Goal: Task Accomplishment & Management: Use online tool/utility

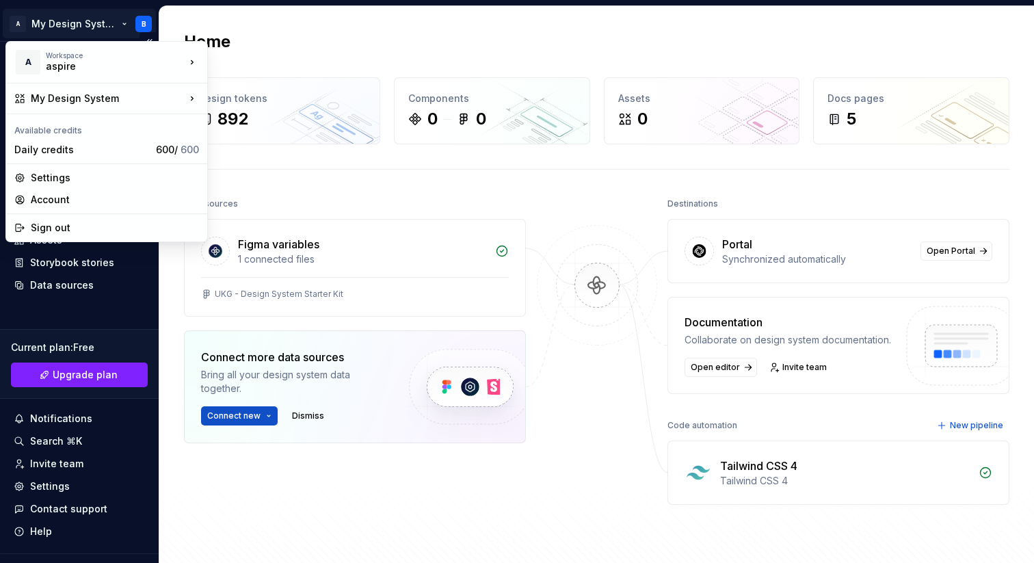
click at [55, 20] on html "A My Design System B Home Documentation Analytics Code automation Design system…" at bounding box center [517, 281] width 1034 height 563
click at [46, 173] on div "Settings" at bounding box center [115, 178] width 168 height 14
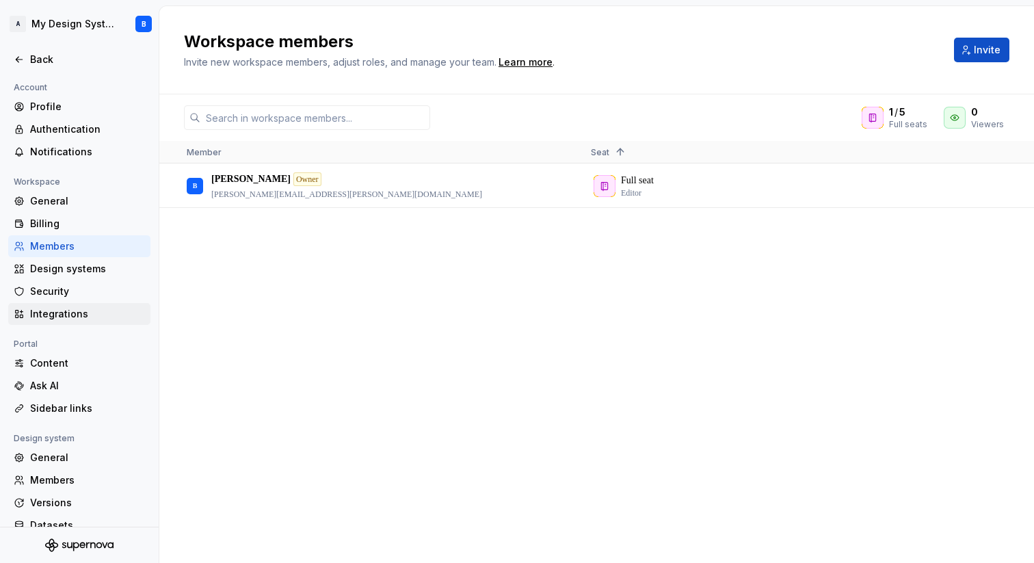
scroll to position [40, 0]
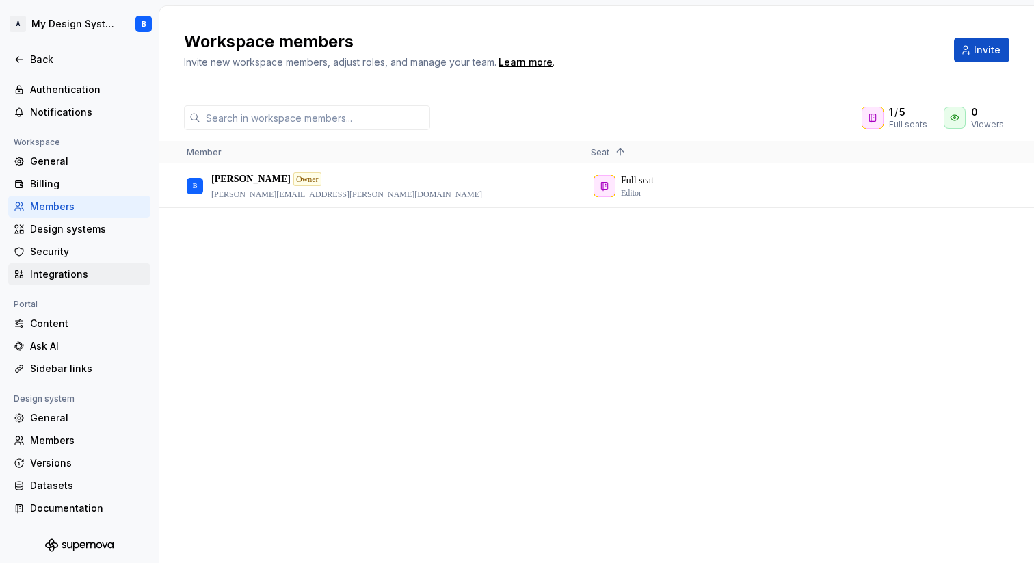
click at [55, 268] on div "Integrations" at bounding box center [87, 274] width 115 height 14
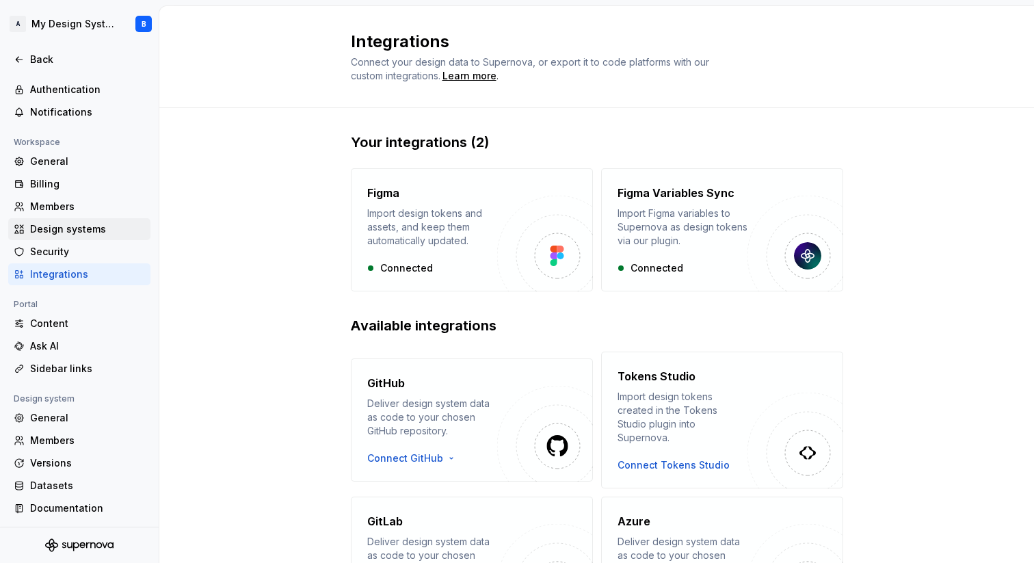
click at [55, 226] on div "Design systems" at bounding box center [87, 229] width 115 height 14
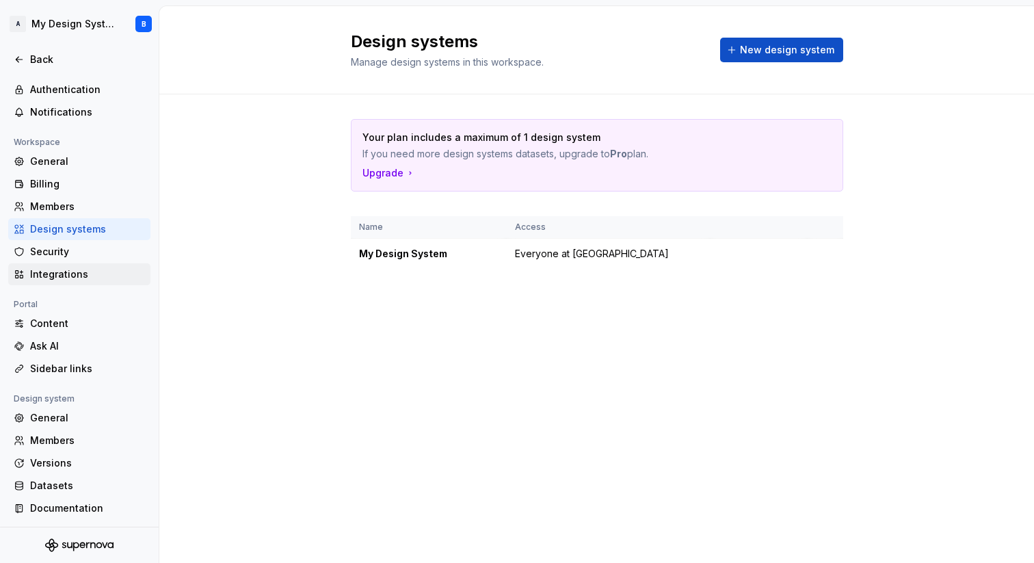
click at [60, 270] on div "Integrations" at bounding box center [87, 274] width 115 height 14
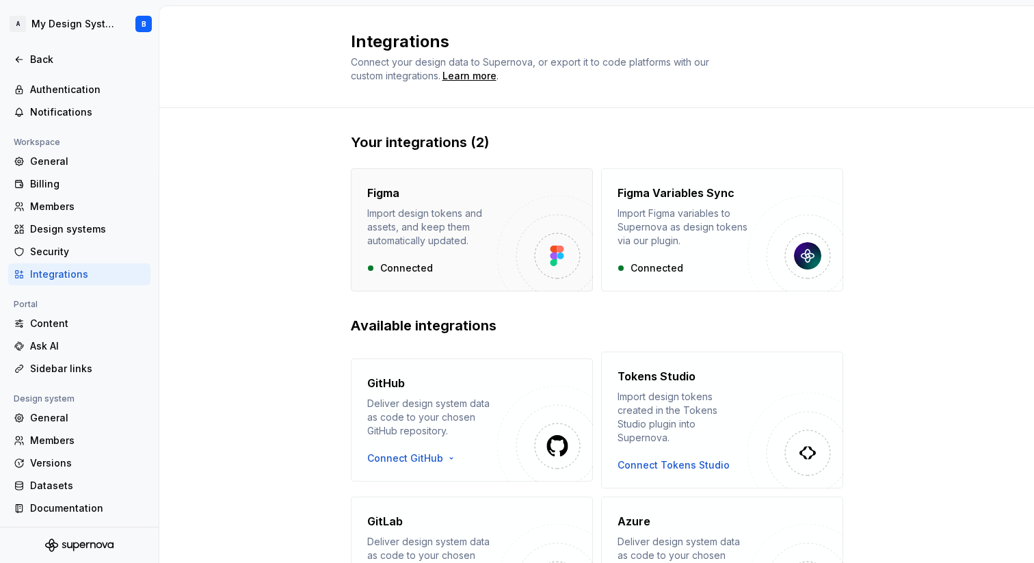
click at [450, 250] on div "Figma Import design tokens and assets, and keep them automatically updated. Con…" at bounding box center [432, 230] width 130 height 90
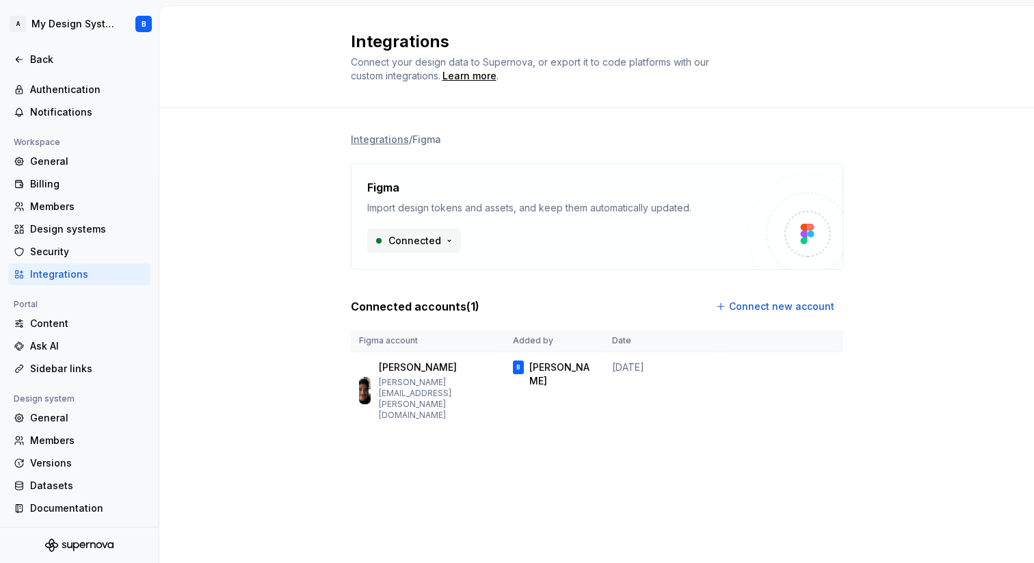
click at [405, 235] on html "A My Design System B Back Account Profile Authentication Notifications Workspac…" at bounding box center [517, 281] width 1034 height 563
click at [418, 267] on div "Disconnect integration" at bounding box center [446, 270] width 109 height 14
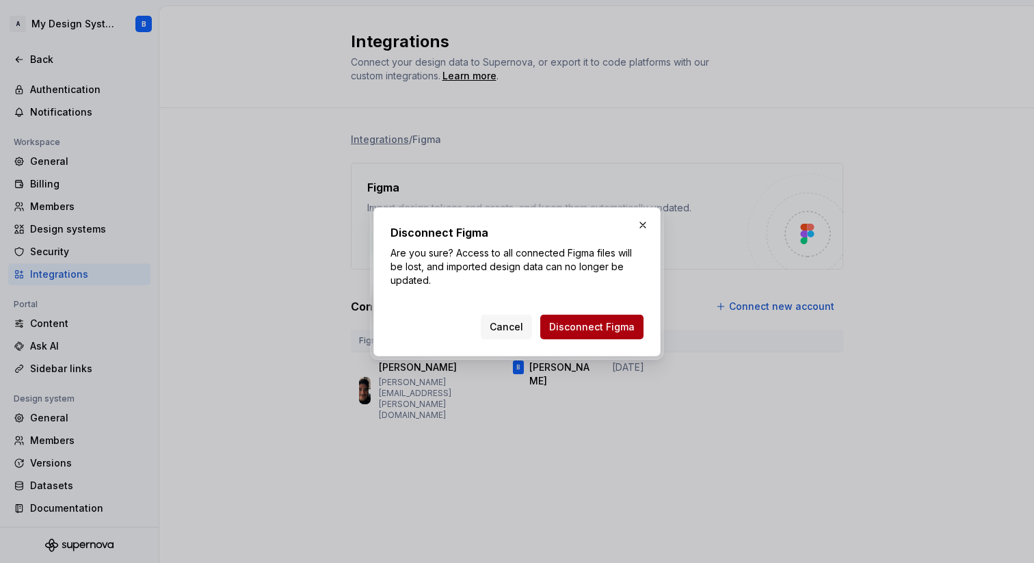
click at [595, 327] on span "Disconnect Figma" at bounding box center [591, 327] width 85 height 14
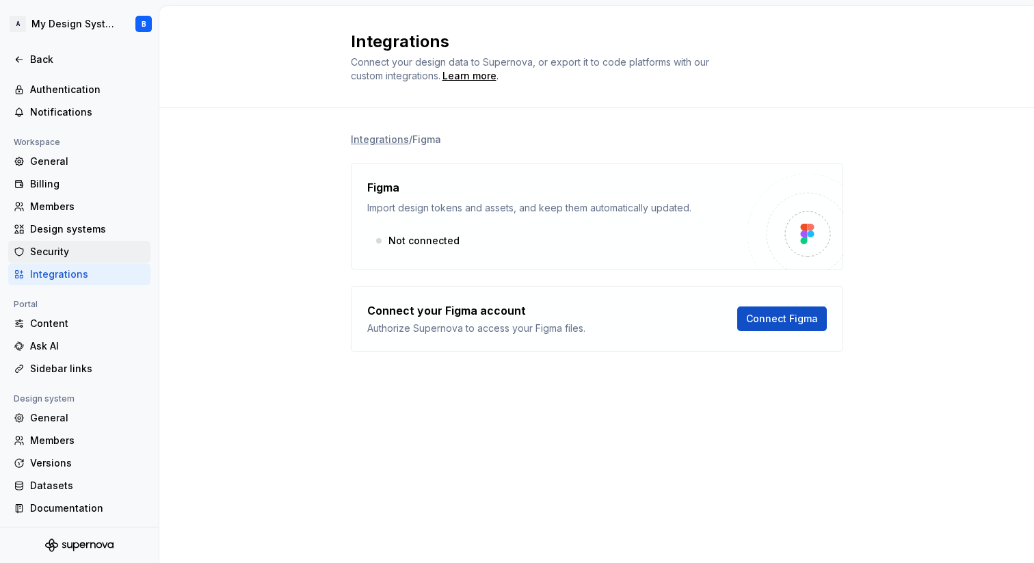
click at [38, 251] on div "Security" at bounding box center [87, 252] width 115 height 14
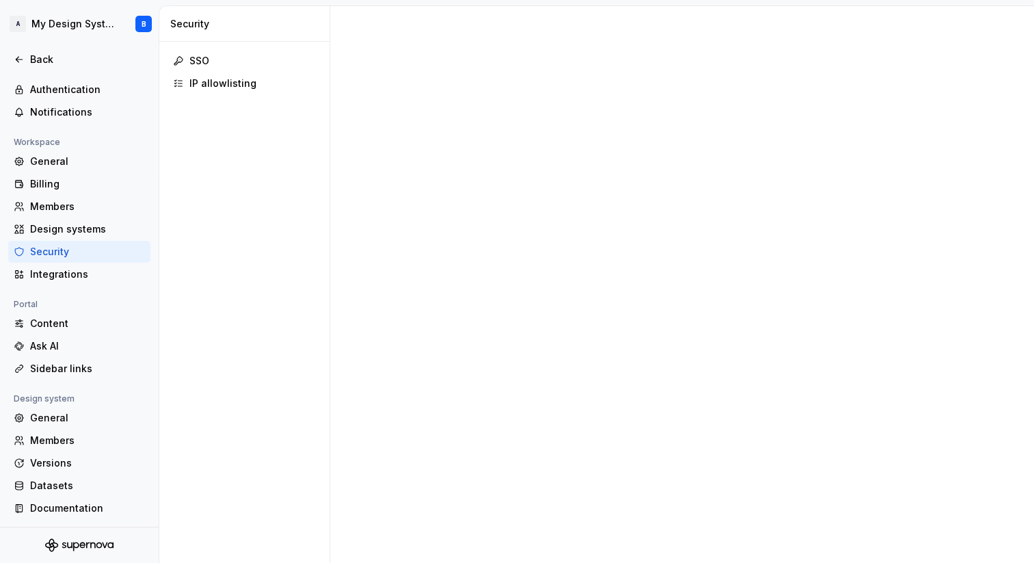
click at [42, 250] on div "Security" at bounding box center [87, 252] width 115 height 14
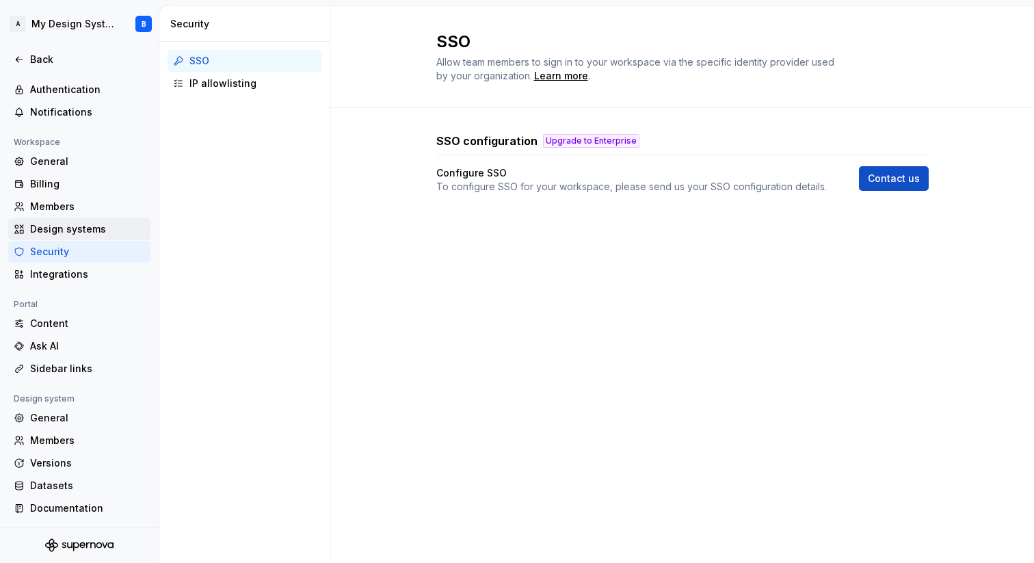
click at [50, 224] on div "Design systems" at bounding box center [87, 229] width 115 height 14
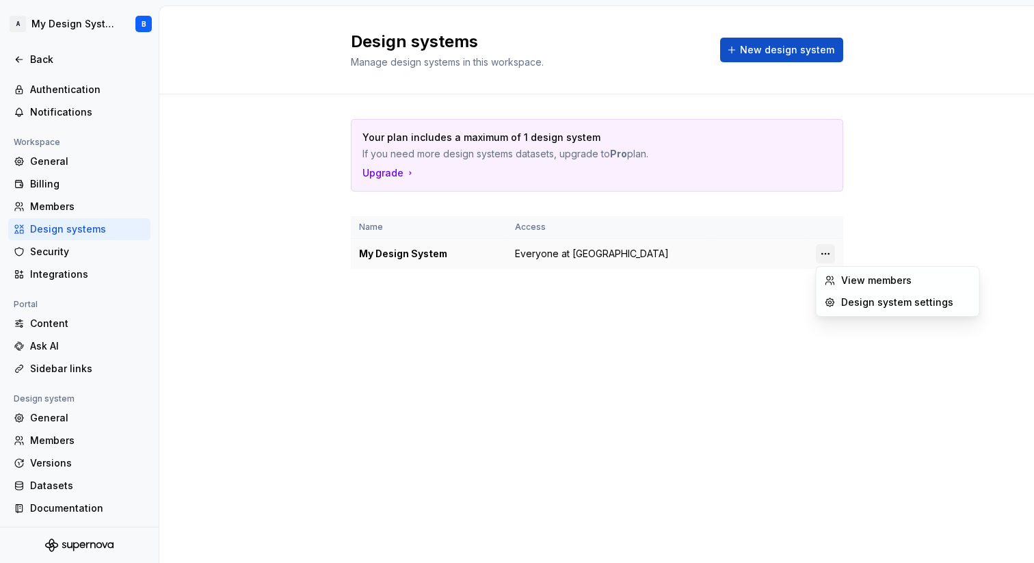
click at [831, 256] on html "A My Design System B Back Account Profile Authentication Notifications Workspac…" at bounding box center [517, 281] width 1034 height 563
click at [842, 301] on div "Design system settings" at bounding box center [906, 302] width 130 height 14
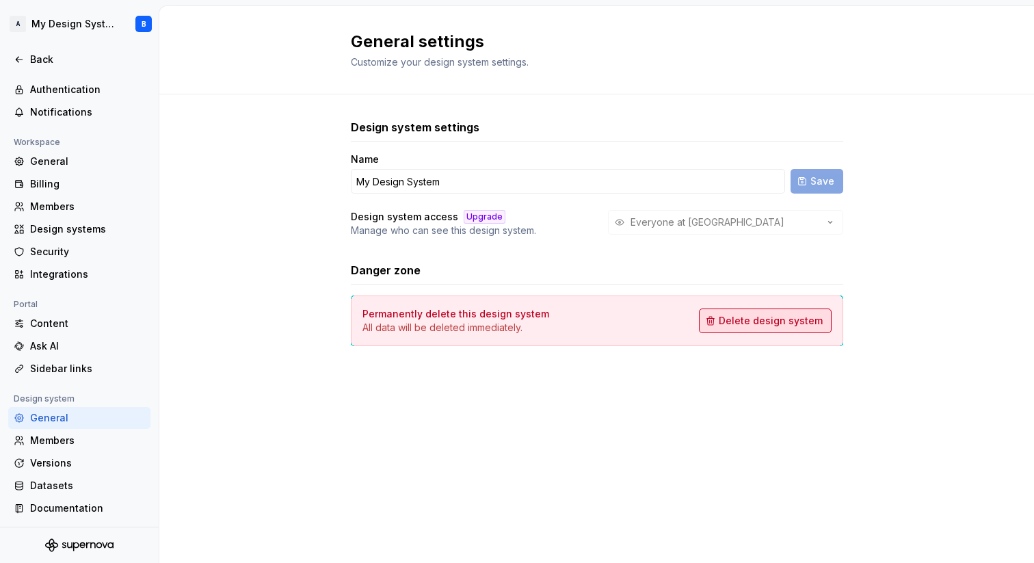
click at [775, 325] on span "Delete design system" at bounding box center [771, 321] width 104 height 14
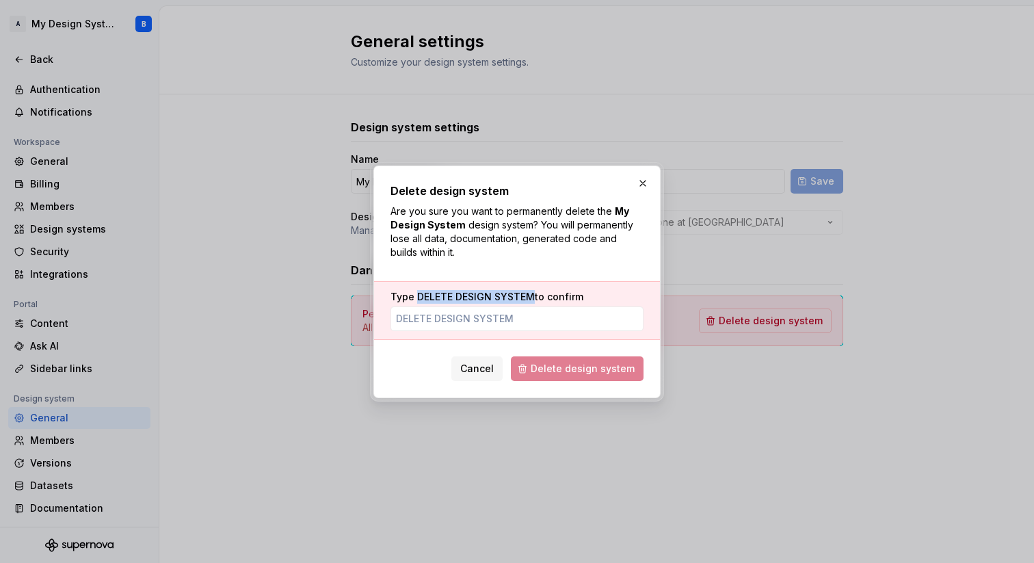
drag, startPoint x: 533, startPoint y: 295, endPoint x: 416, endPoint y: 291, distance: 117.0
click at [416, 291] on label "Type DELETE DESIGN SYSTEM to confirm" at bounding box center [486, 297] width 193 height 14
copy span "DELETE DESIGN SYSTEM"
click at [442, 316] on input "Type DELETE DESIGN SYSTEM to confirm" at bounding box center [516, 318] width 253 height 25
paste input "DELETE DESIGN SYSTEM"
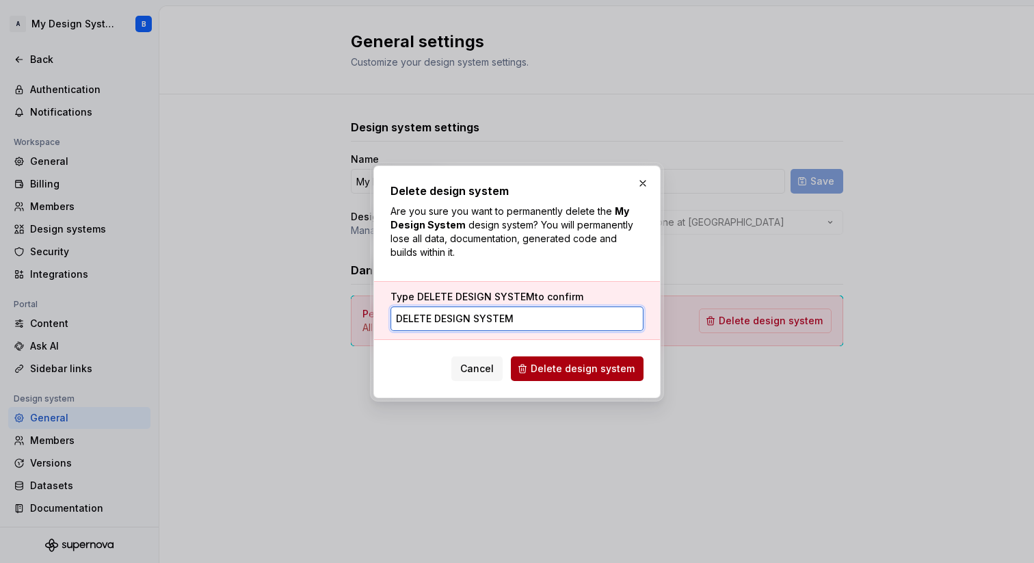
type input "DELETE DESIGN SYSTEM"
click at [577, 363] on span "Delete design system" at bounding box center [583, 369] width 104 height 14
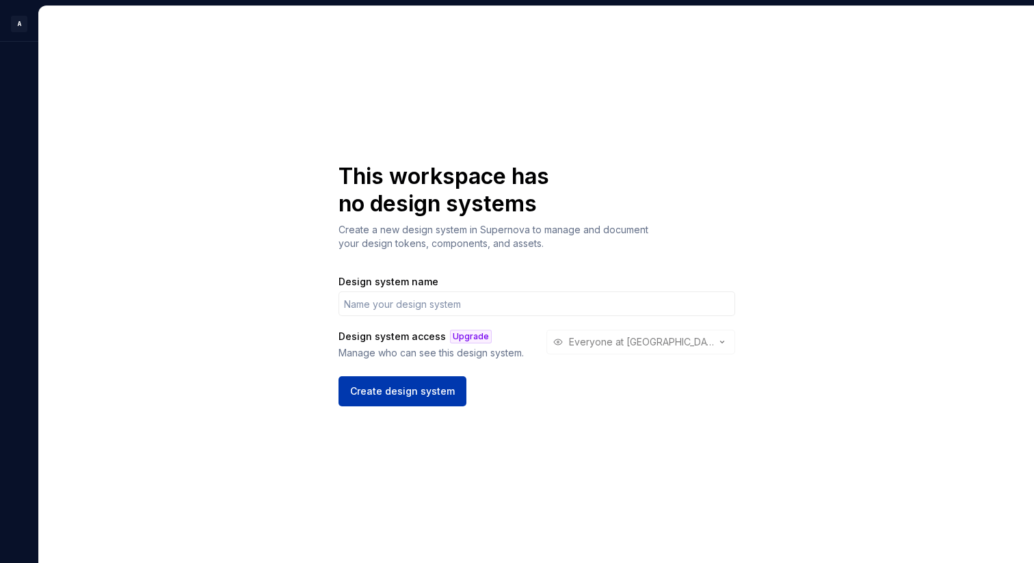
click at [386, 392] on span "Create design system" at bounding box center [402, 391] width 105 height 14
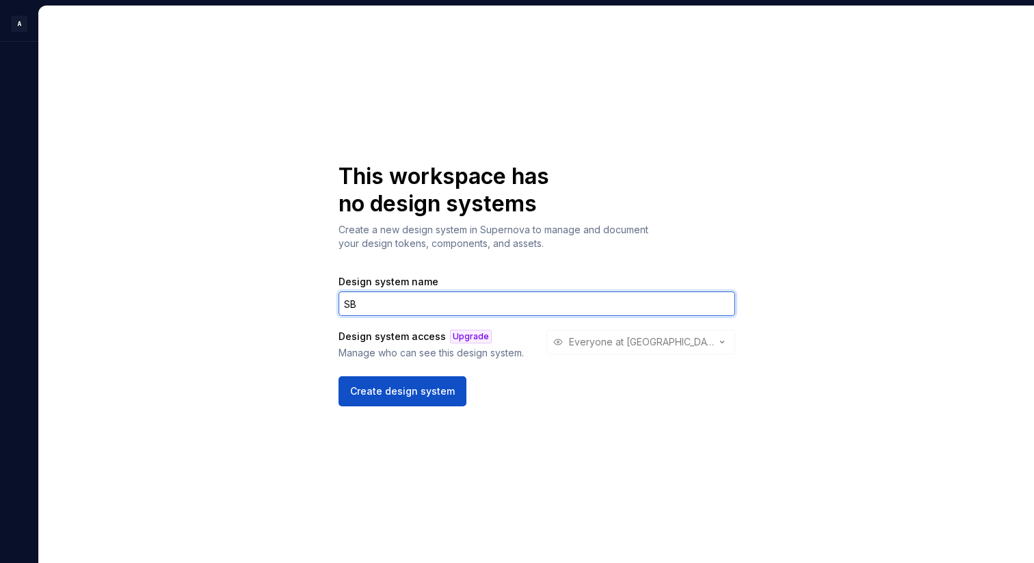
type input "S"
type input "H"
type input "Ratchet"
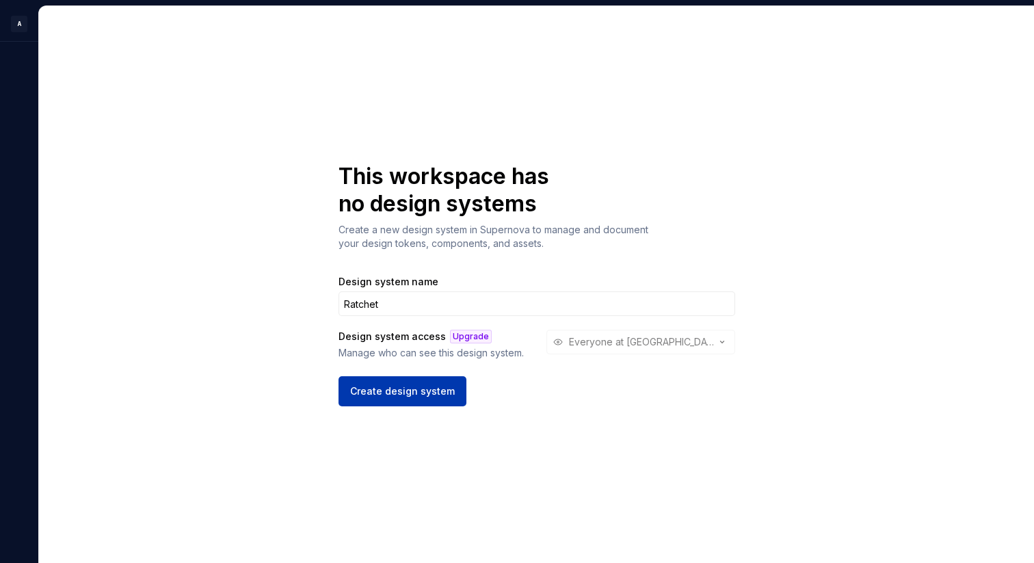
click at [429, 384] on button "Create design system" at bounding box center [402, 391] width 128 height 30
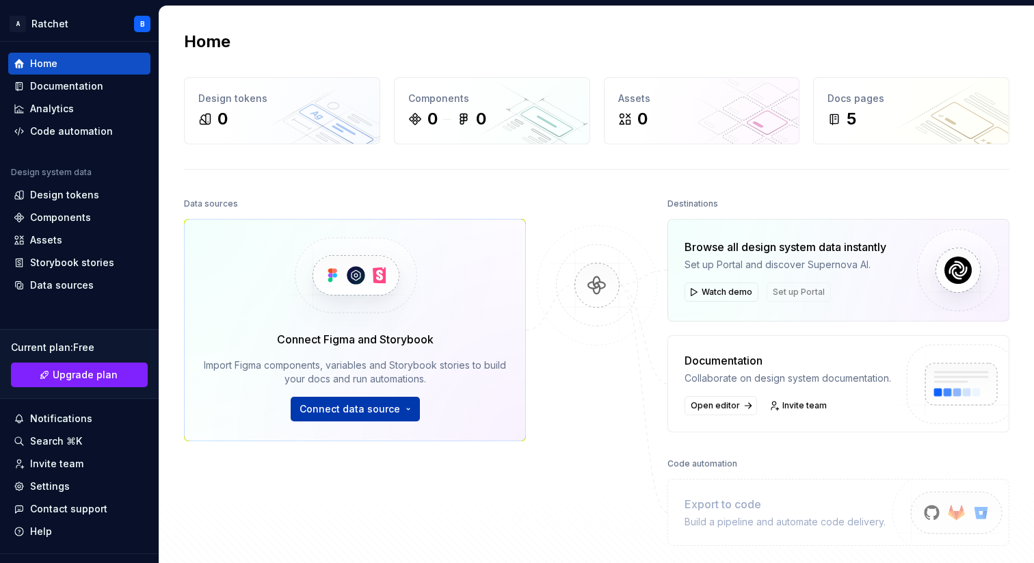
click at [346, 407] on span "Connect data source" at bounding box center [349, 409] width 101 height 14
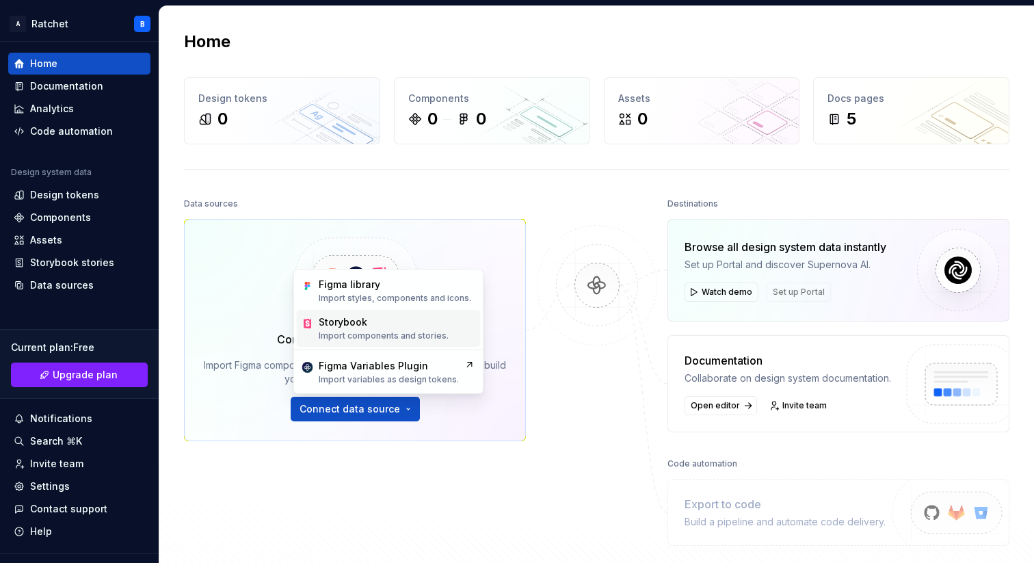
click at [338, 331] on p "Import components and stories." at bounding box center [384, 335] width 130 height 11
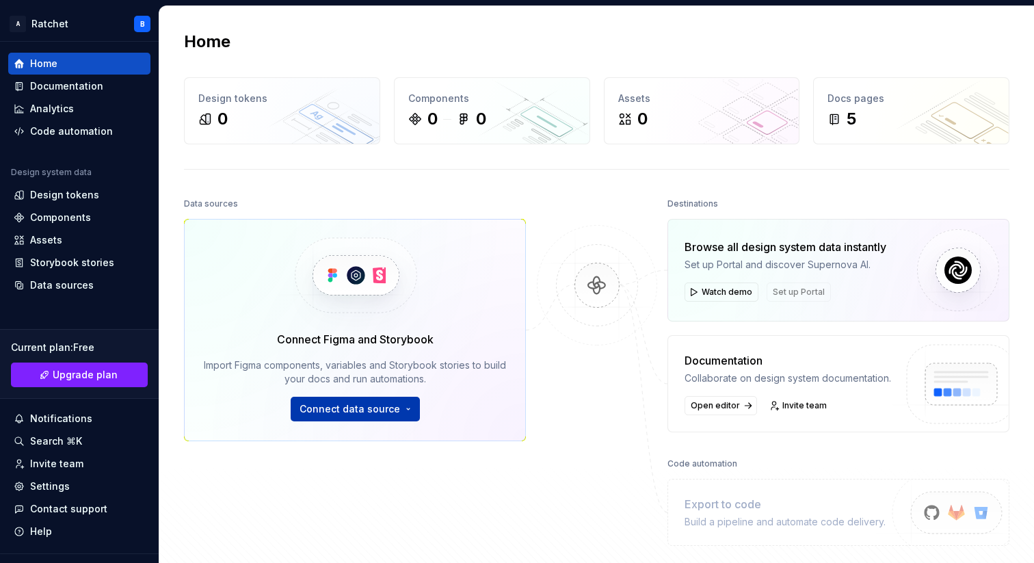
click at [323, 410] on span "Connect data source" at bounding box center [349, 409] width 101 height 14
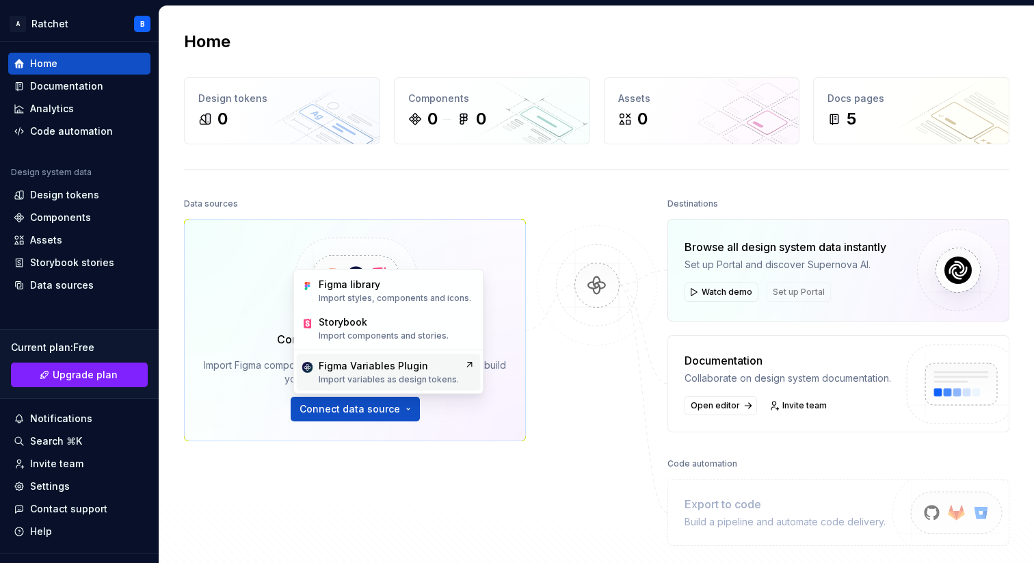
click at [356, 364] on div "Figma Variables Plugin" at bounding box center [373, 366] width 109 height 14
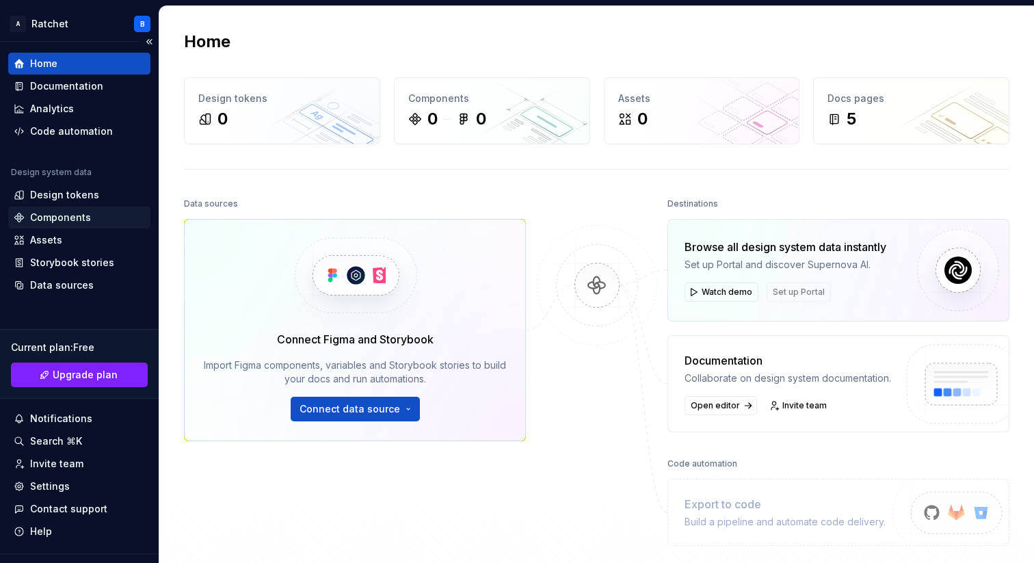
scroll to position [12, 0]
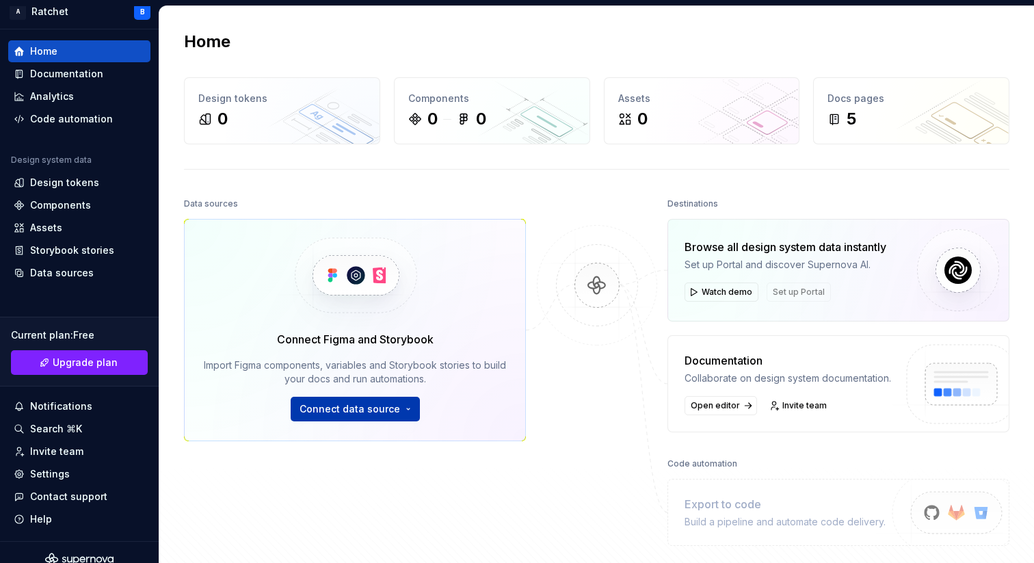
click at [382, 404] on span "Connect data source" at bounding box center [349, 409] width 101 height 14
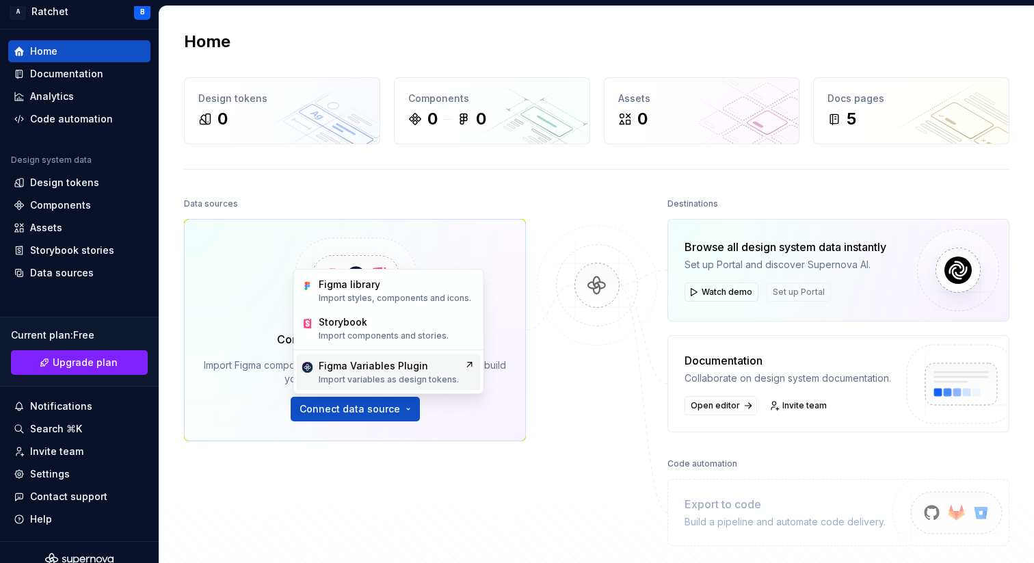
click at [344, 366] on div "Figma Variables Plugin" at bounding box center [373, 366] width 109 height 14
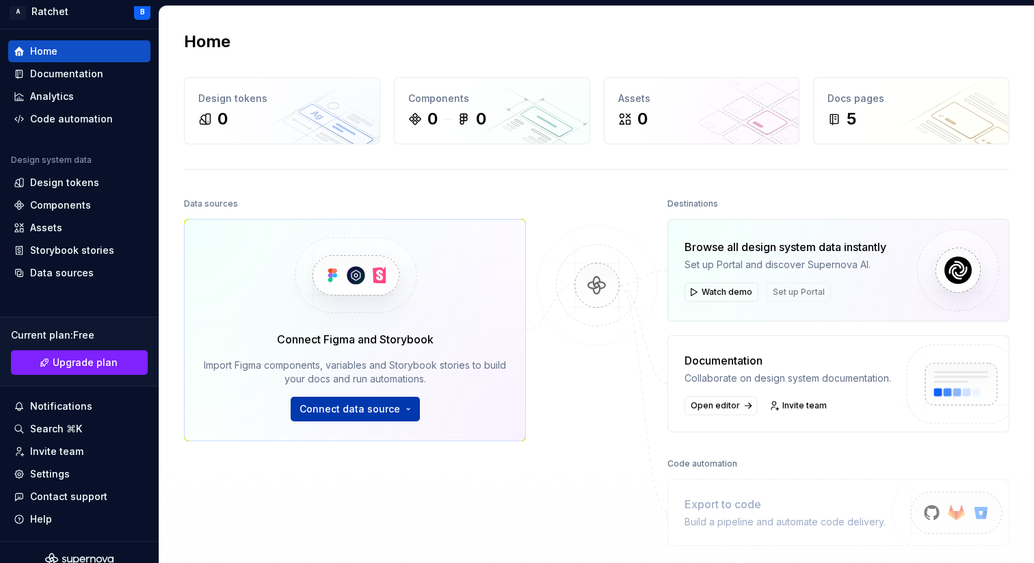
click at [362, 409] on span "Connect data source" at bounding box center [349, 409] width 101 height 14
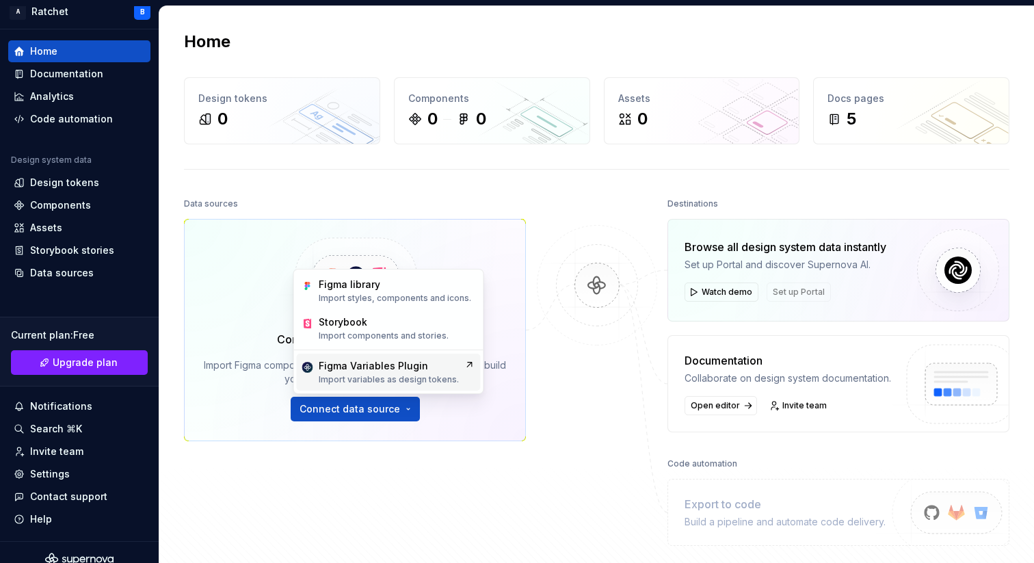
click at [360, 375] on p "Import variables as design tokens." at bounding box center [389, 379] width 140 height 11
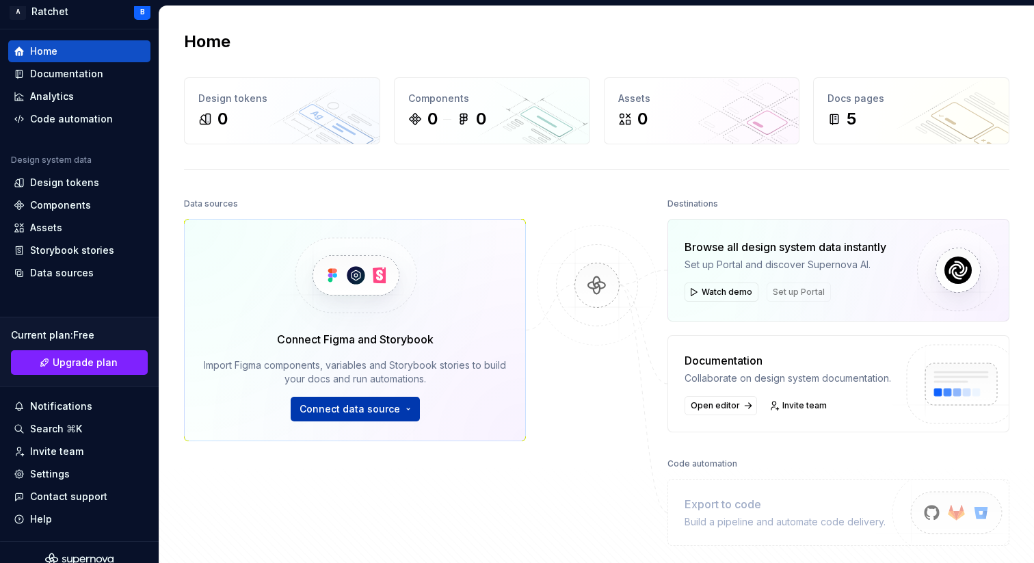
click at [352, 415] on span "Connect data source" at bounding box center [349, 409] width 101 height 14
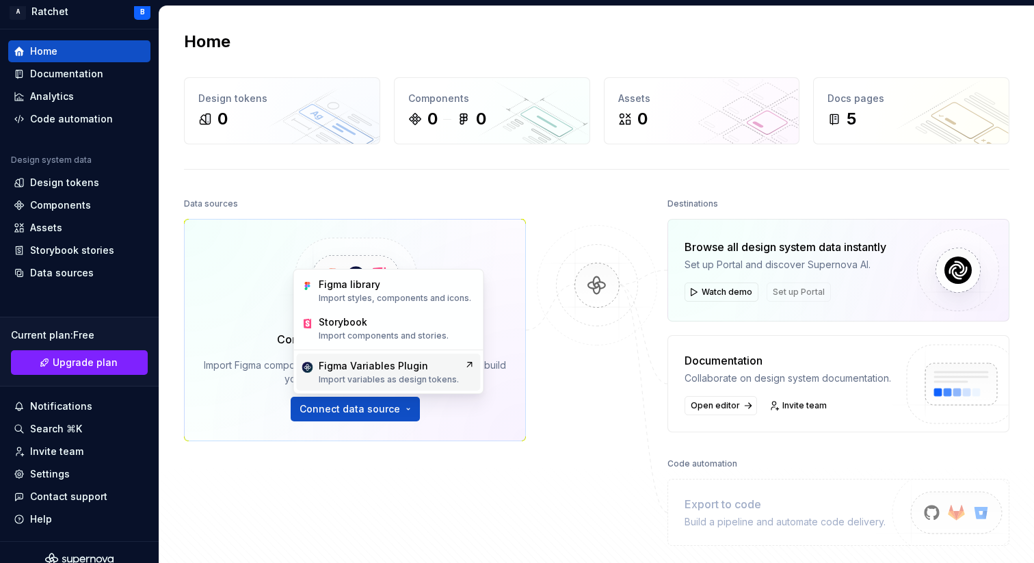
click at [361, 375] on p "Import variables as design tokens." at bounding box center [389, 379] width 140 height 11
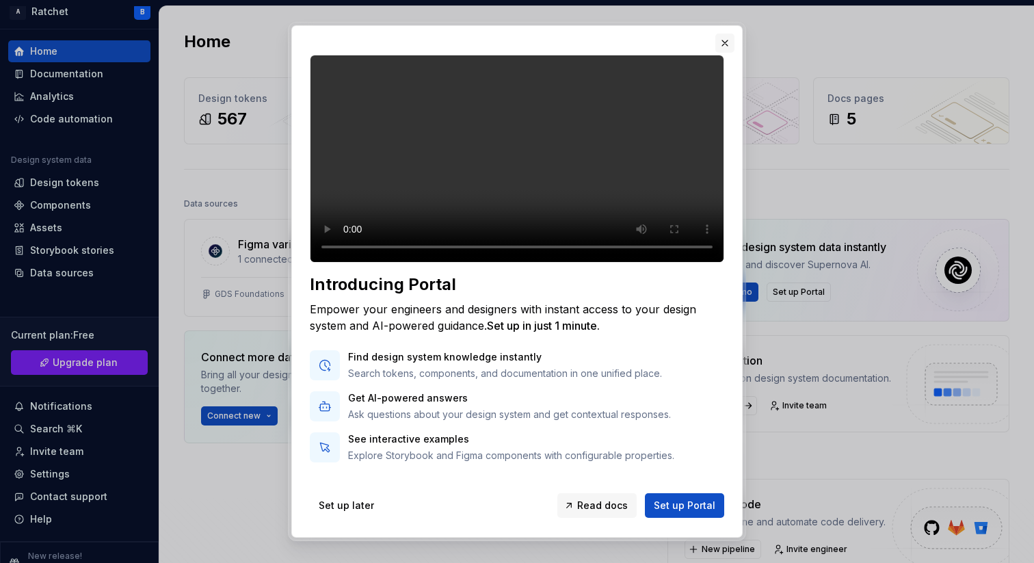
click at [733, 38] on button "button" at bounding box center [724, 43] width 19 height 19
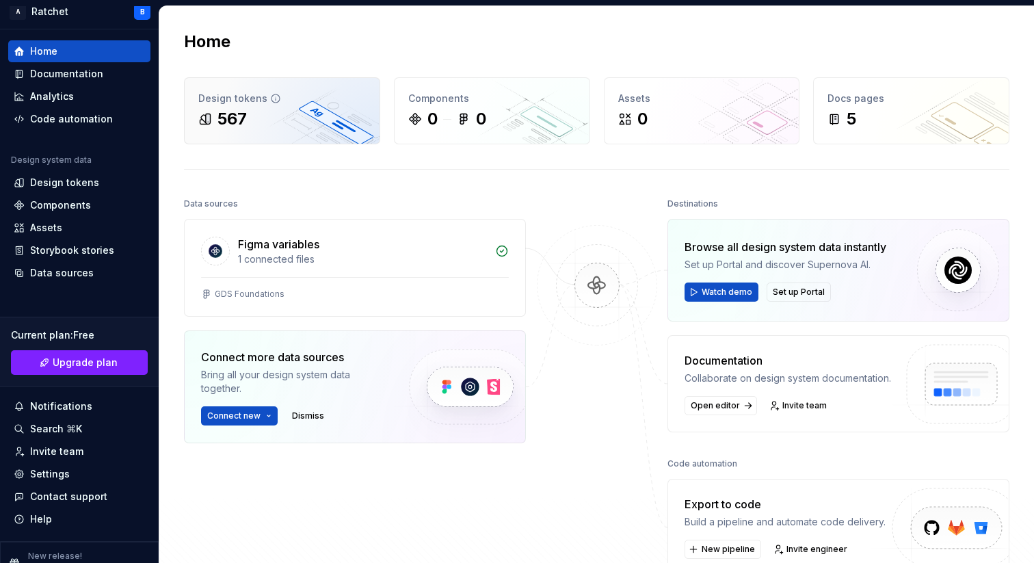
click at [244, 124] on div "567" at bounding box center [231, 119] width 29 height 22
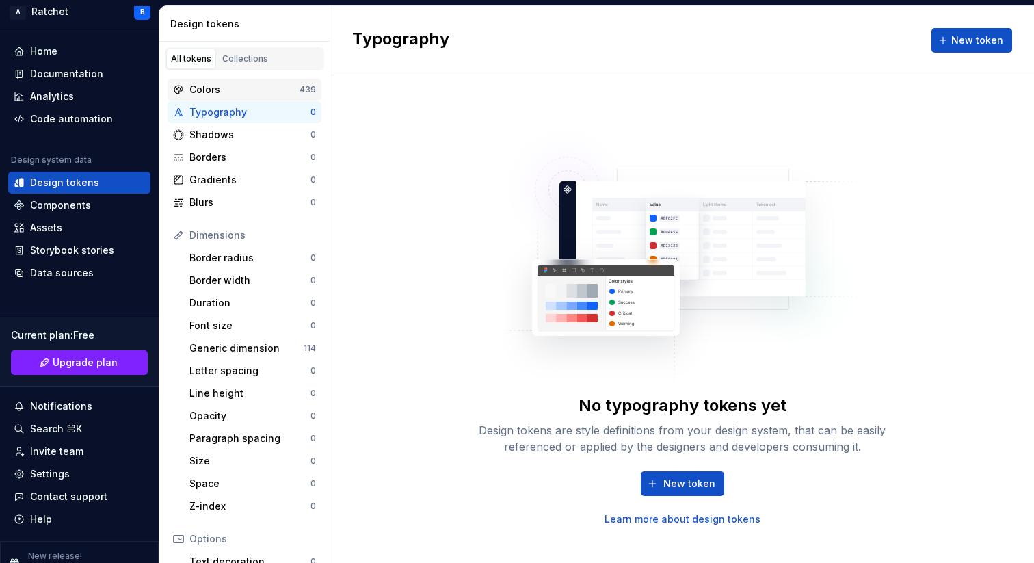
click at [221, 79] on div "Colors 439" at bounding box center [245, 90] width 154 height 22
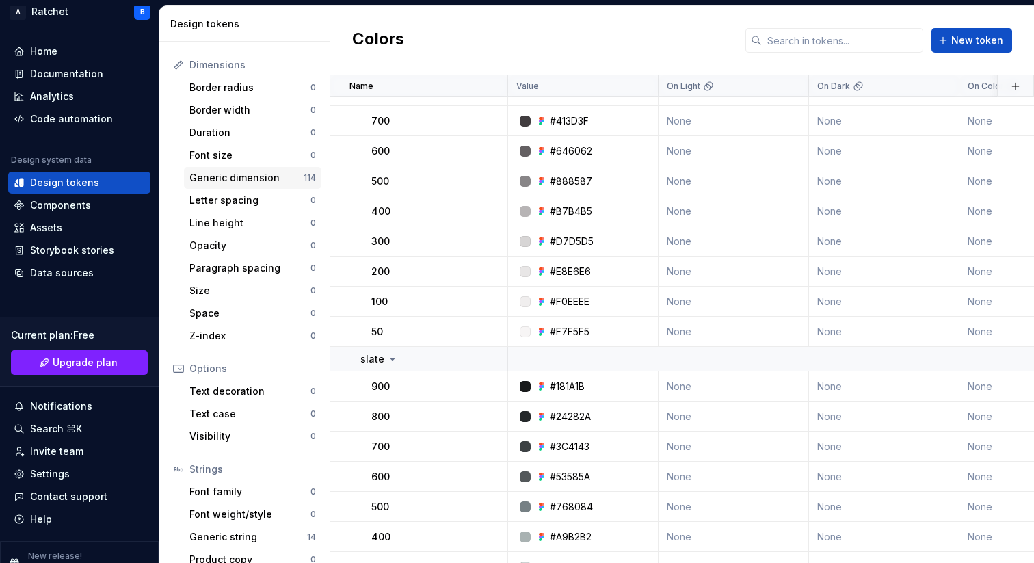
scroll to position [176, 0]
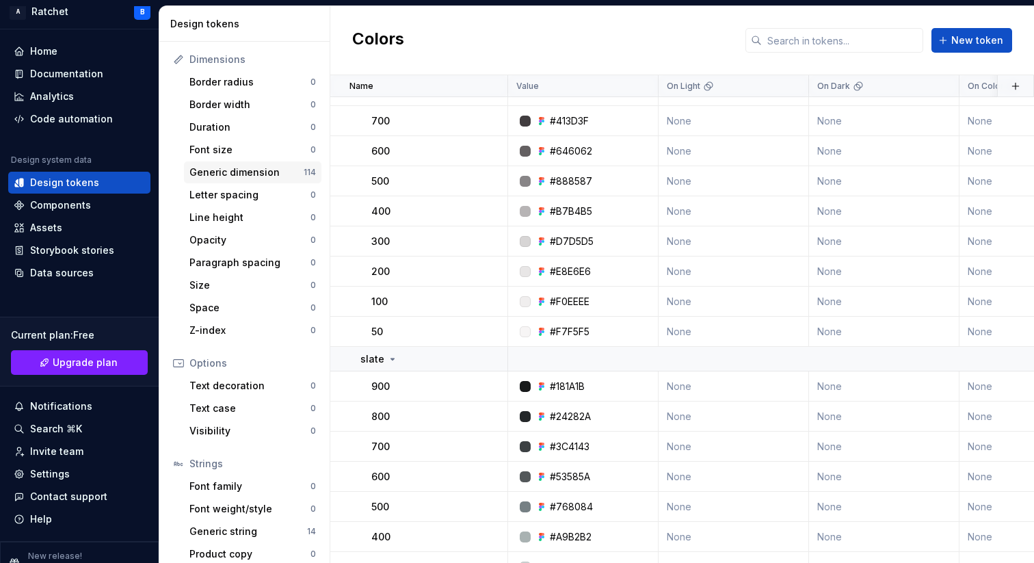
click at [226, 173] on div "Generic dimension" at bounding box center [246, 172] width 114 height 14
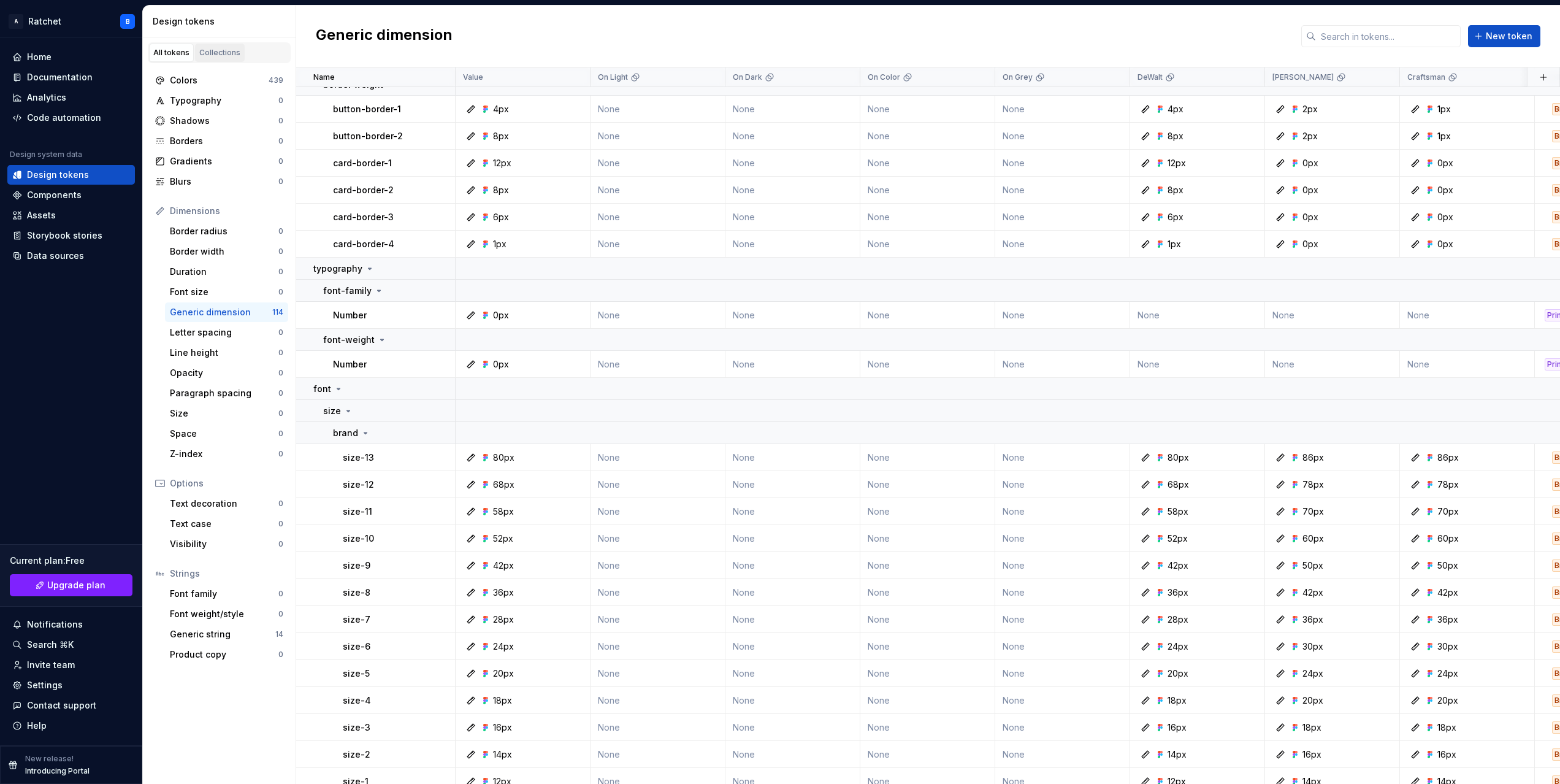
click at [223, 49] on div "Collections" at bounding box center [220, 52] width 41 height 10
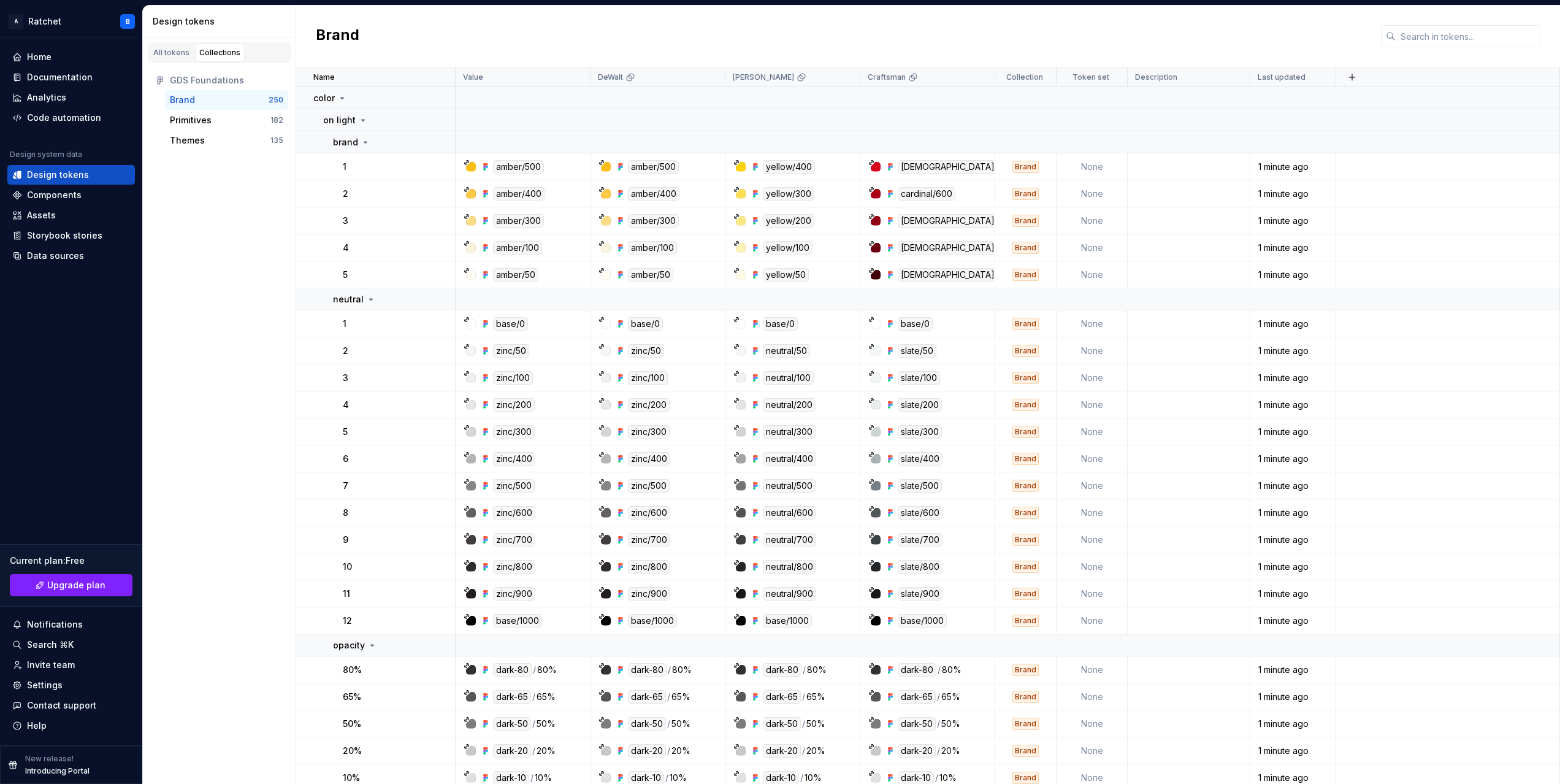
click at [191, 94] on div "Brand" at bounding box center [182, 100] width 25 height 13
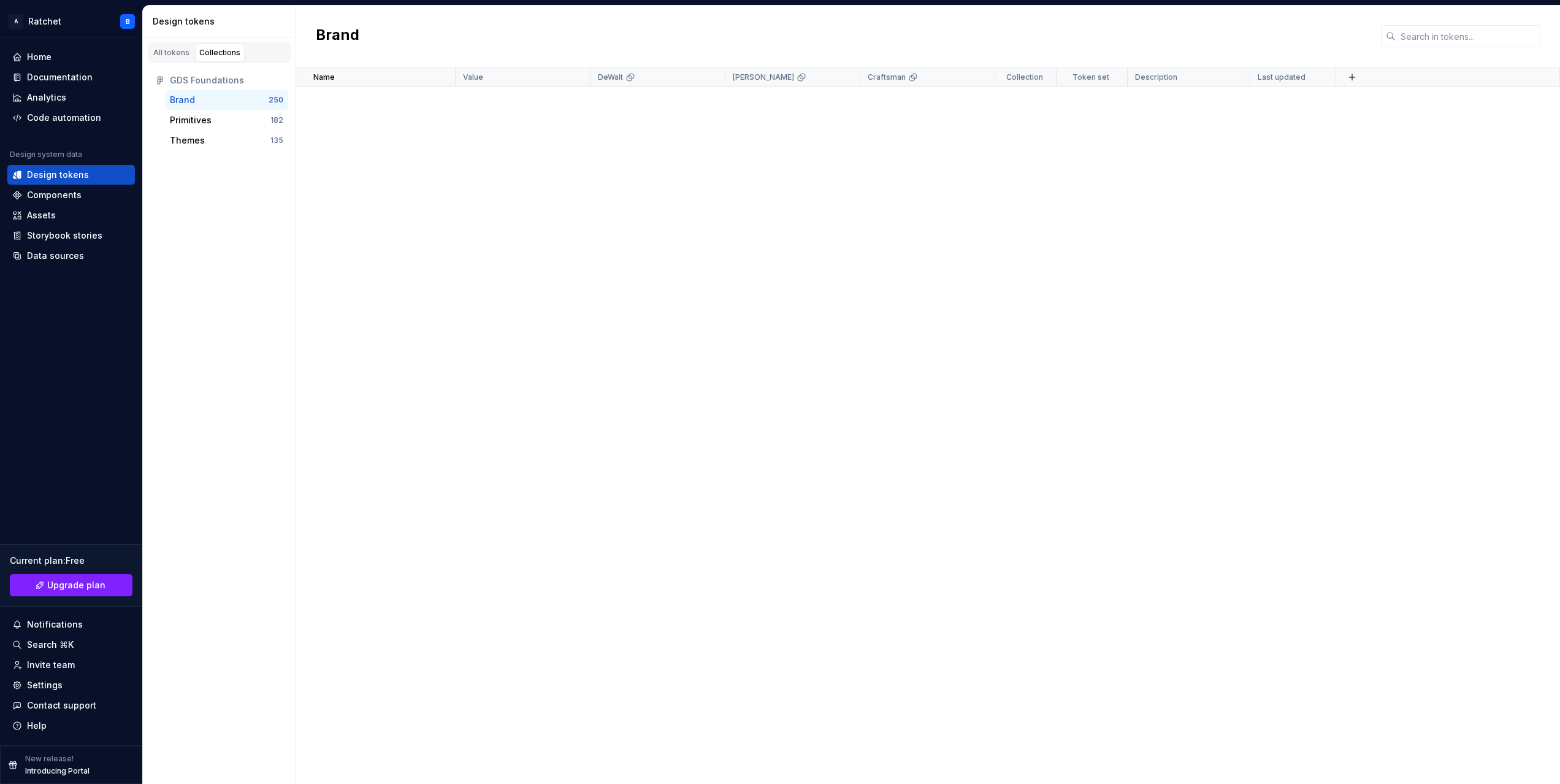
scroll to position [4394, 0]
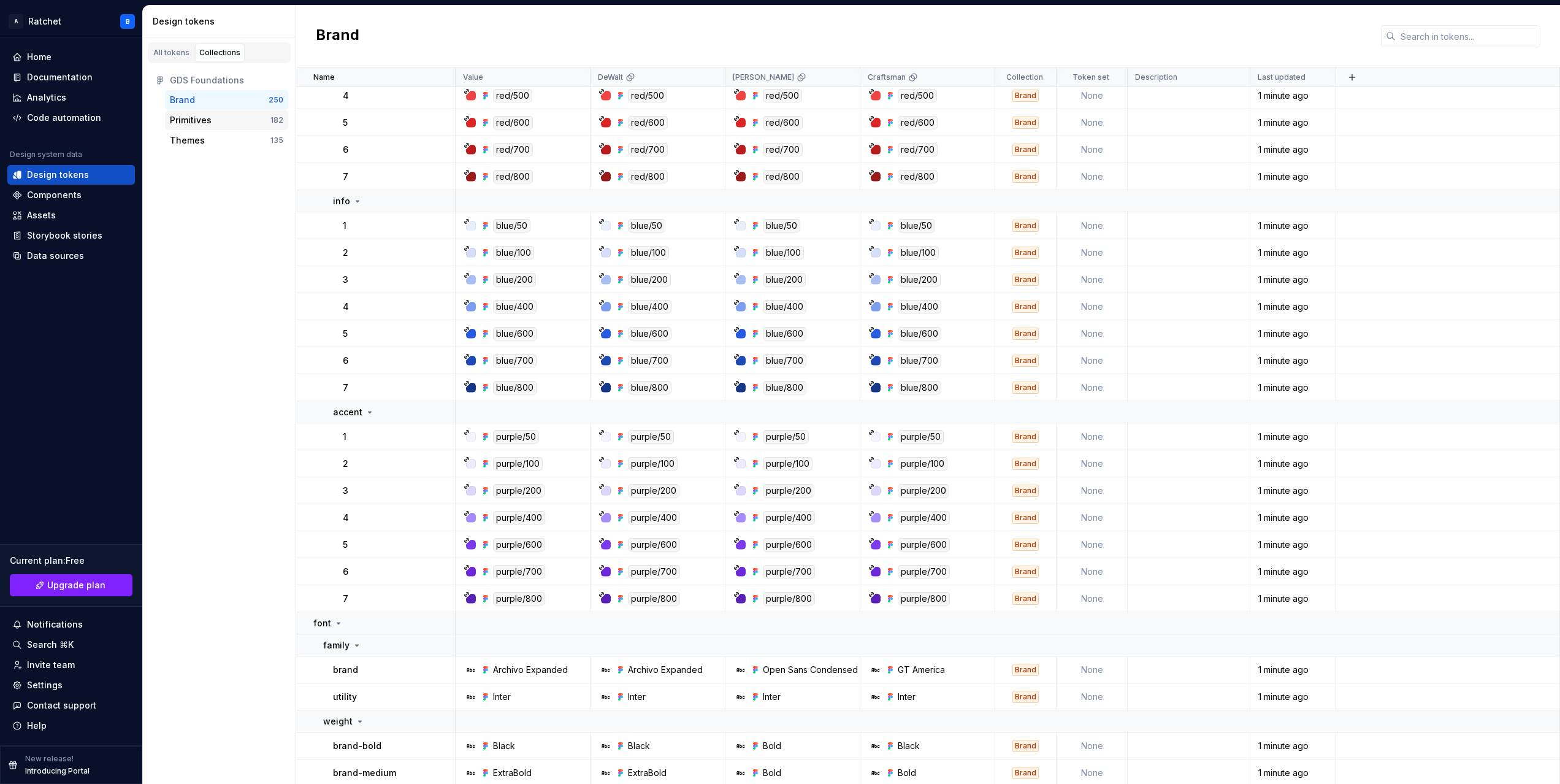
click at [193, 119] on div "Primitives" at bounding box center [190, 120] width 41 height 13
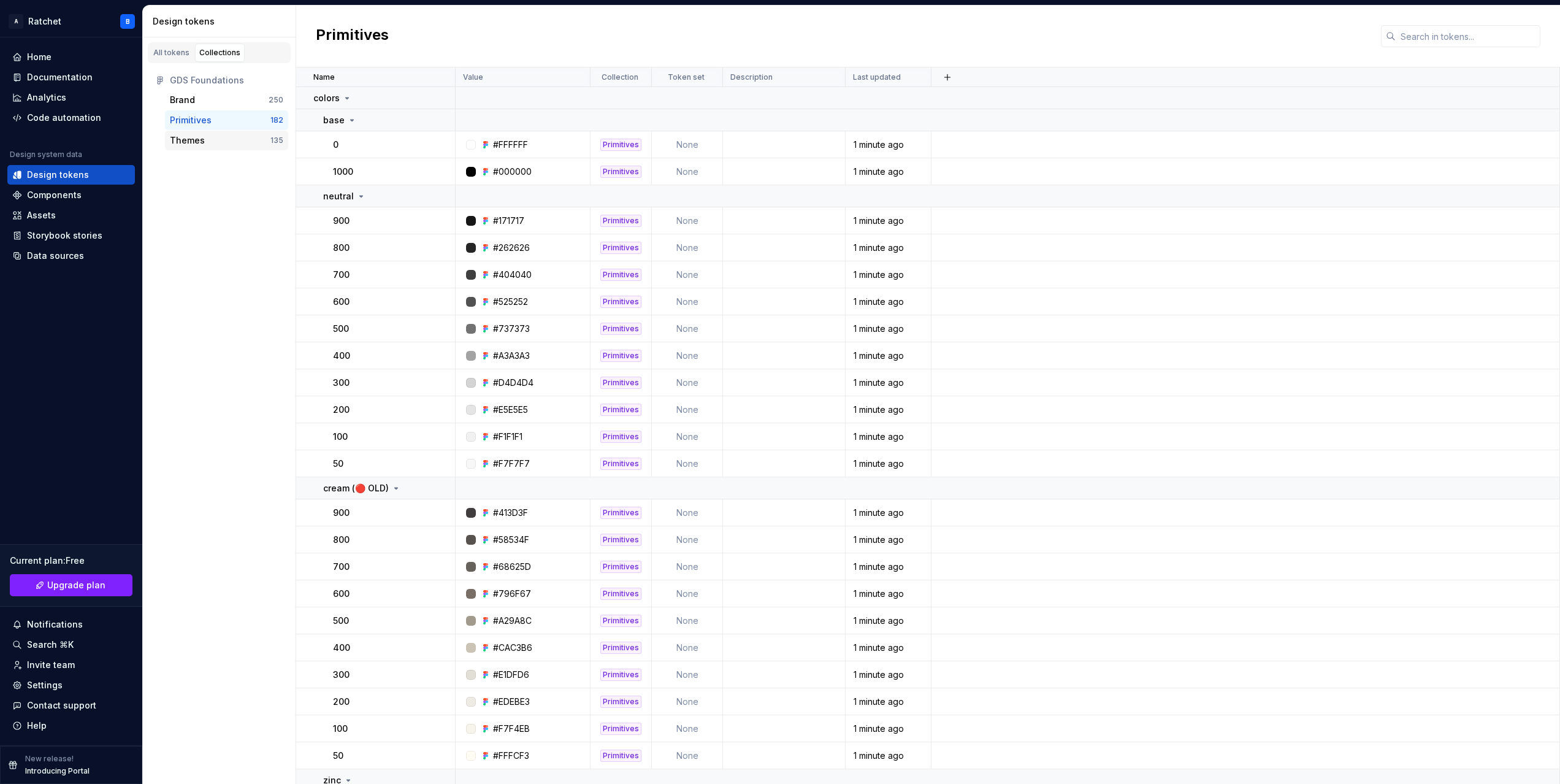
click at [207, 141] on div "Themes" at bounding box center [220, 141] width 100 height 13
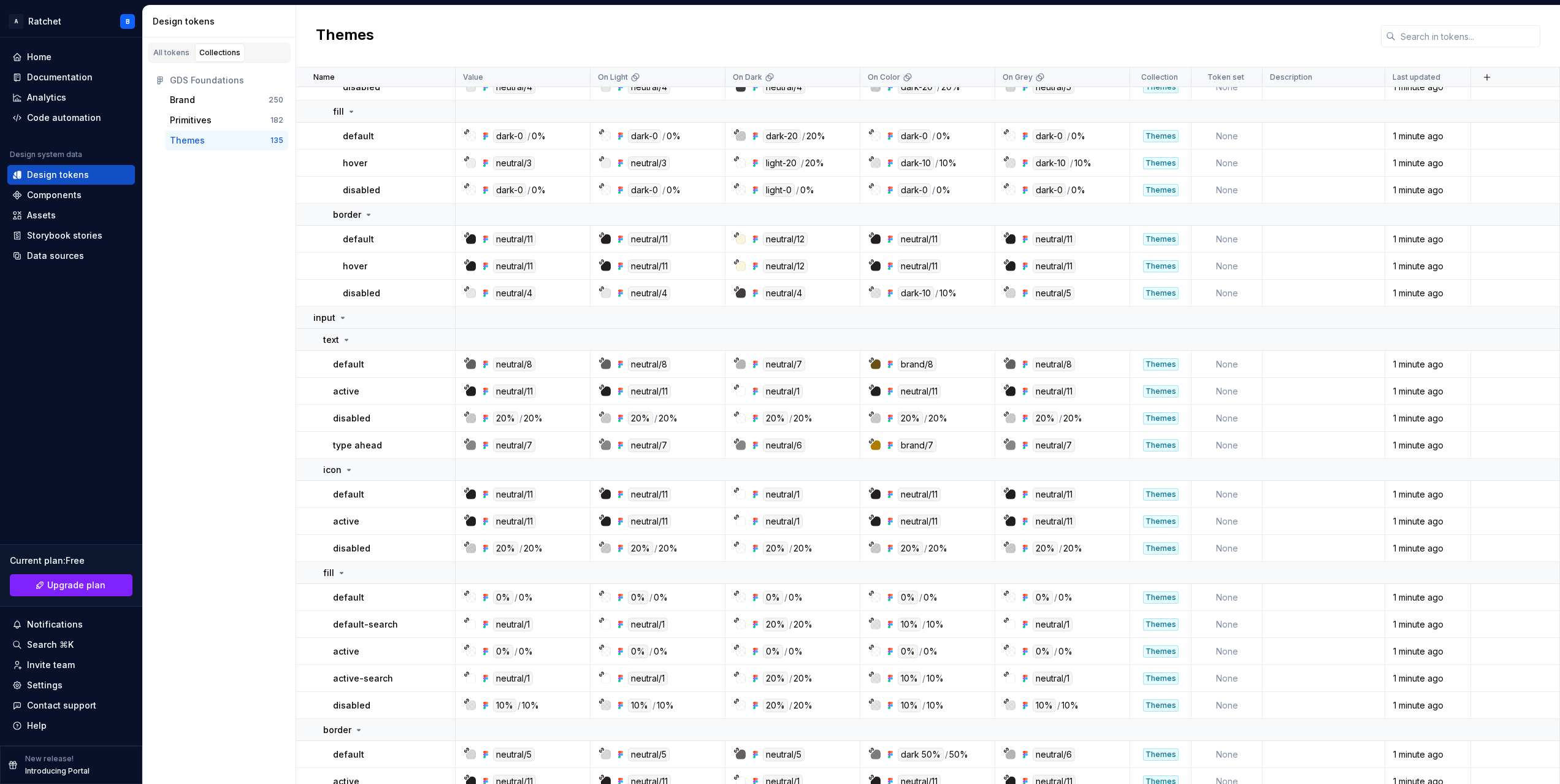
scroll to position [3719, 0]
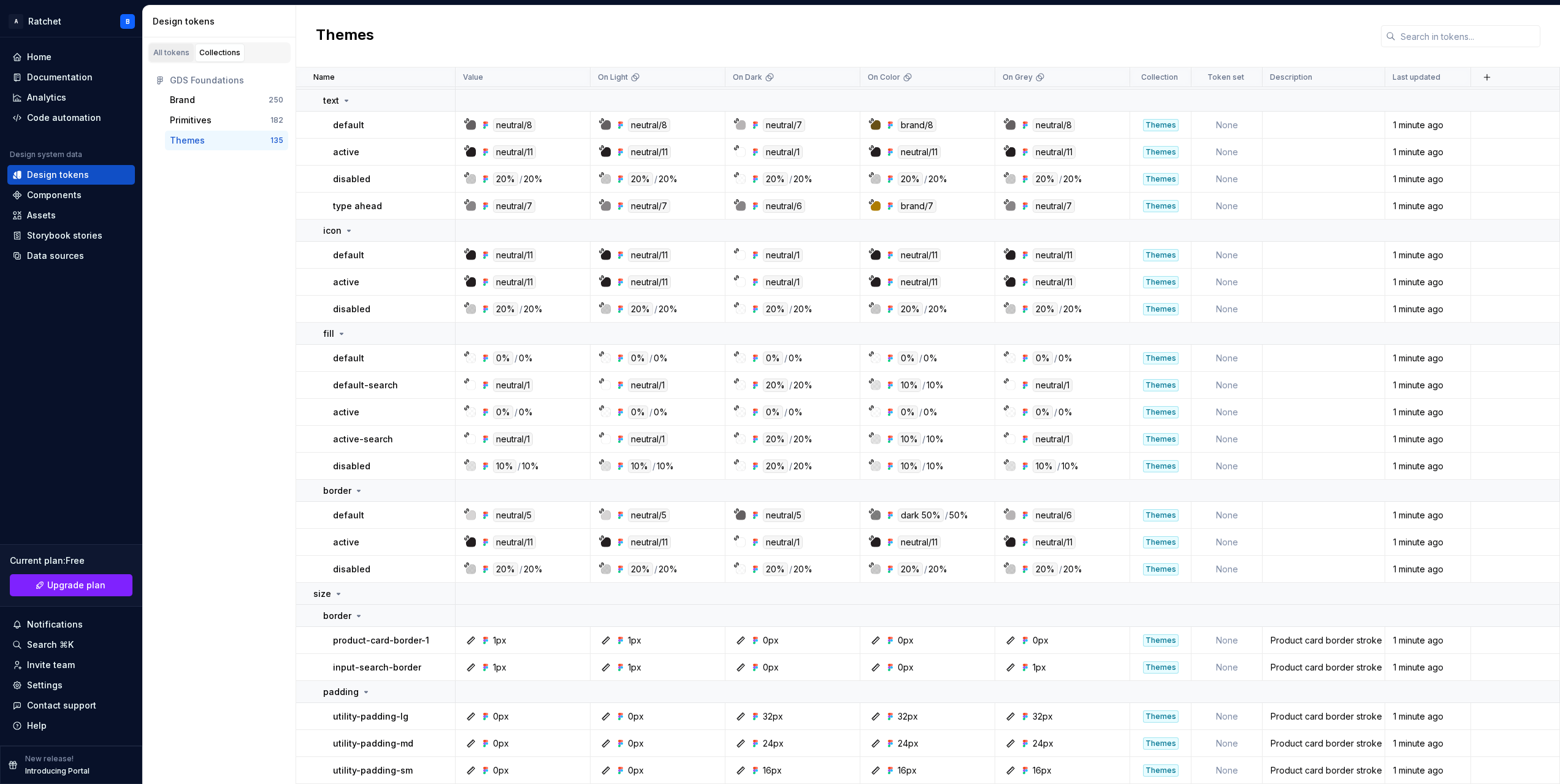
click at [180, 51] on div "All tokens" at bounding box center [171, 52] width 36 height 10
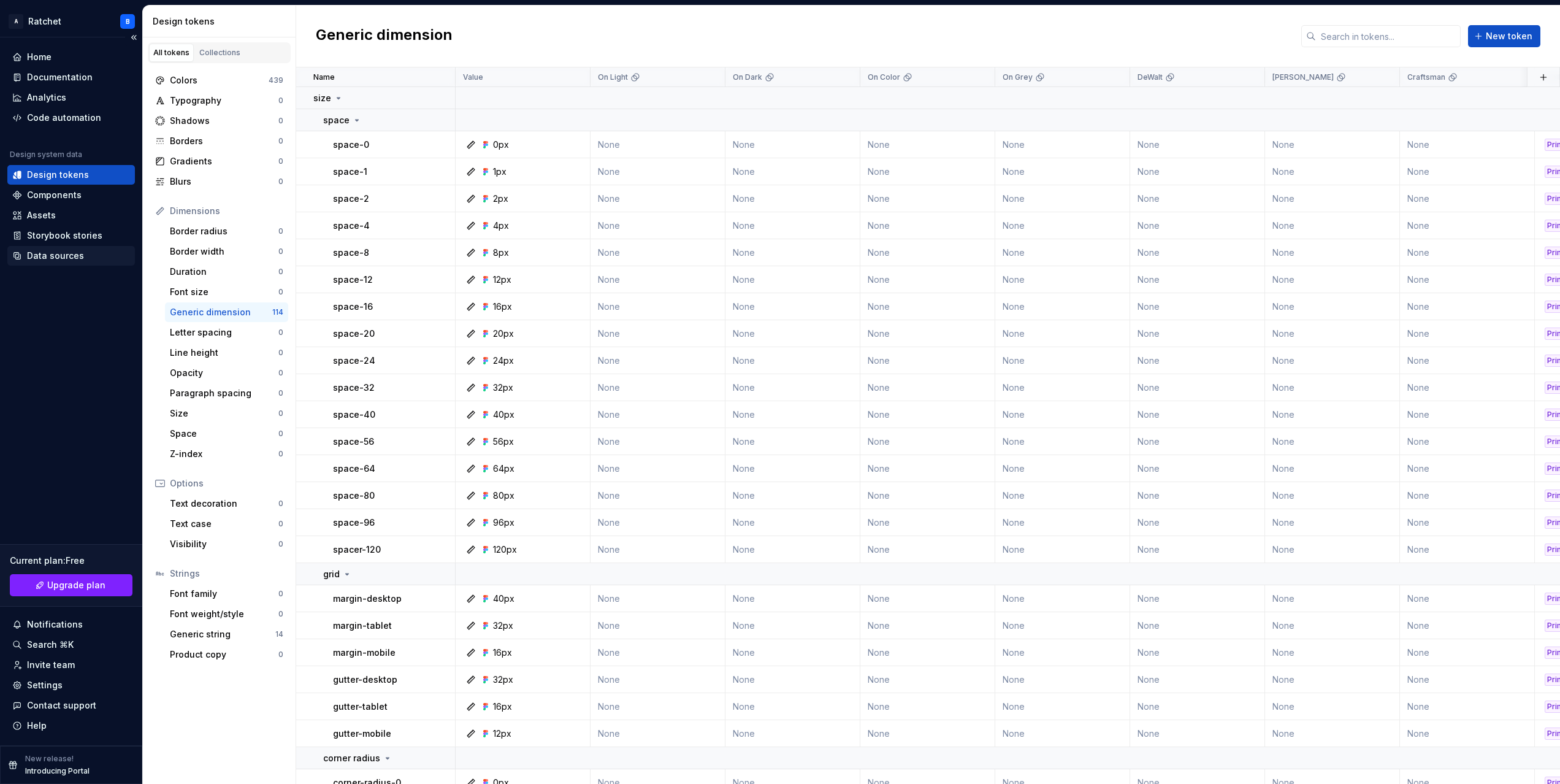
click at [55, 254] on div "Data sources" at bounding box center [56, 256] width 57 height 13
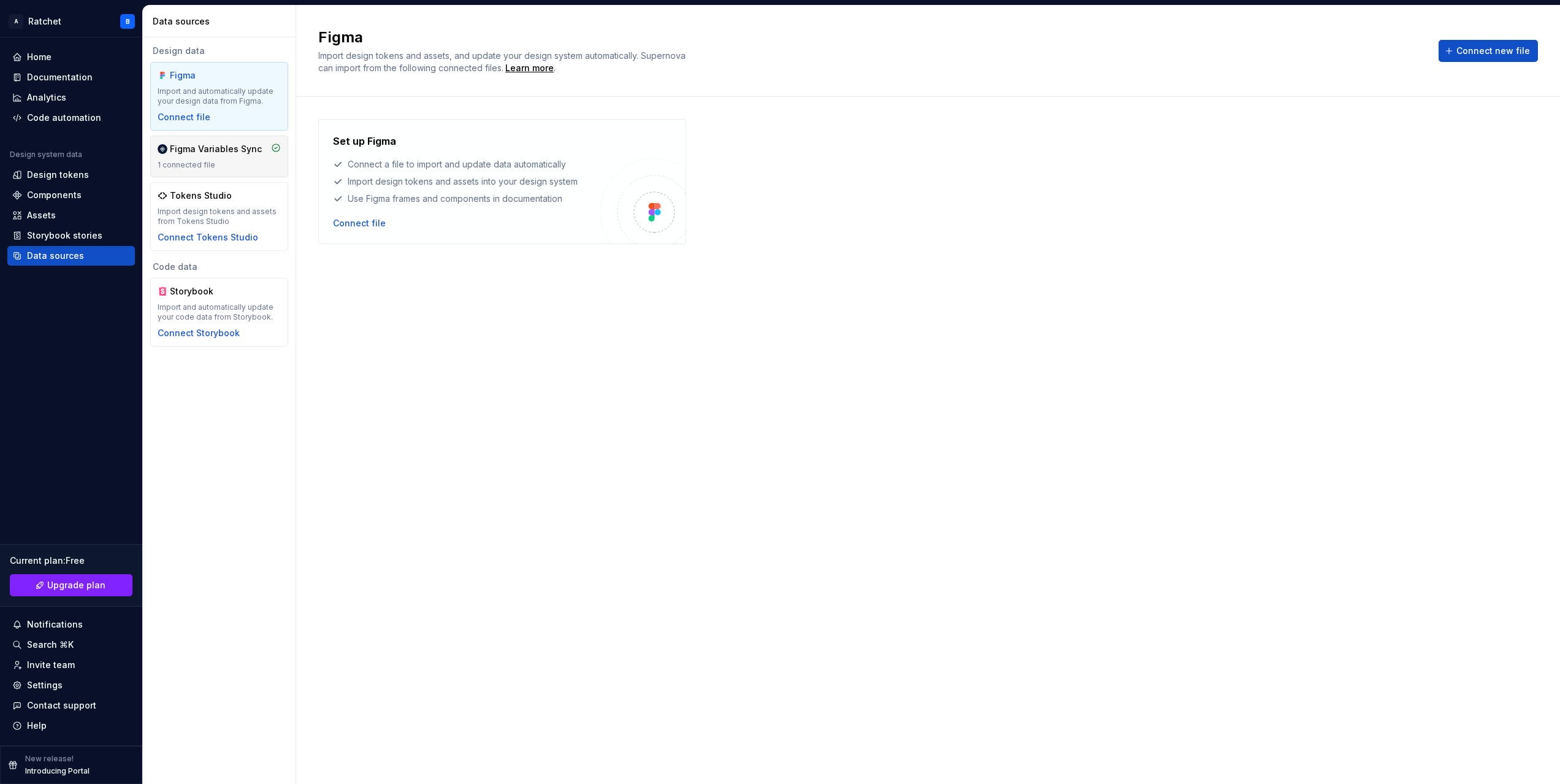
click at [219, 144] on div "Figma Variables Sync" at bounding box center [215, 149] width 92 height 13
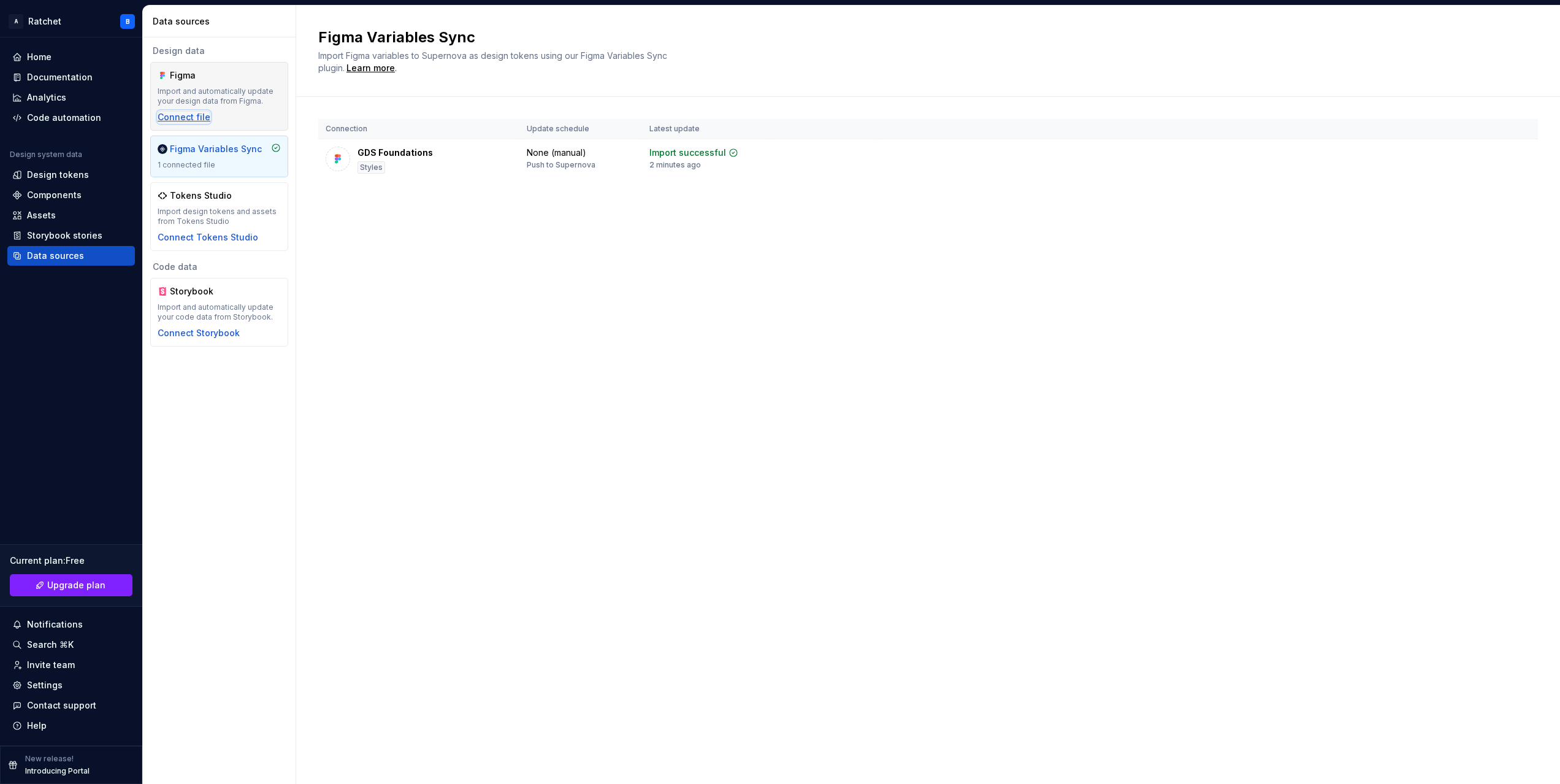
click at [193, 119] on div "Connect file" at bounding box center [184, 118] width 53 height 13
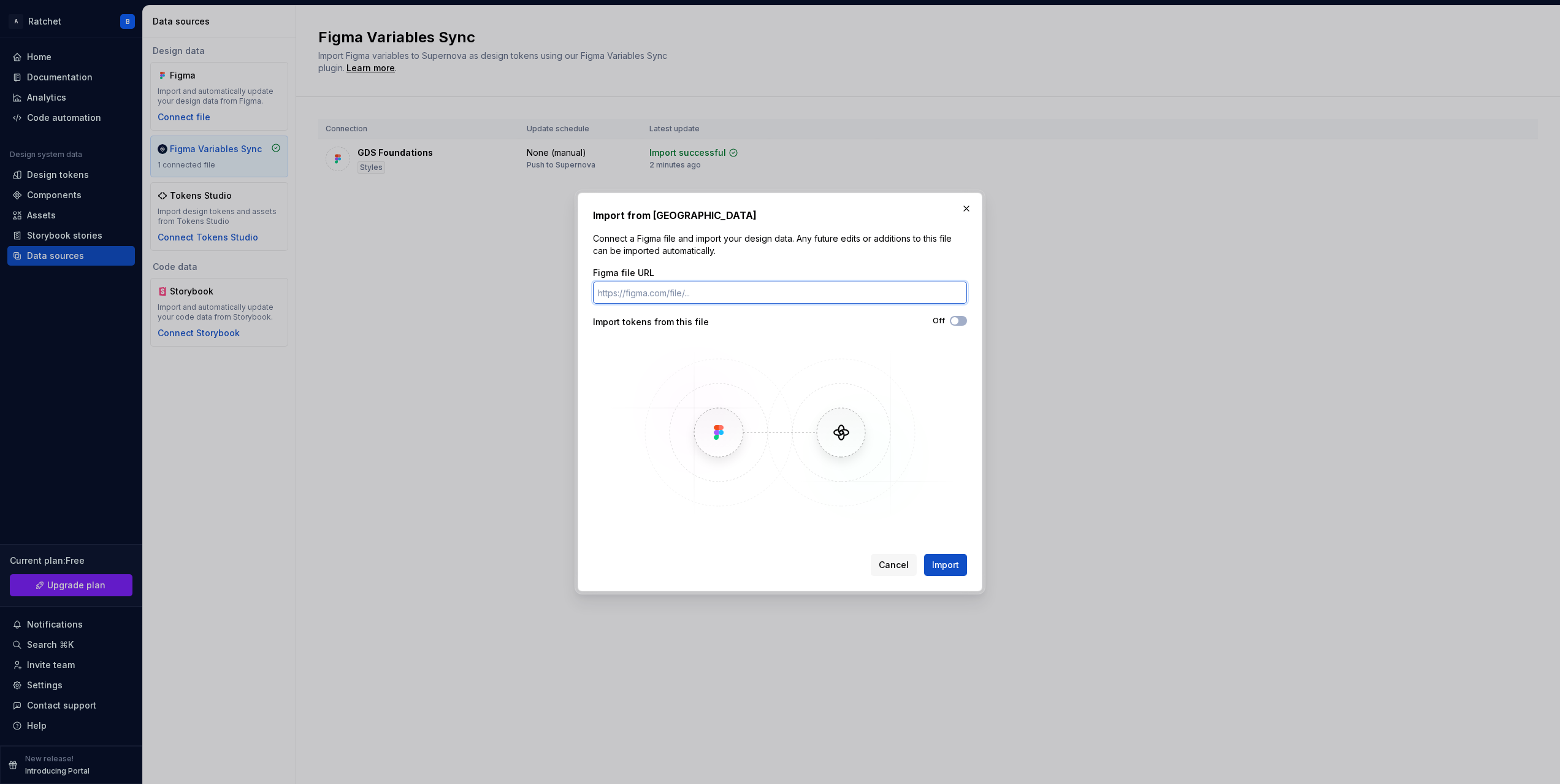
paste input "https://www.figma.com/design/a5AVJZ4nIHogEp1TDd5xGX/GDS-Foundations?node-id=1-3…"
type input "https://www.figma.com/design/a5AVJZ4nIHogEp1TDd5xGX/GDS-Foundations?node-id=1-3…"
click at [927, 504] on span "Import" at bounding box center [946, 565] width 27 height 13
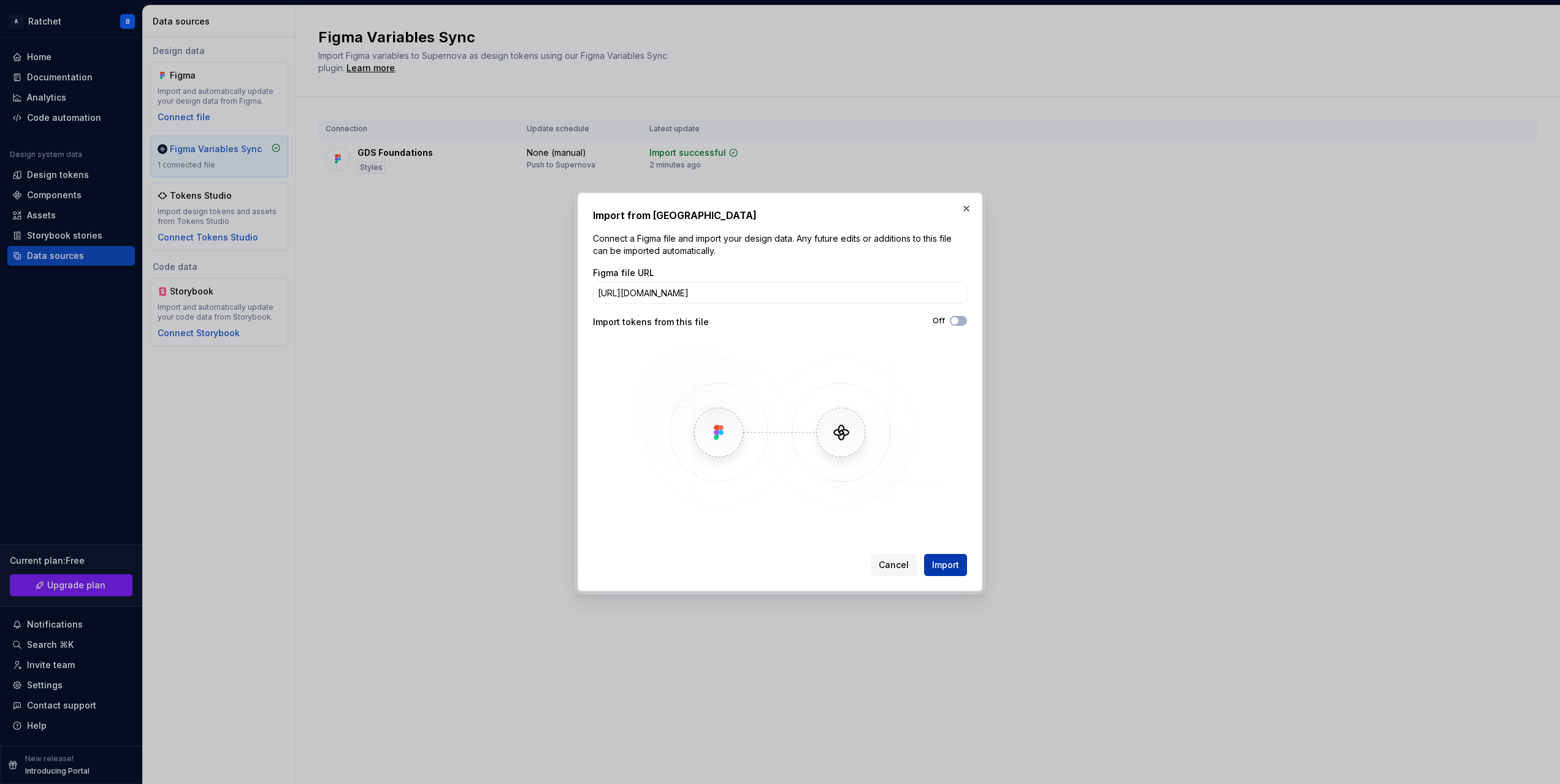
click at [927, 504] on span "Import" at bounding box center [946, 565] width 27 height 13
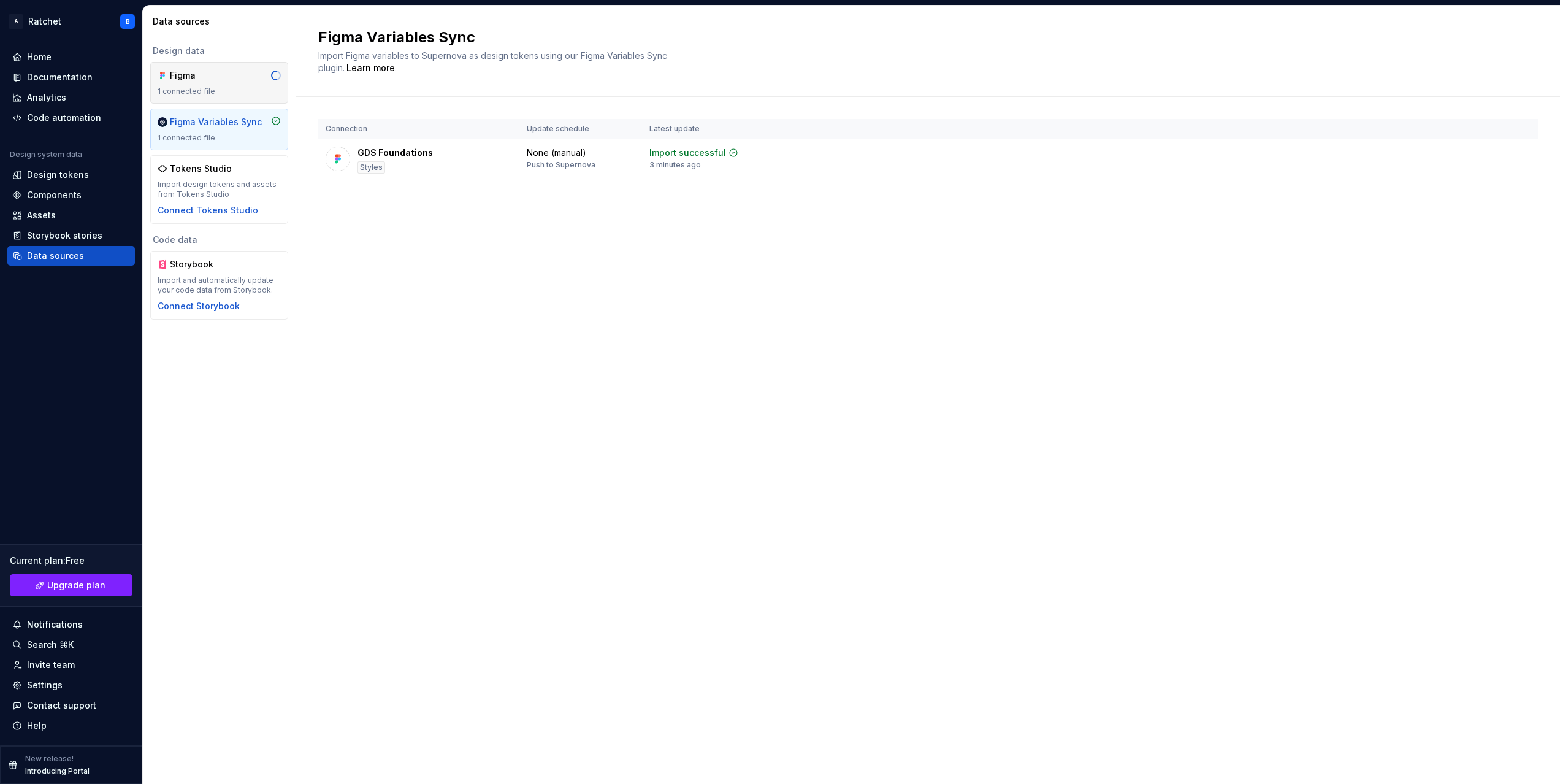
click at [206, 74] on div "Figma" at bounding box center [199, 75] width 59 height 13
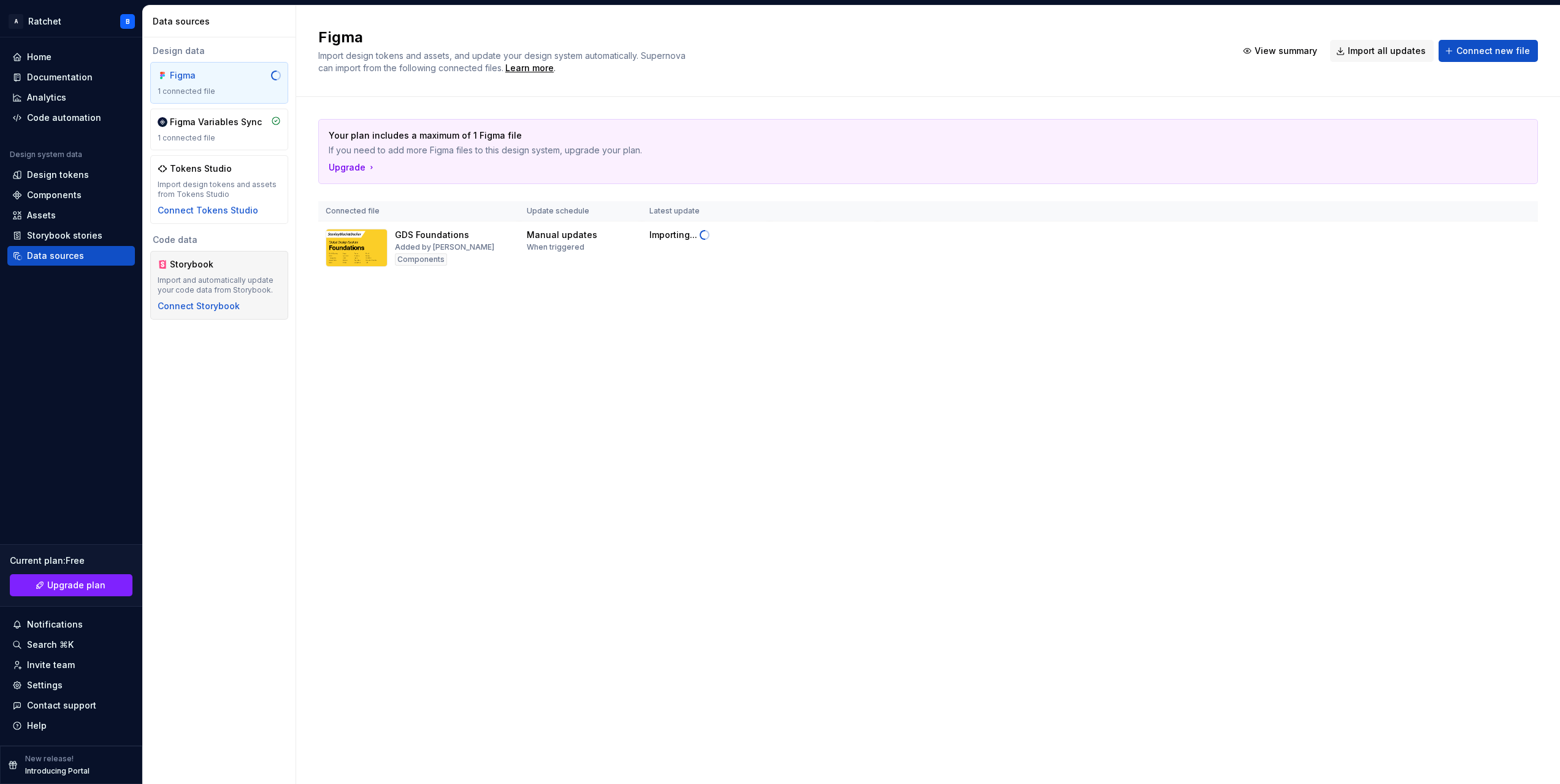
click at [207, 269] on div "Storybook" at bounding box center [199, 265] width 59 height 13
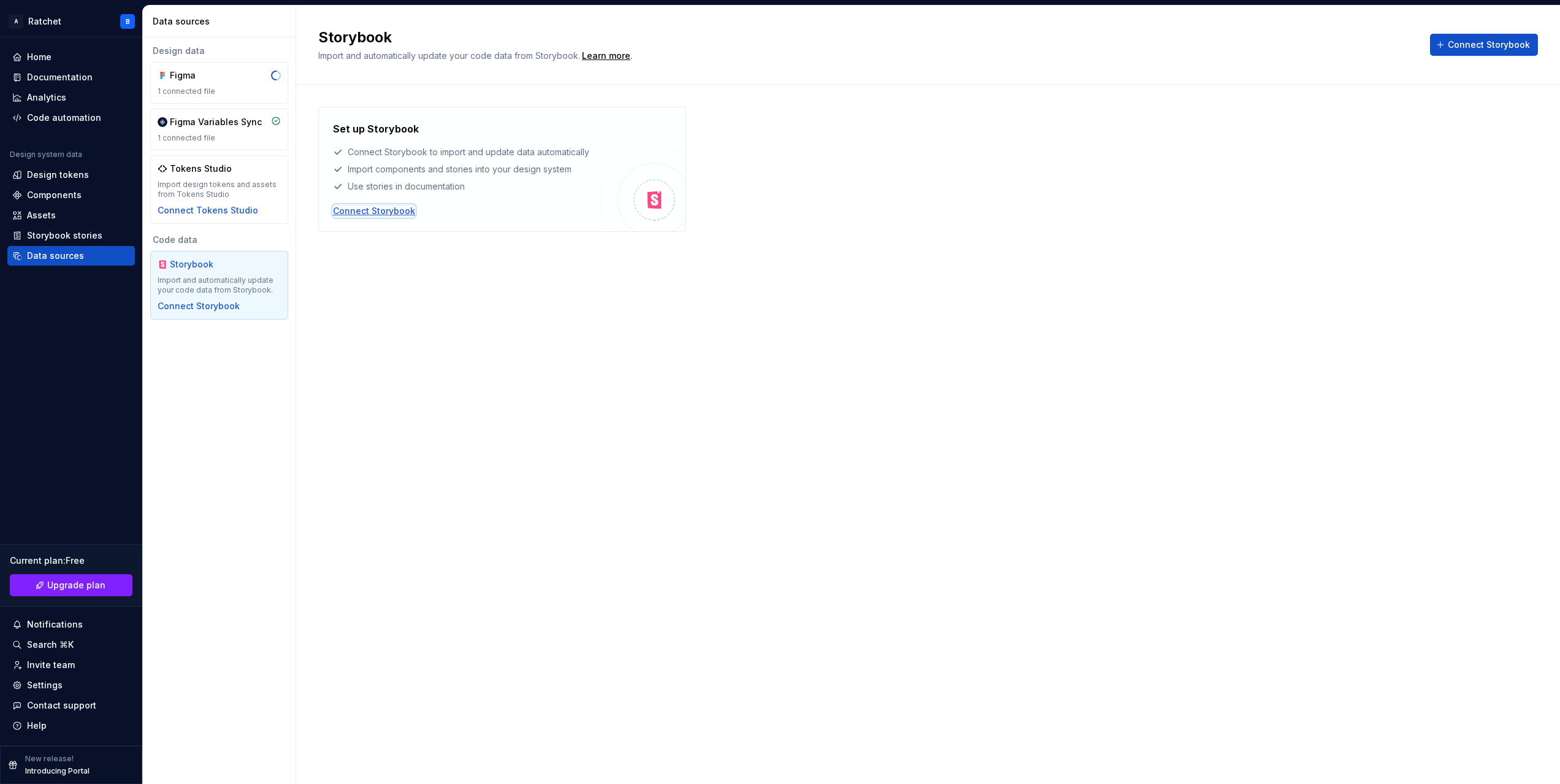
click at [393, 208] on div "Connect Storybook" at bounding box center [374, 211] width 83 height 13
click at [59, 178] on div "Design tokens" at bounding box center [57, 175] width 62 height 13
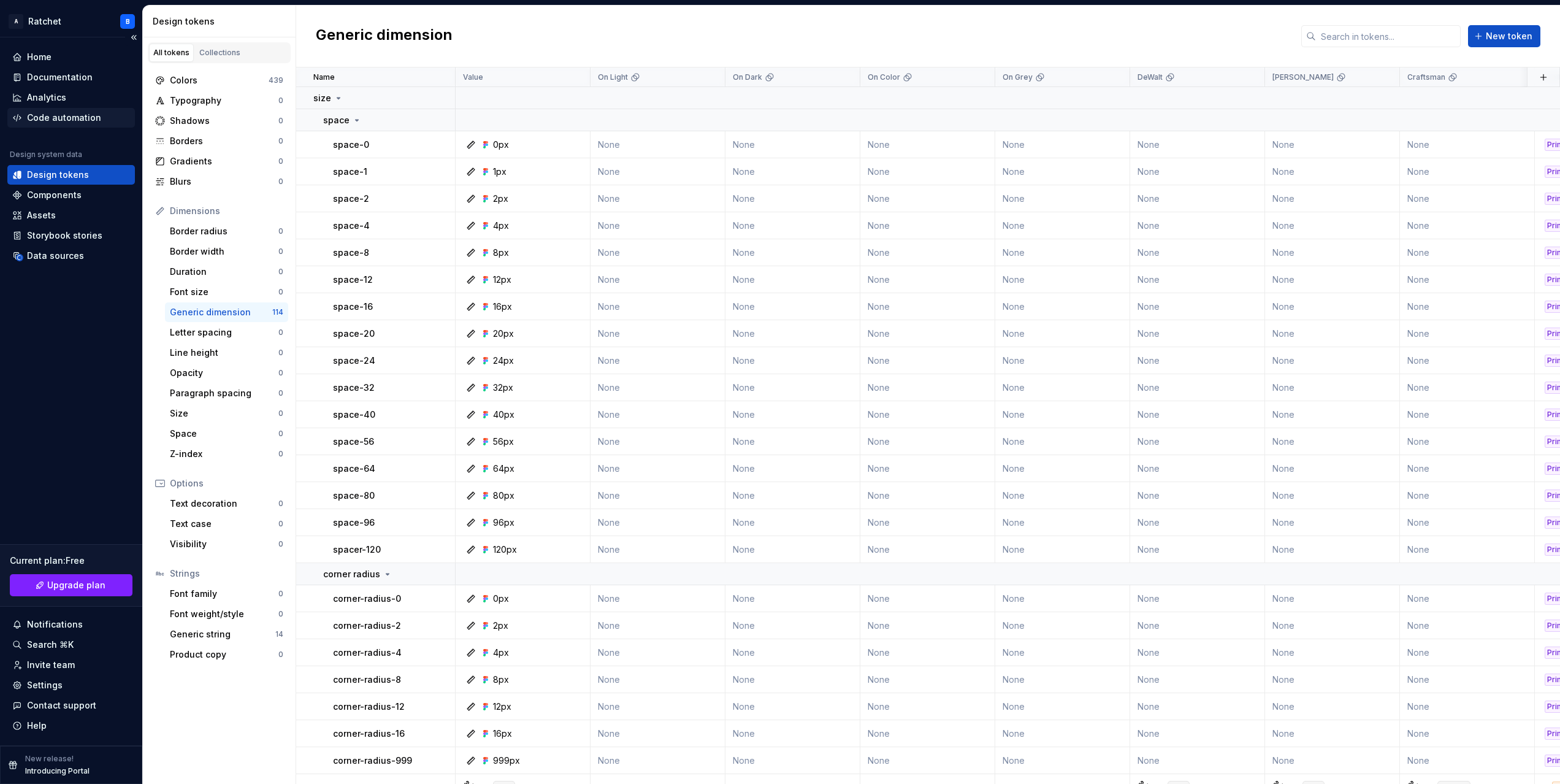
click at [79, 121] on div "Code automation" at bounding box center [64, 118] width 74 height 13
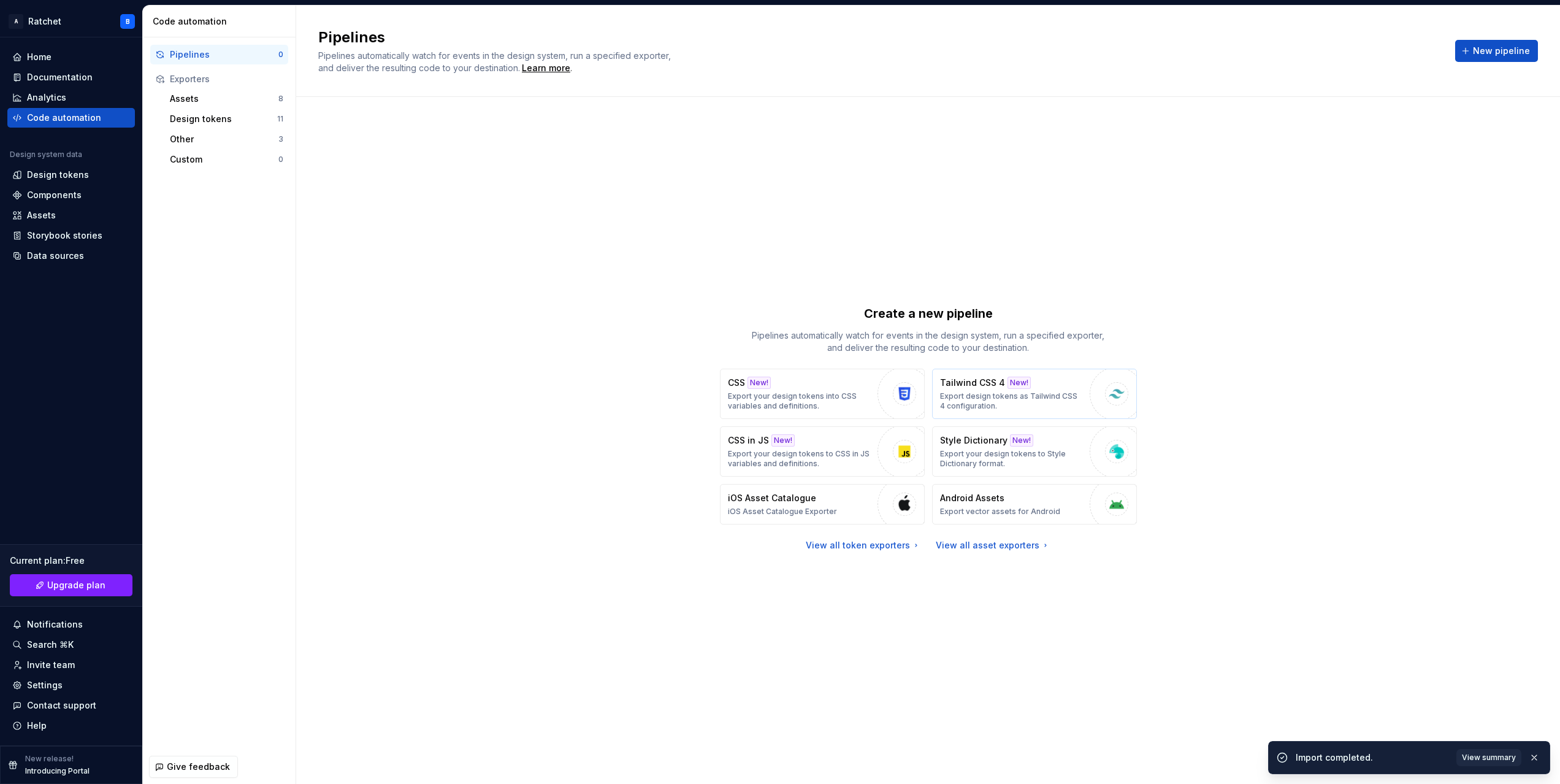
click at [1061, 388] on div "Tailwind CSS 4 New! Export design tokens as Tailwind CSS 4 configuration." at bounding box center [1012, 394] width 144 height 34
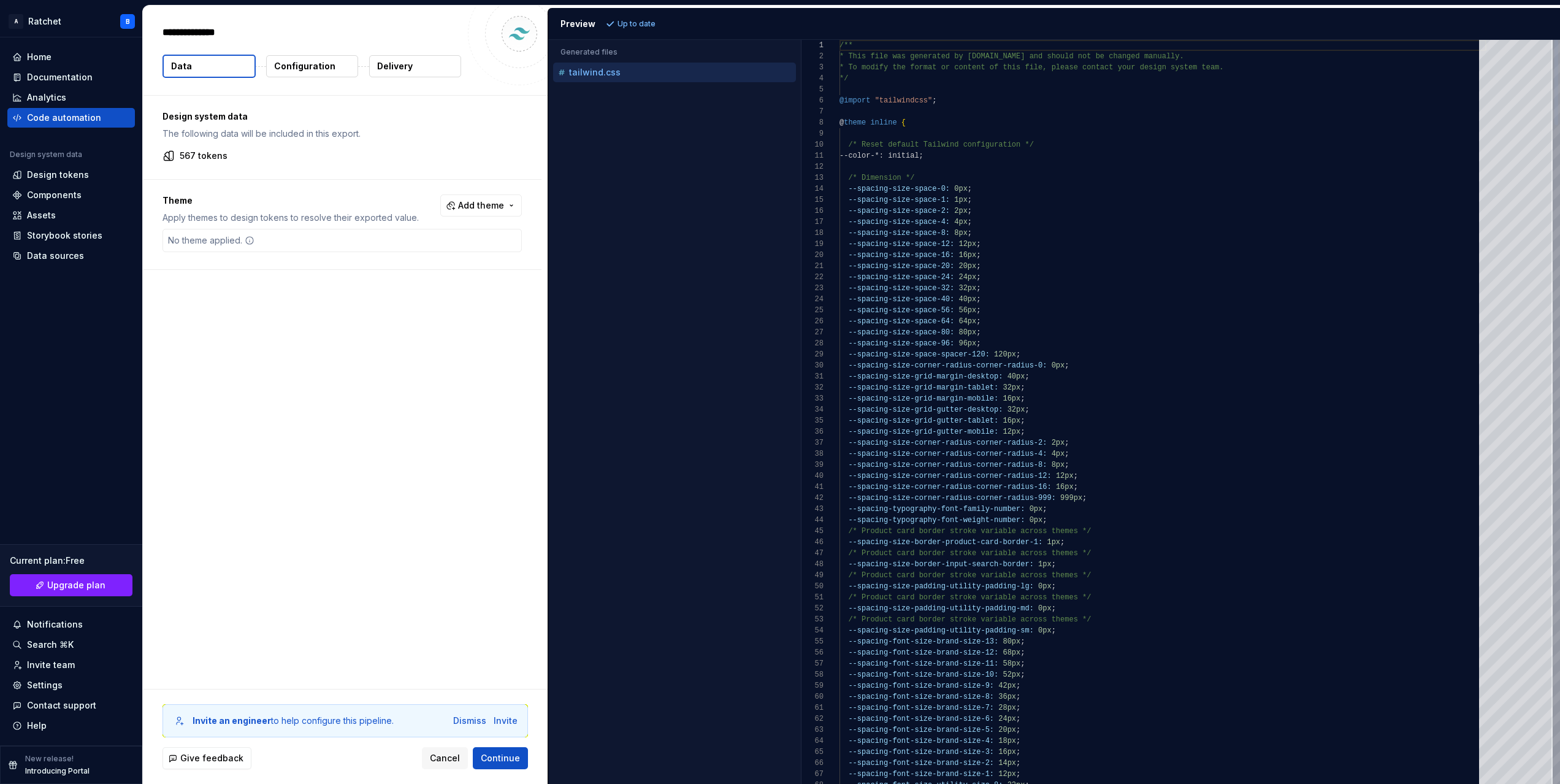
type textarea "*"
click at [478, 206] on span "Add theme" at bounding box center [481, 205] width 46 height 13
click at [395, 253] on div "Suggestions" at bounding box center [393, 254] width 10 height 10
click at [393, 271] on div "Suggestions" at bounding box center [393, 274] width 10 height 10
click at [395, 294] on div "Suggestions" at bounding box center [393, 293] width 10 height 10
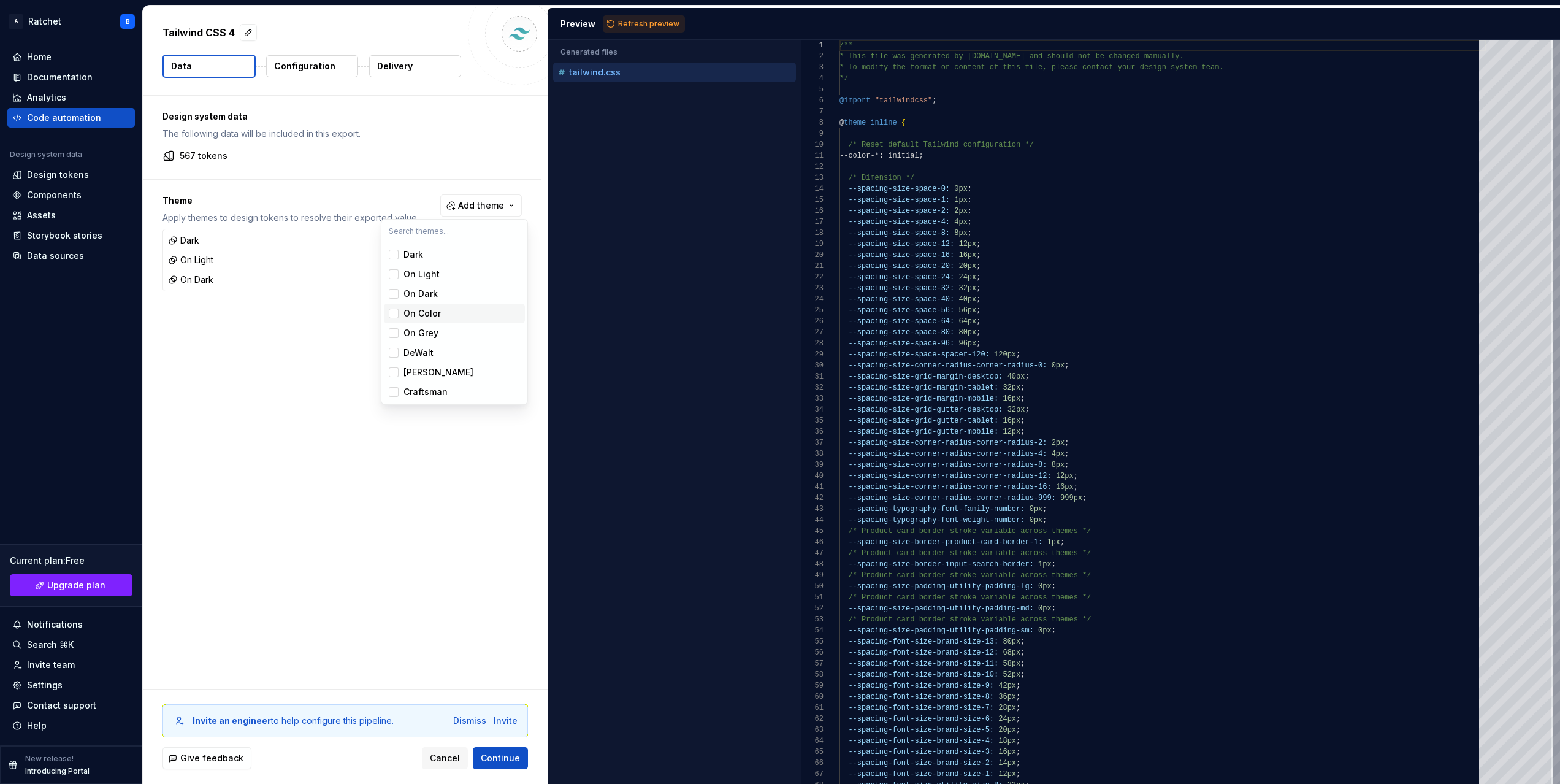
click at [391, 315] on div "Suggestions" at bounding box center [393, 313] width 10 height 10
click at [393, 340] on span "On Grey" at bounding box center [454, 333] width 141 height 20
click at [390, 353] on div "Suggestions" at bounding box center [393, 353] width 10 height 10
drag, startPoint x: 391, startPoint y: 368, endPoint x: 394, endPoint y: 375, distance: 7.6
click at [391, 369] on div "Suggestions" at bounding box center [393, 372] width 10 height 10
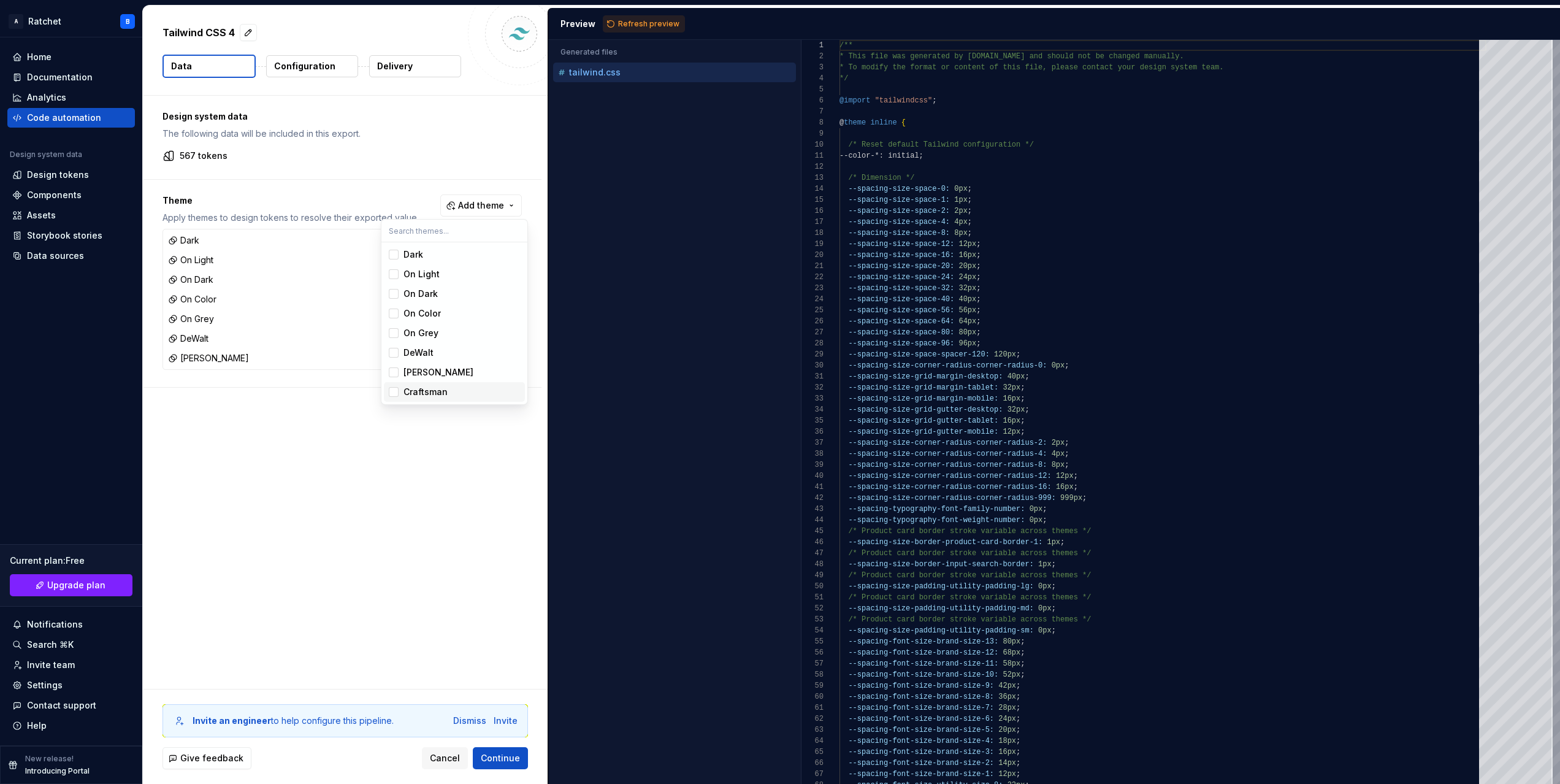
click at [397, 396] on div "Suggestions" at bounding box center [393, 391] width 10 height 10
click at [325, 411] on html "A Ratchet B Home Documentation Analytics Code automation Design system data Des…" at bounding box center [780, 392] width 1560 height 784
click at [320, 65] on p "Configuration" at bounding box center [305, 66] width 61 height 13
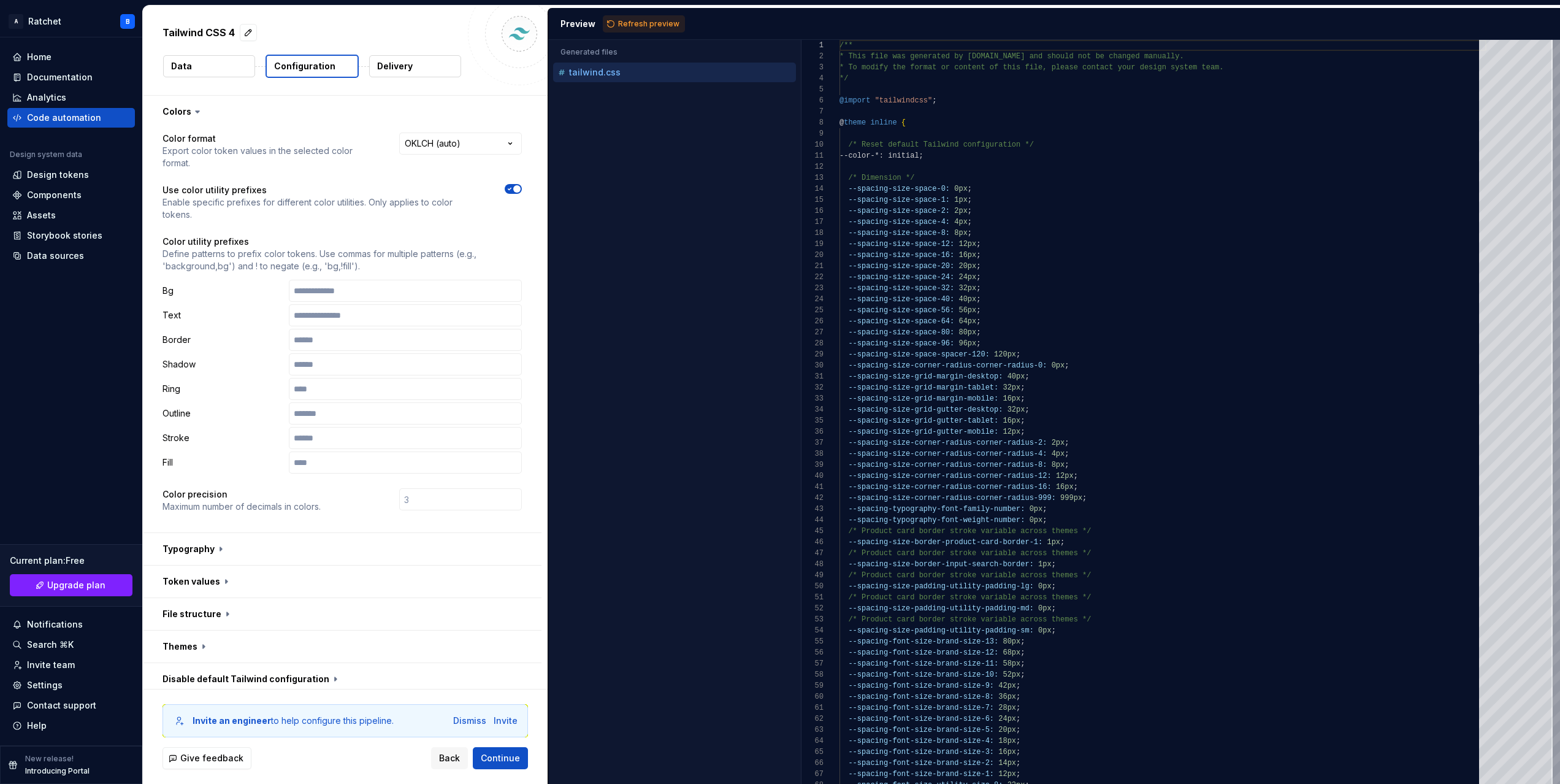
scroll to position [112, 0]
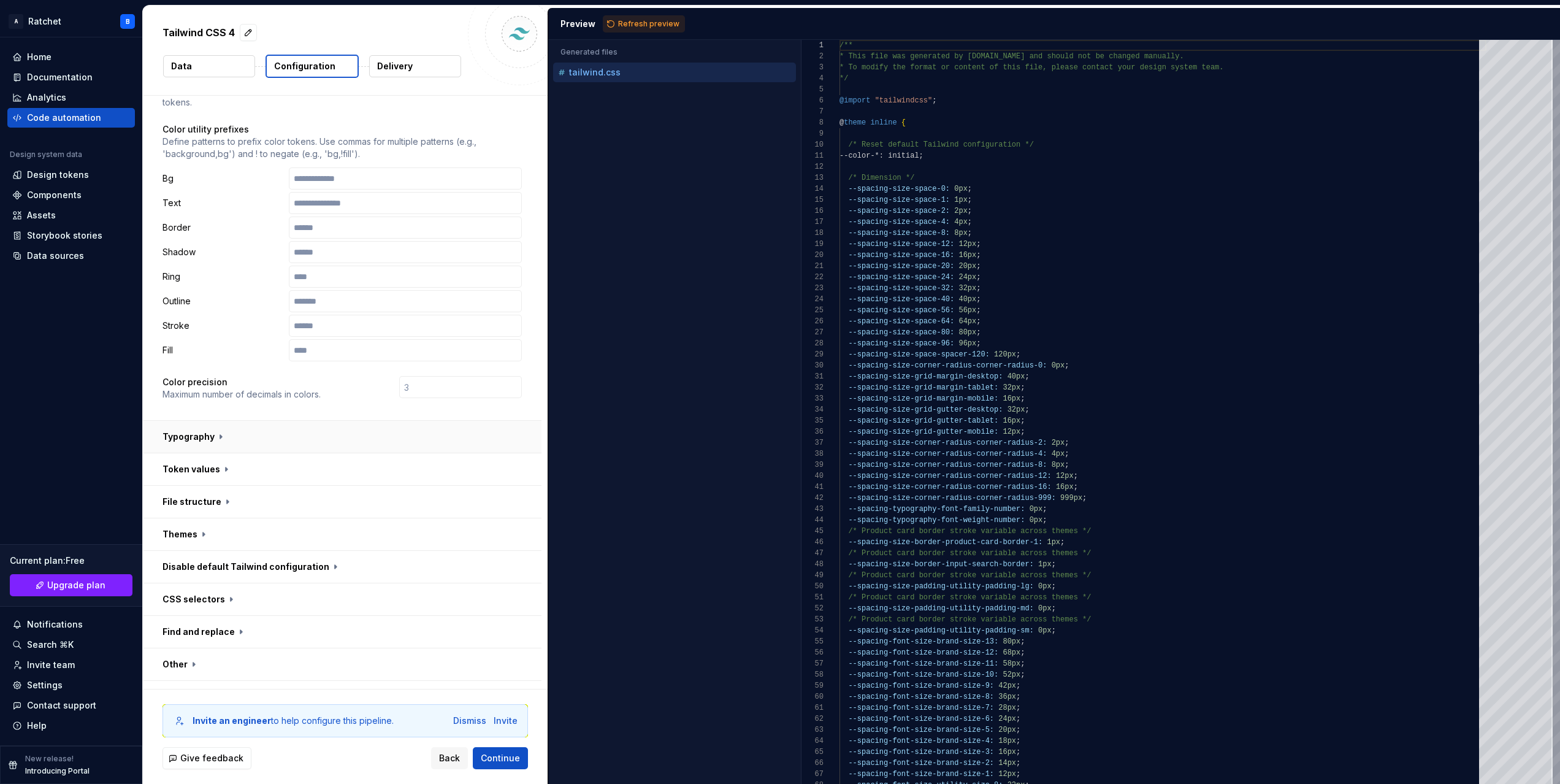
click at [196, 421] on button "button" at bounding box center [342, 437] width 398 height 32
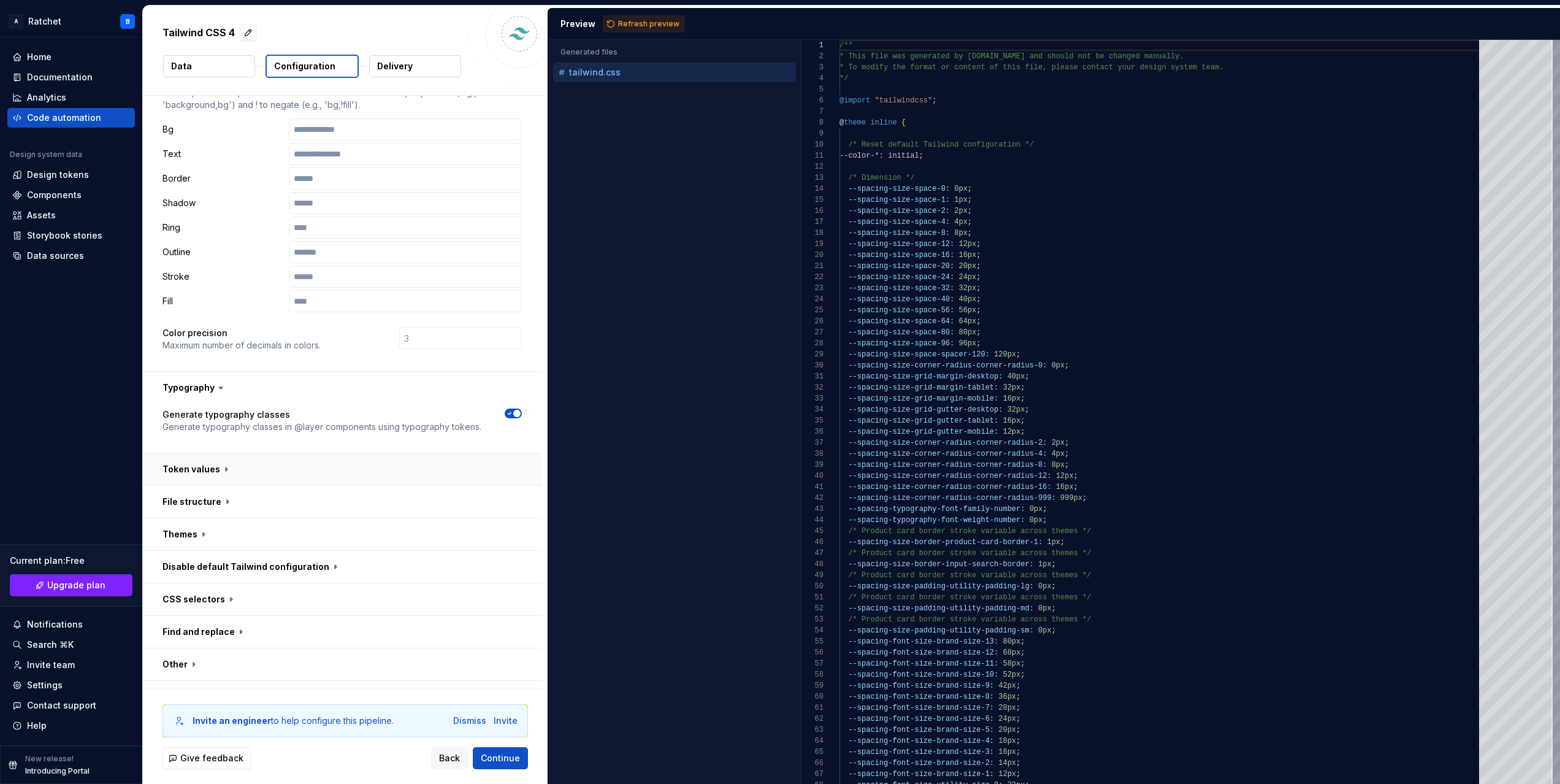
scroll to position [159, 0]
click at [182, 456] on button "button" at bounding box center [342, 472] width 398 height 32
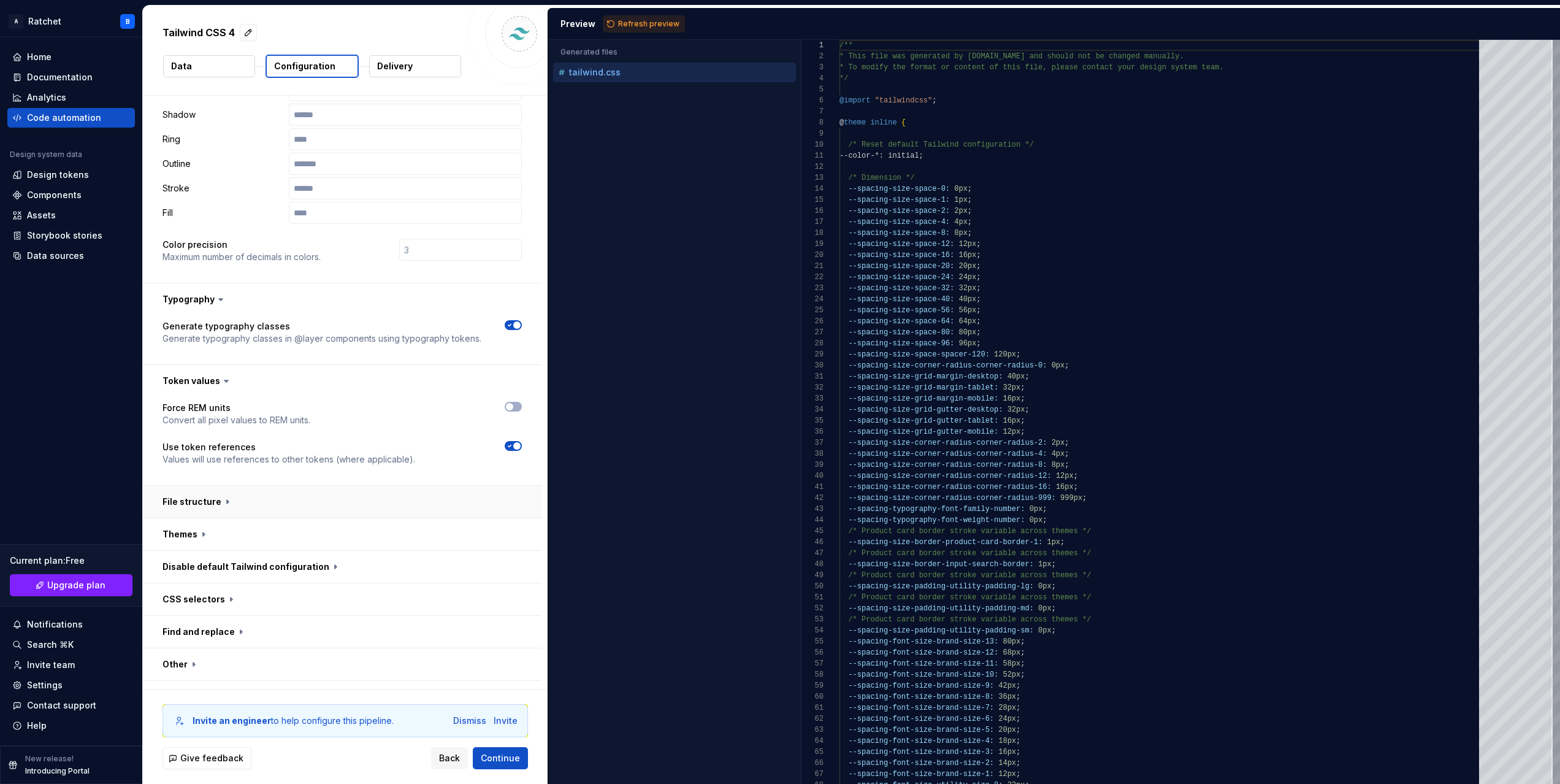
click at [189, 485] on button "button" at bounding box center [342, 501] width 398 height 32
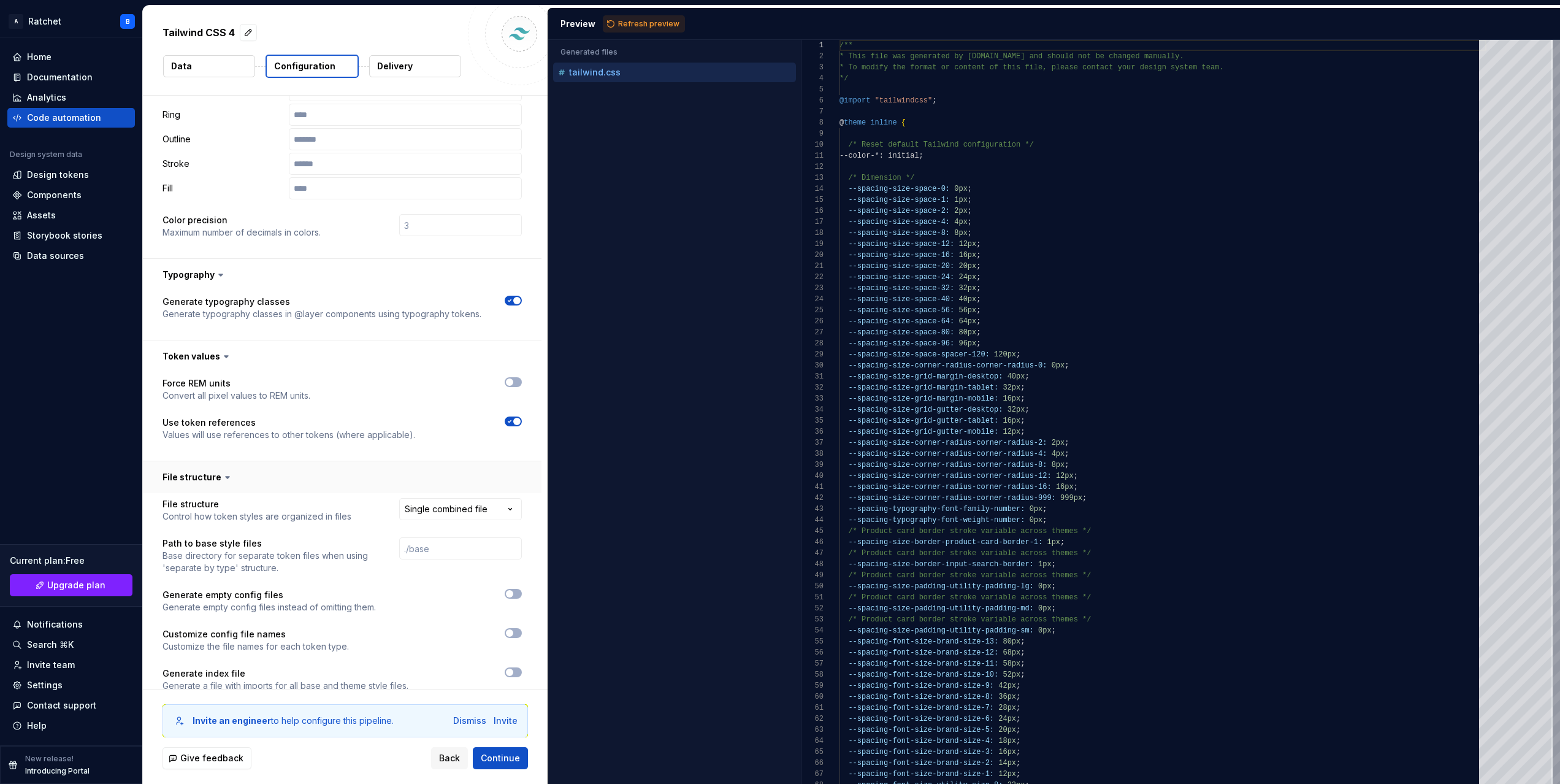
scroll to position [468, 0]
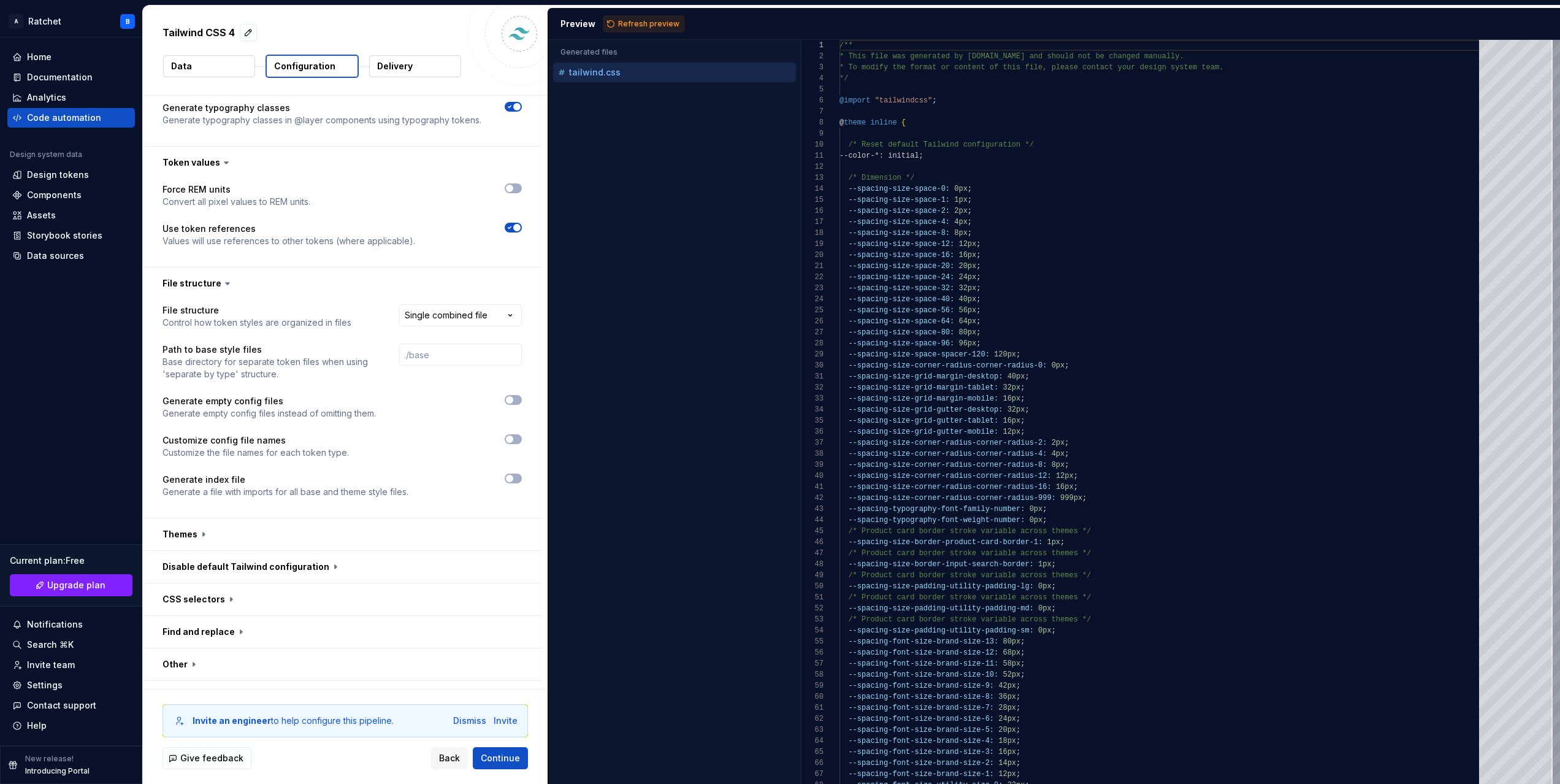
click at [383, 65] on p "Delivery" at bounding box center [395, 66] width 36 height 13
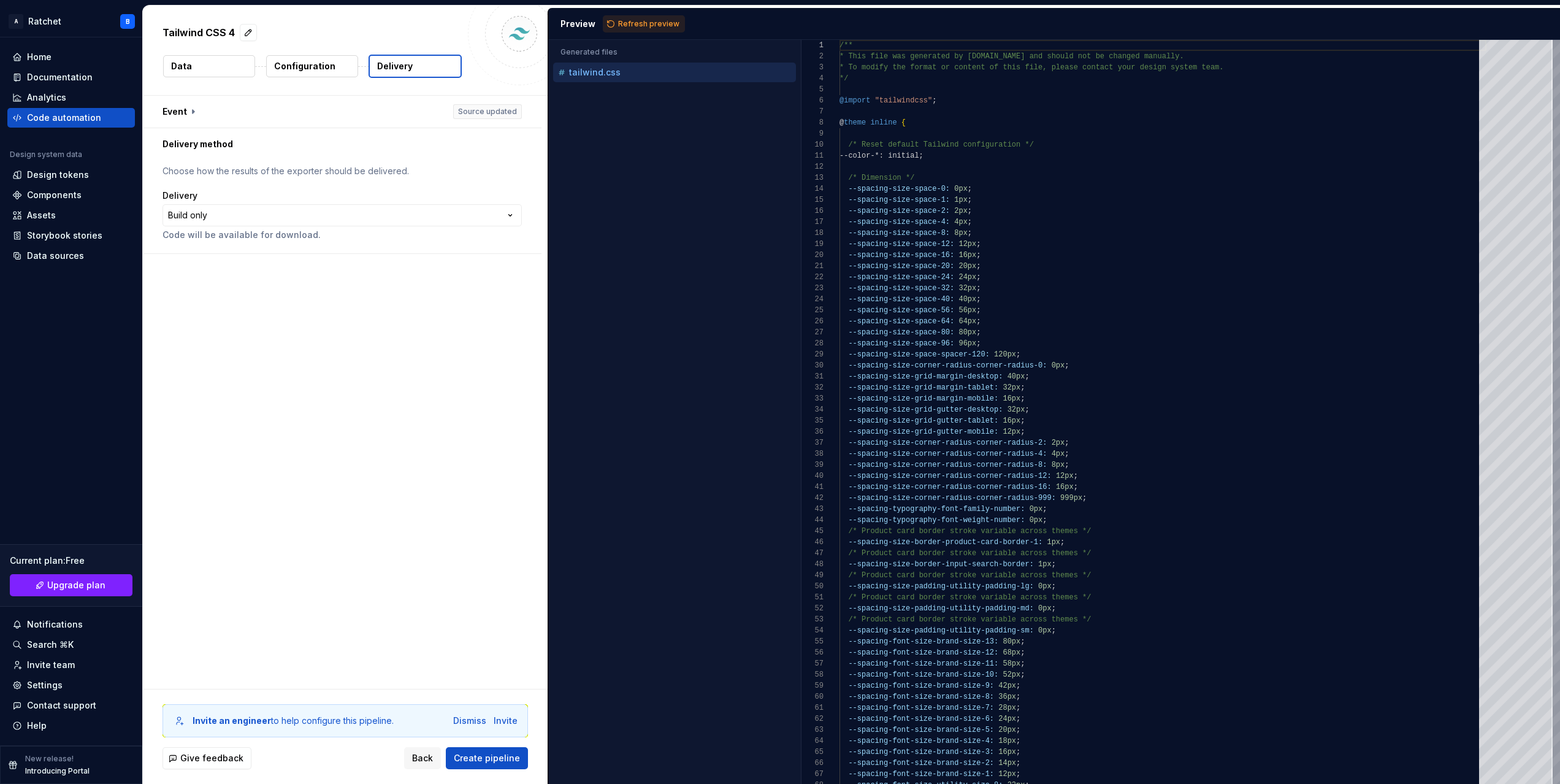
click at [192, 60] on button "Data" at bounding box center [209, 66] width 92 height 22
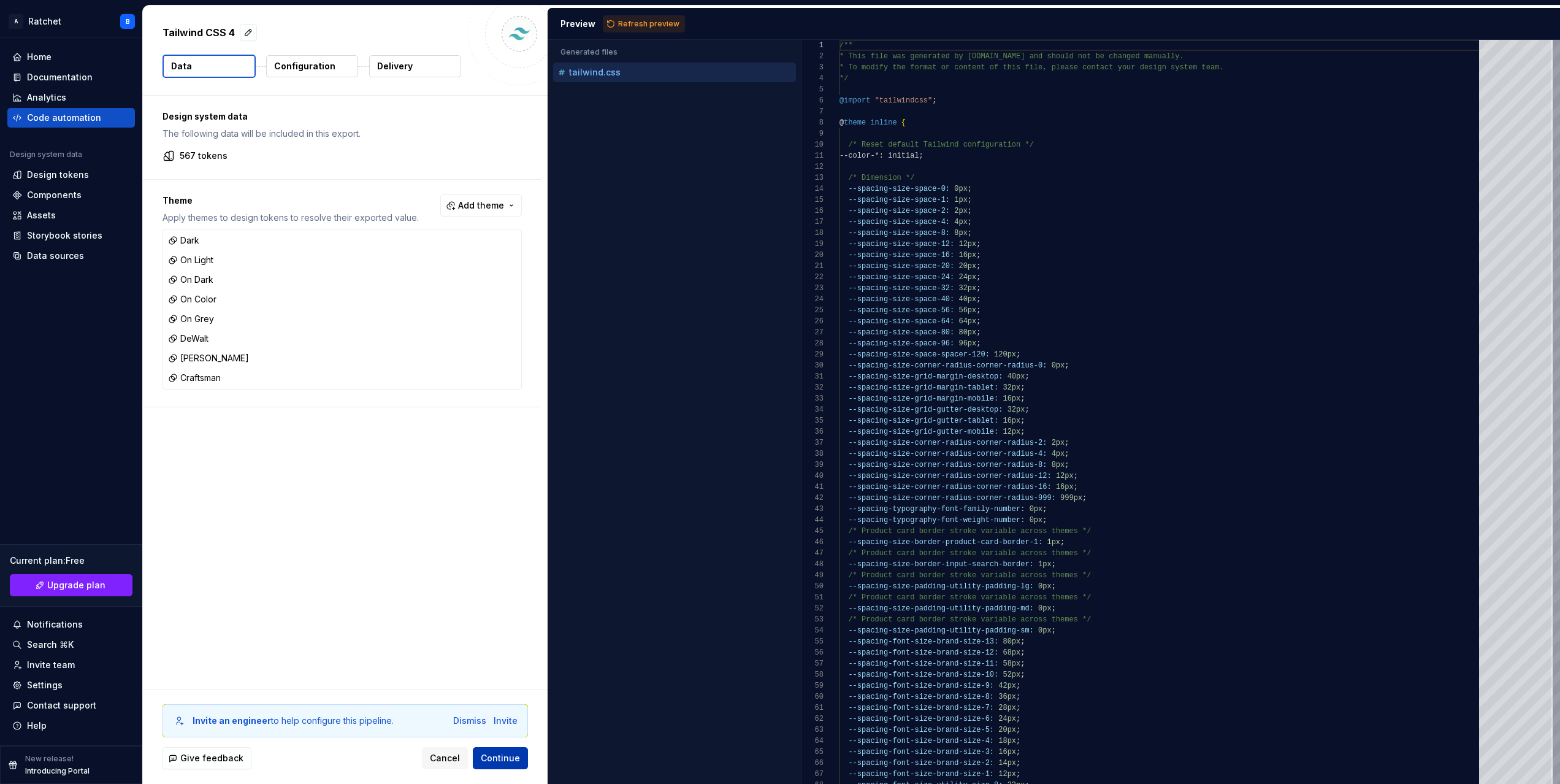
click at [504, 755] on span "Continue" at bounding box center [501, 758] width 39 height 13
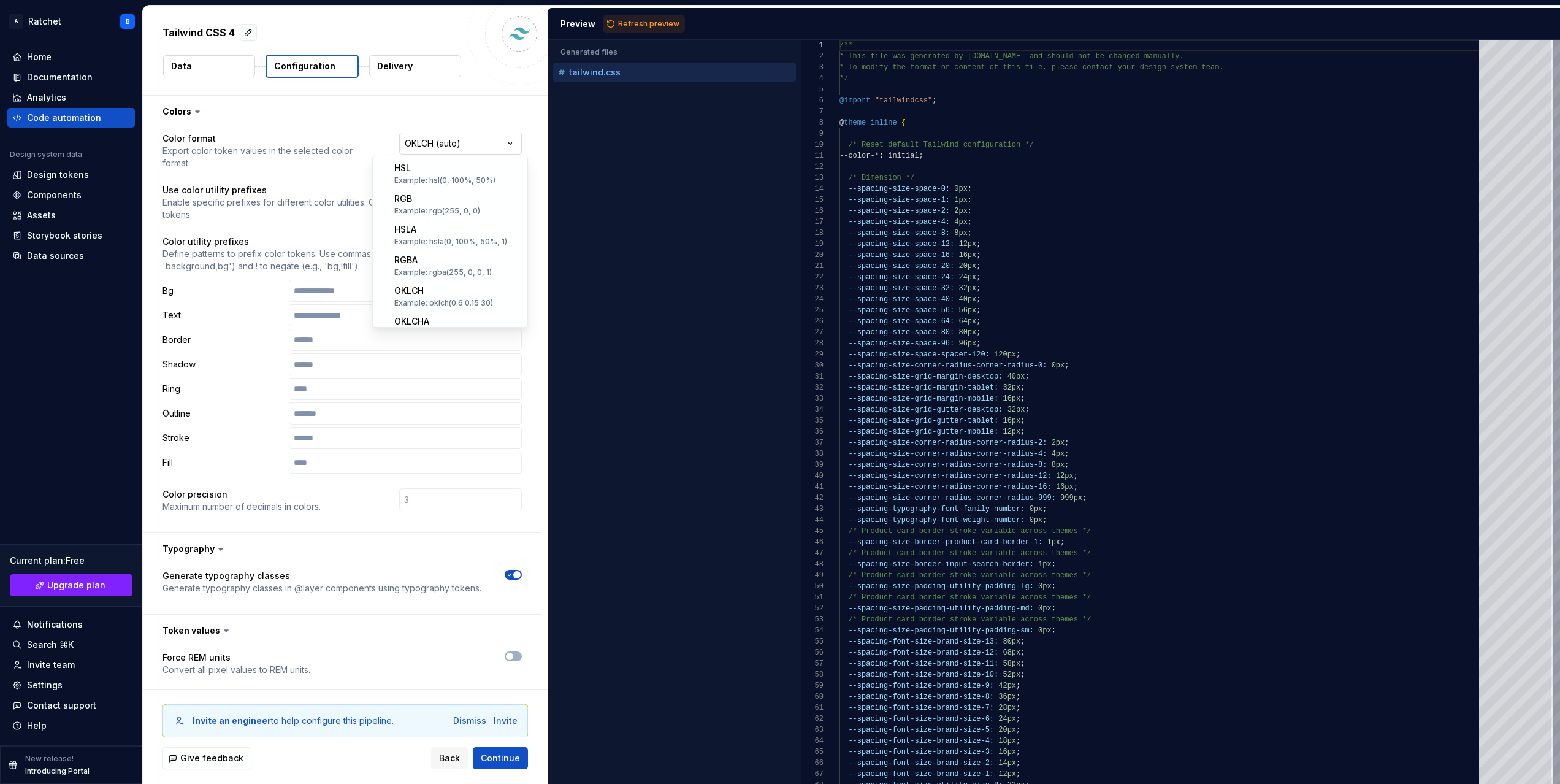
click at [452, 142] on html "**********" at bounding box center [780, 392] width 1560 height 784
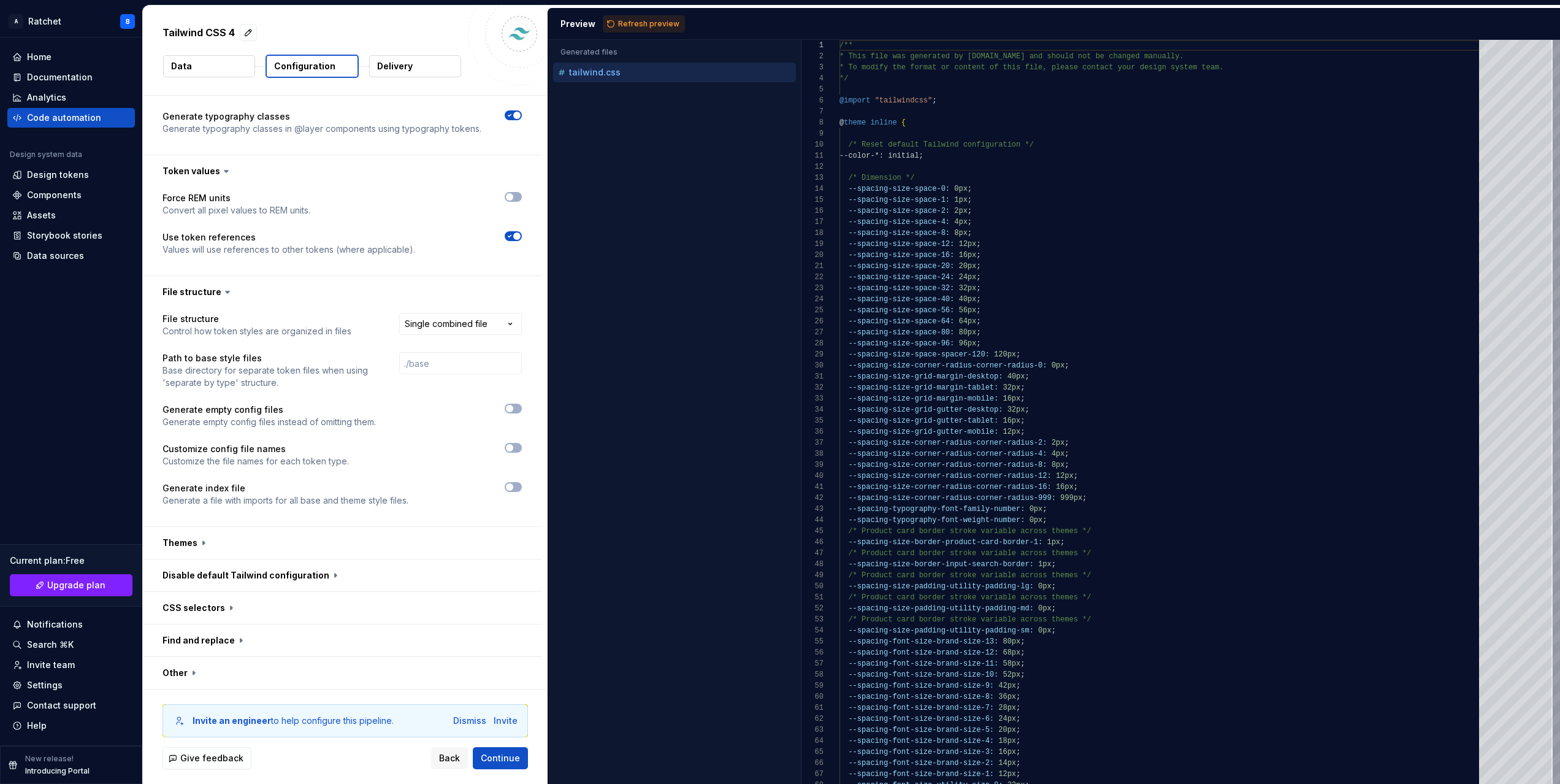
scroll to position [462, 0]
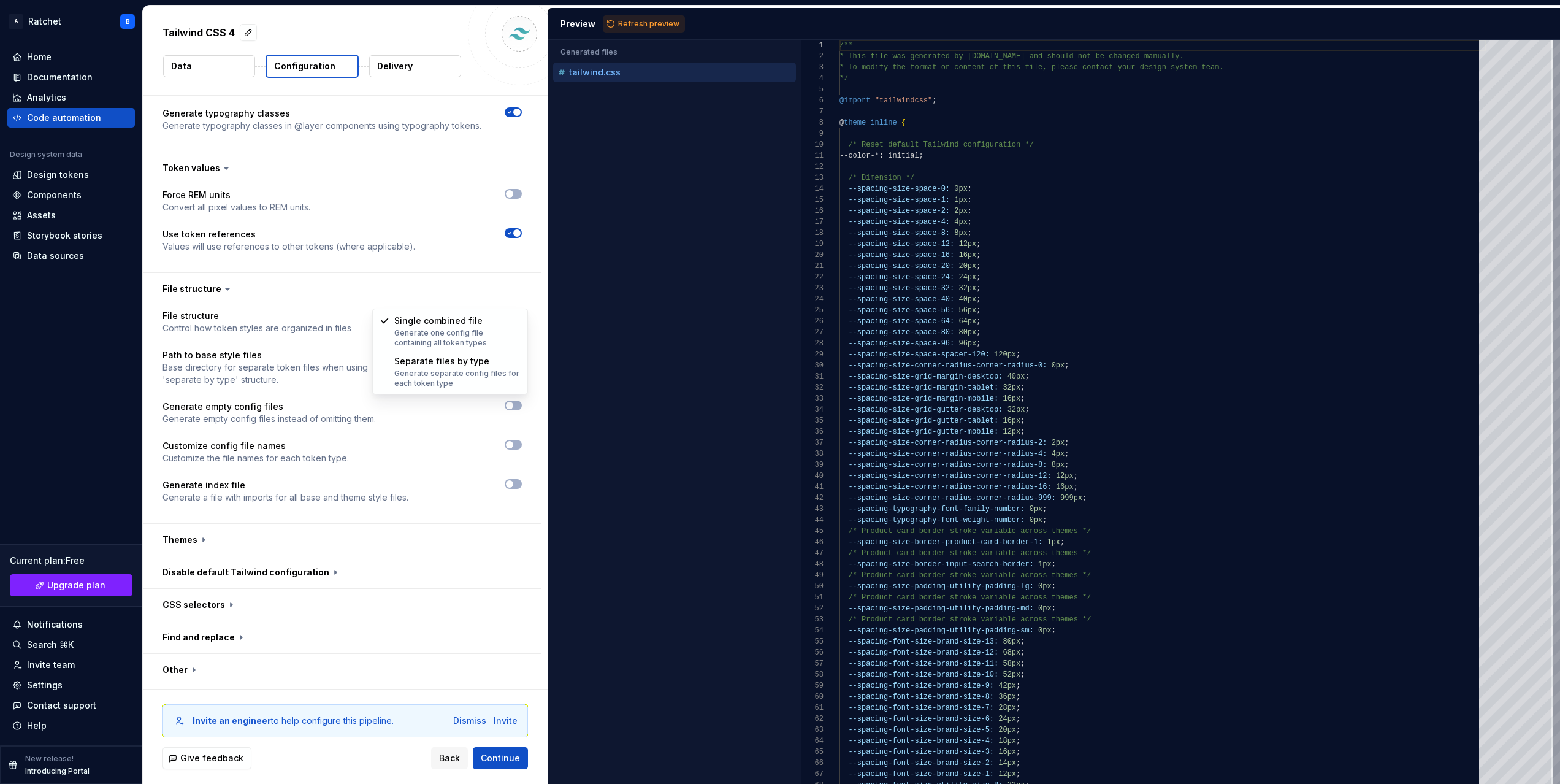
click at [431, 293] on html "**********" at bounding box center [780, 392] width 1560 height 784
click at [455, 349] on input "text" at bounding box center [460, 360] width 123 height 22
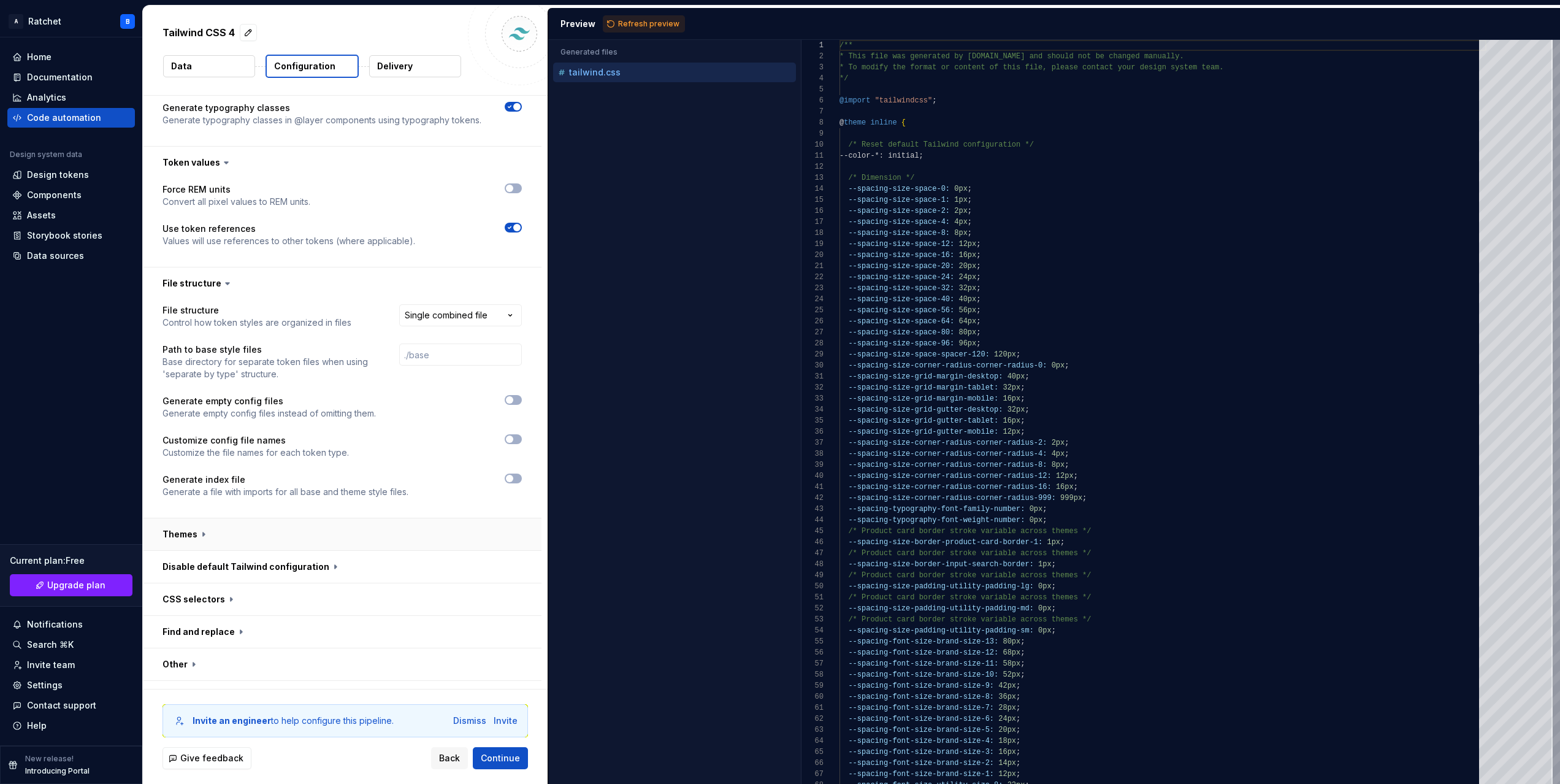
click at [246, 518] on button "button" at bounding box center [342, 535] width 398 height 32
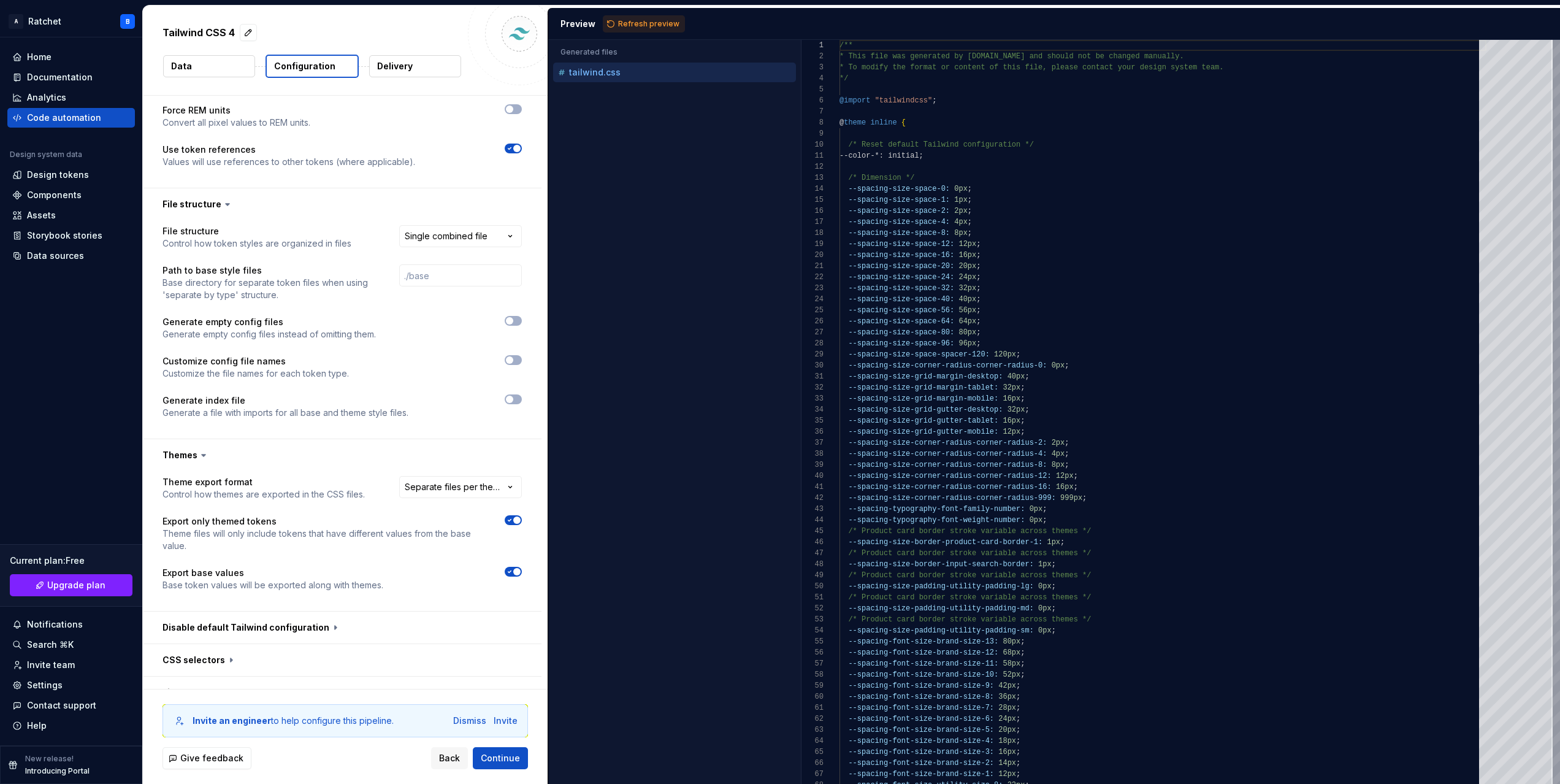
scroll to position [608, 0]
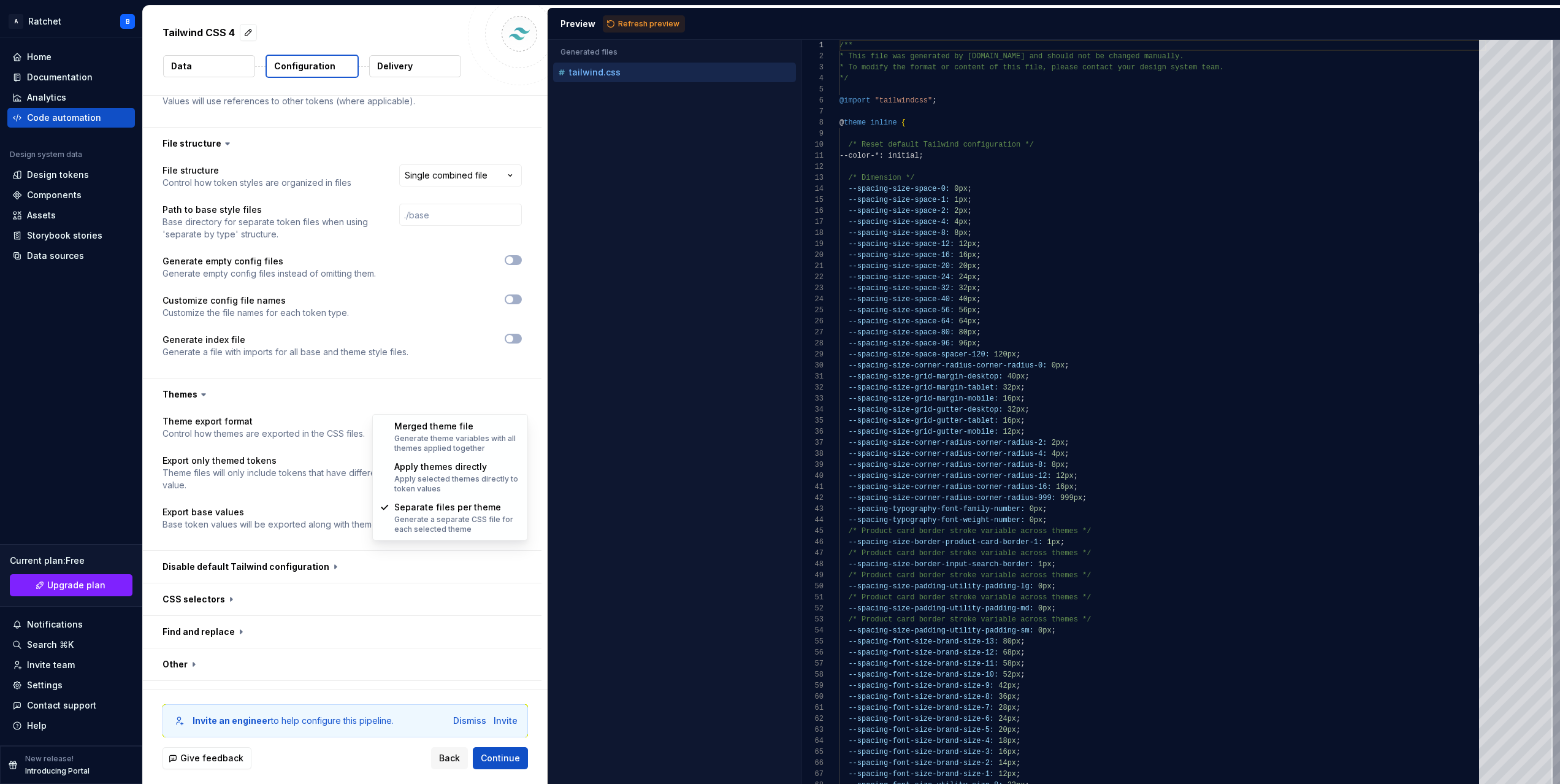
click at [445, 406] on html "**********" at bounding box center [780, 392] width 1560 height 784
click at [257, 544] on html "**********" at bounding box center [780, 392] width 1560 height 784
click at [431, 397] on html "**********" at bounding box center [780, 392] width 1560 height 784
select select "**********"
click at [521, 759] on button "Continue" at bounding box center [501, 758] width 56 height 22
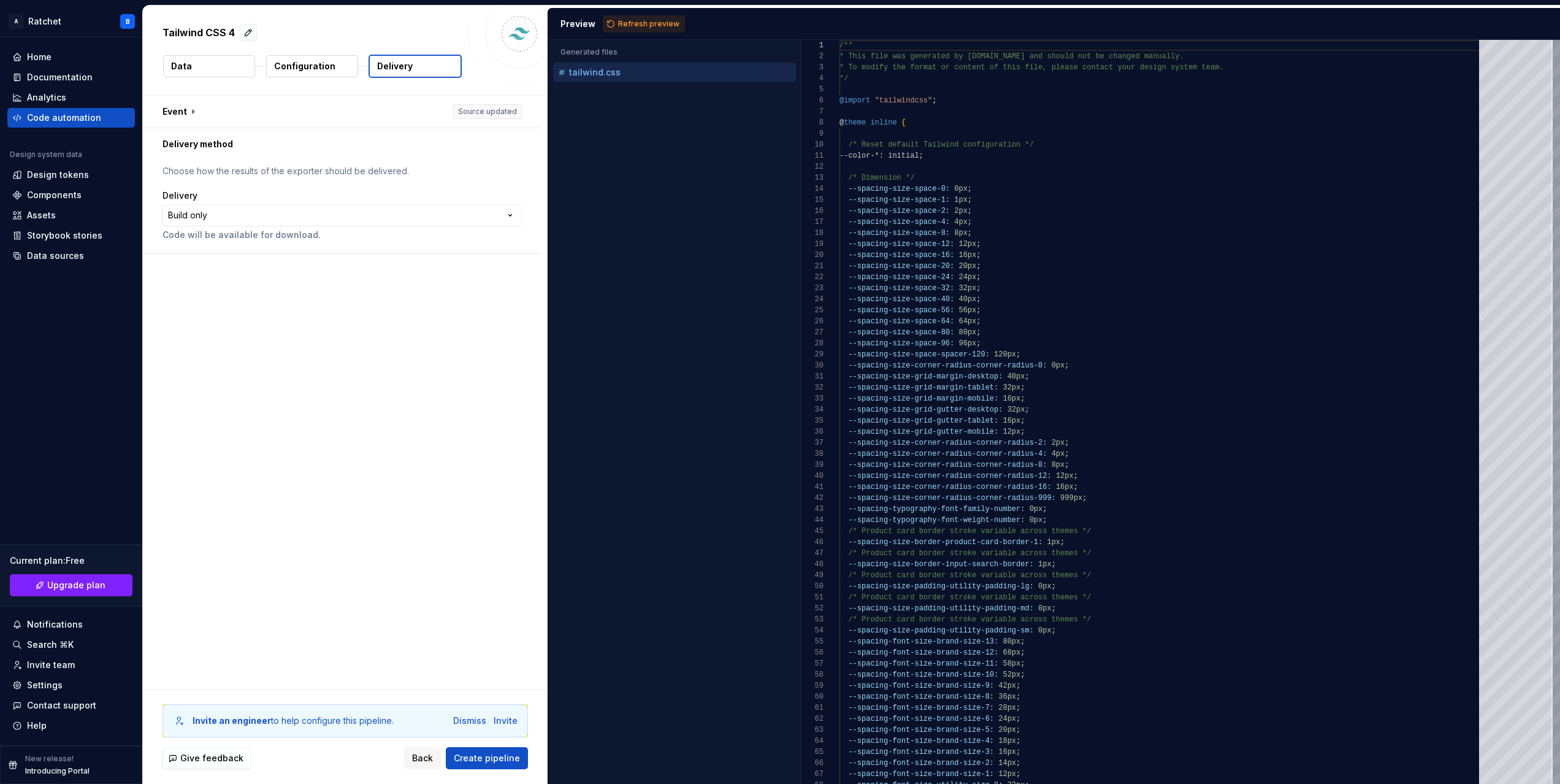
click at [207, 175] on p "Choose how the results of the exporter should be delivered." at bounding box center [342, 171] width 360 height 13
click at [176, 108] on button "button" at bounding box center [342, 112] width 398 height 32
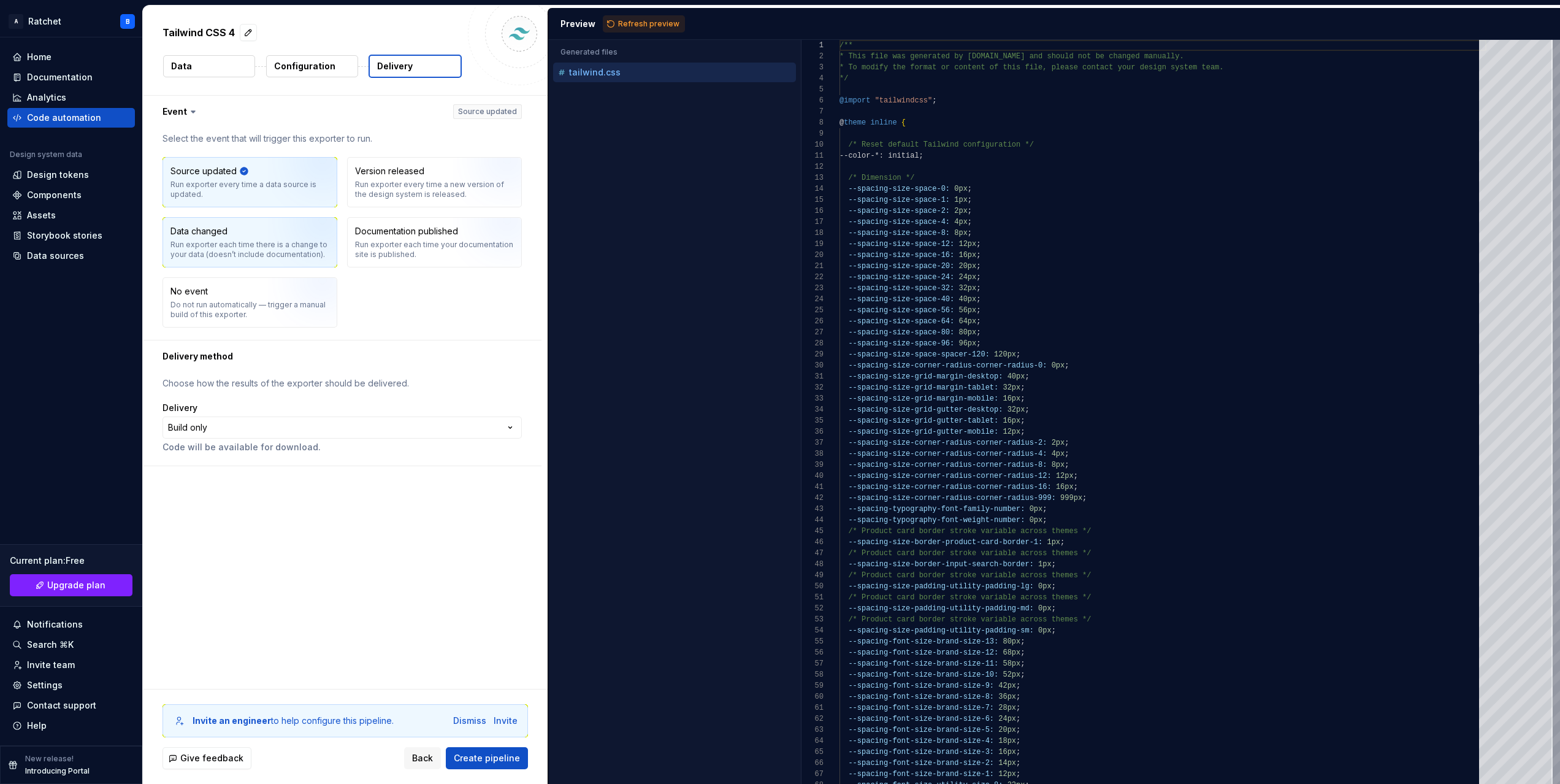
click at [296, 240] on img "button" at bounding box center [308, 247] width 79 height 83
click at [297, 202] on img "button" at bounding box center [308, 187] width 79 height 83
click at [246, 293] on div "No event Do not run automatically — trigger a manual build of this exporter." at bounding box center [249, 302] width 159 height 34
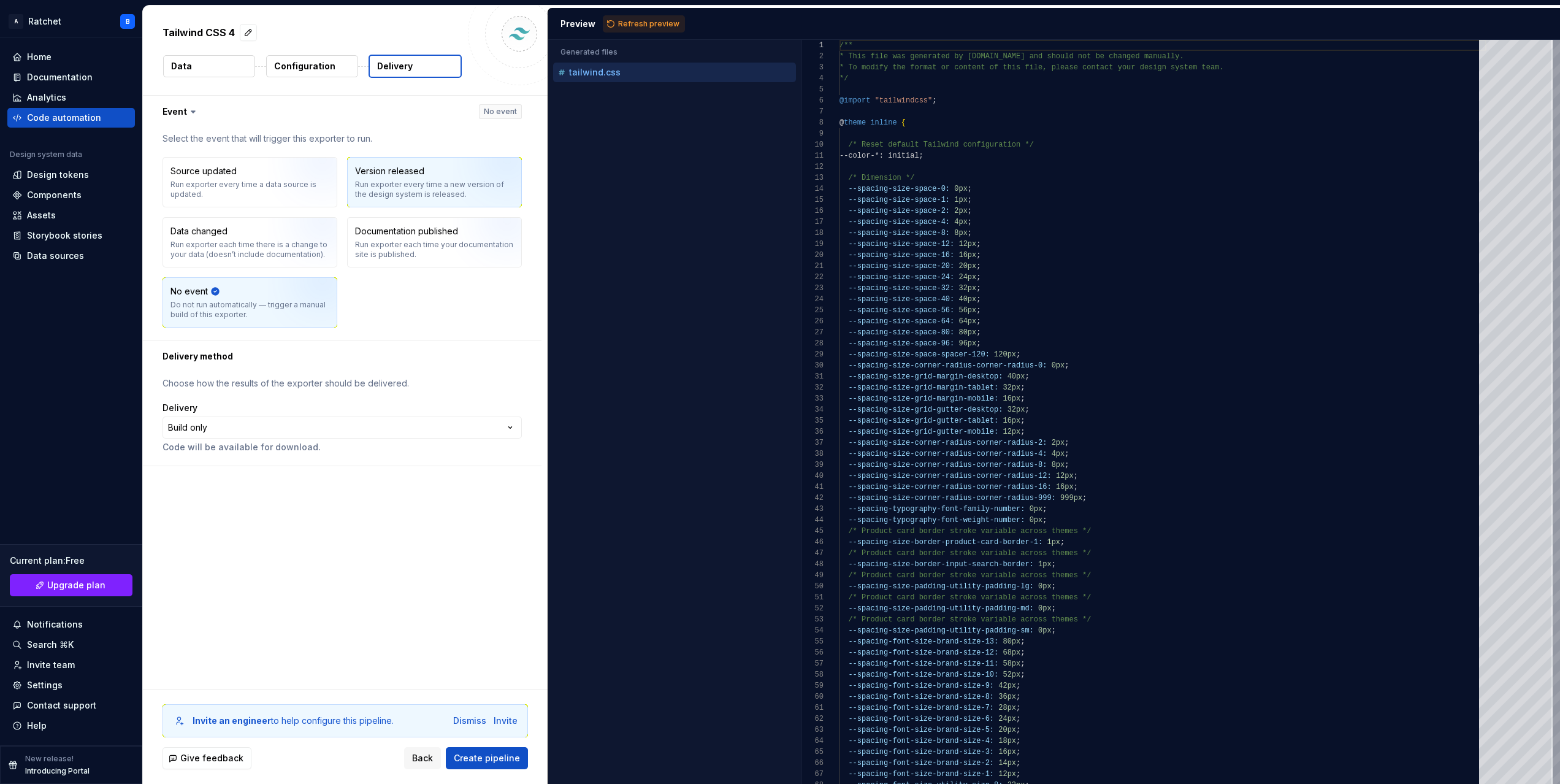
click at [482, 176] on img "button" at bounding box center [492, 187] width 79 height 83
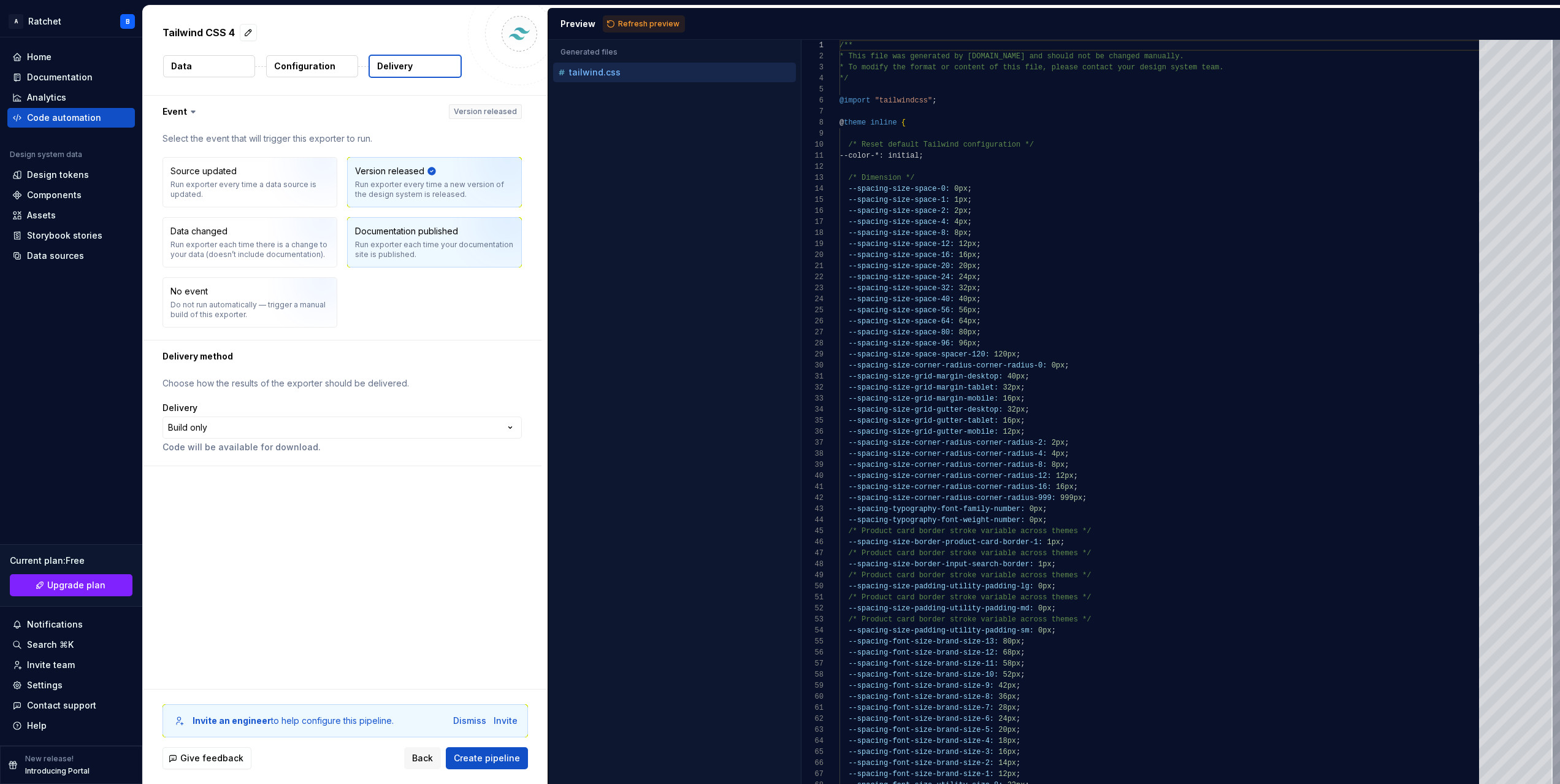
click at [434, 238] on div "Documentation published Run exporter each time your documentation site is publi…" at bounding box center [434, 242] width 159 height 34
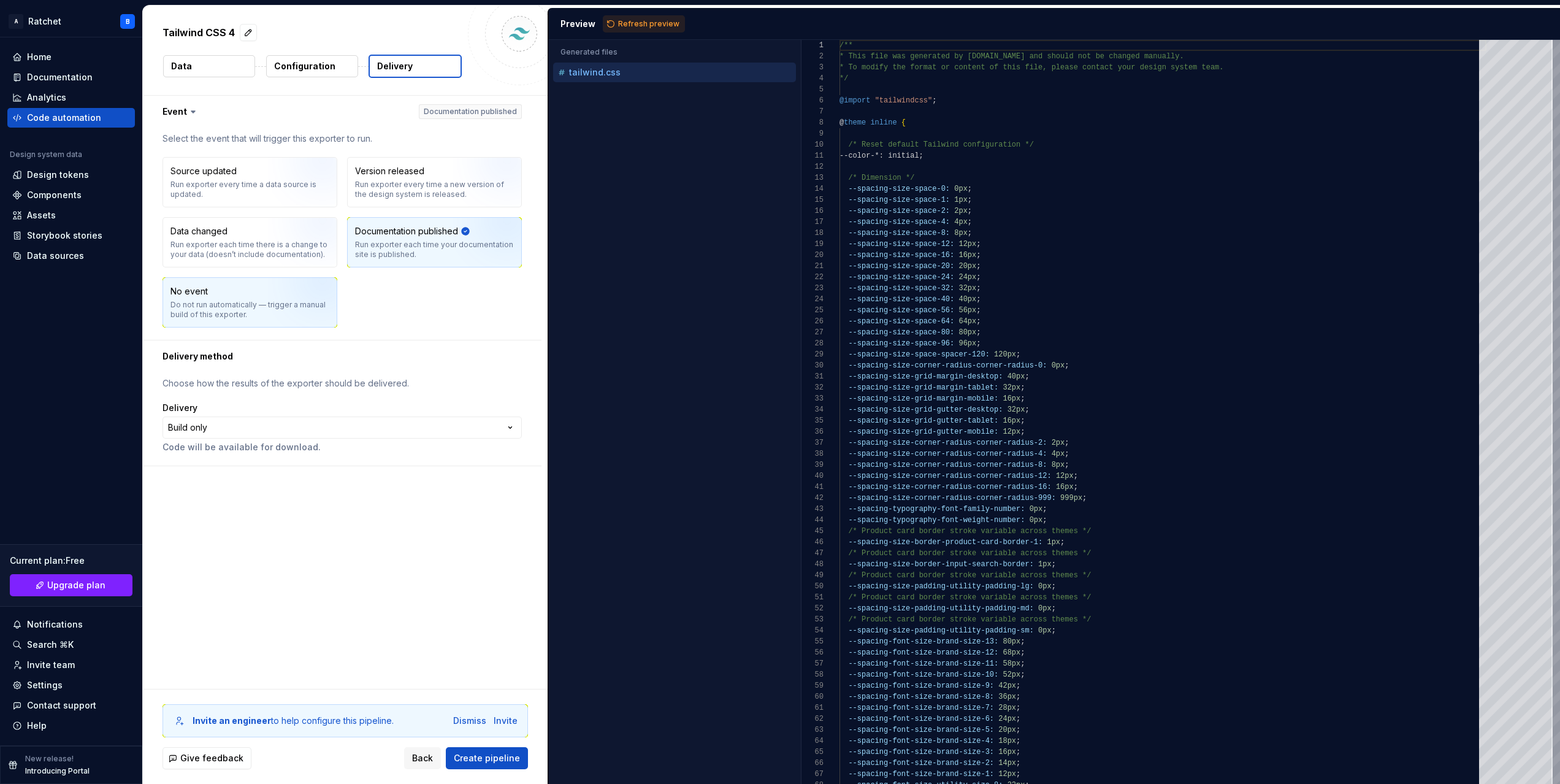
click at [279, 289] on img "button" at bounding box center [308, 307] width 79 height 83
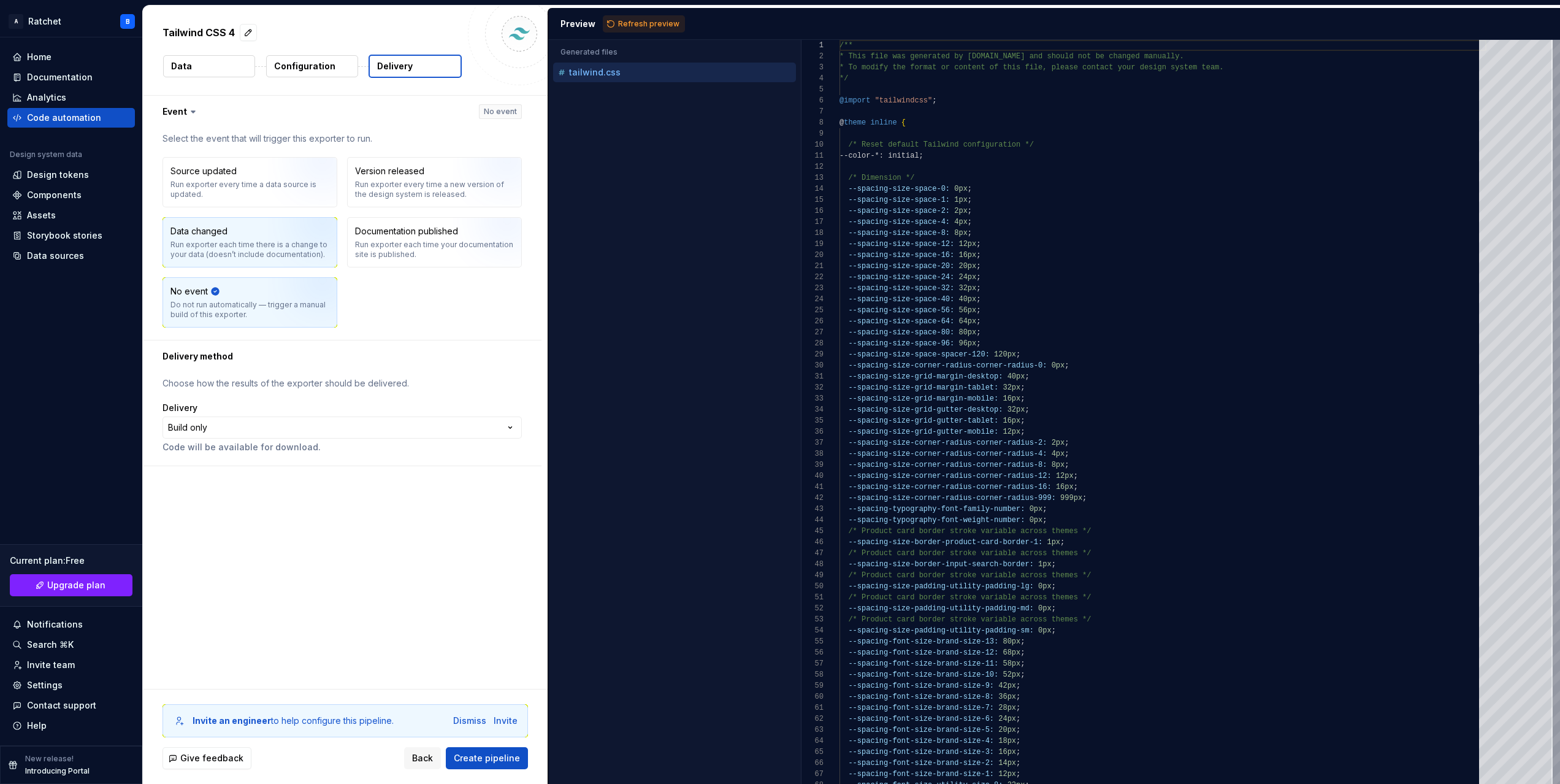
click at [249, 243] on div "Run exporter each time there is a change to your data (doesn’t include document…" at bounding box center [249, 249] width 159 height 20
click at [231, 165] on div "Source updated" at bounding box center [204, 171] width 66 height 13
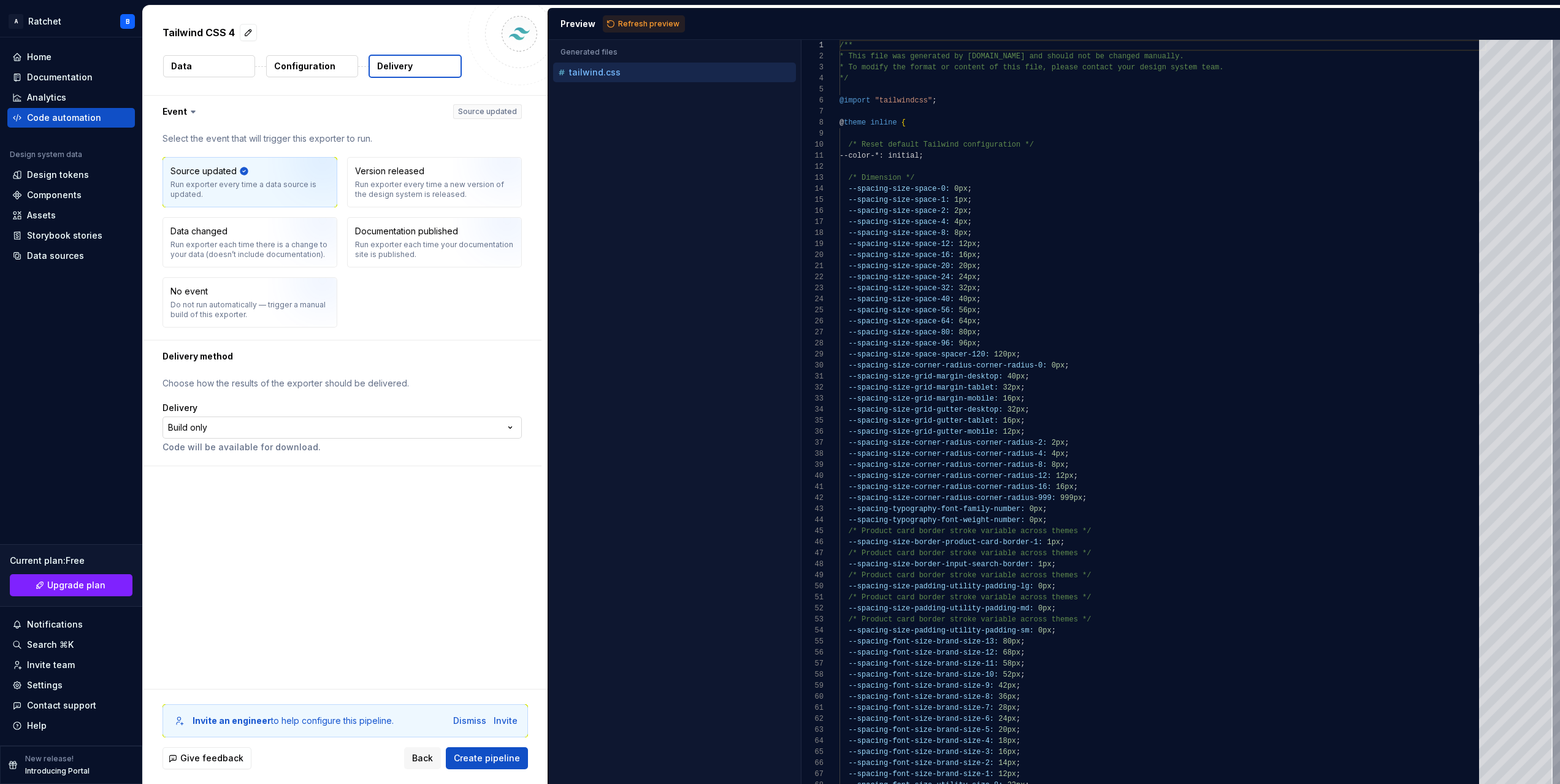
click at [240, 428] on html "**********" at bounding box center [780, 392] width 1560 height 784
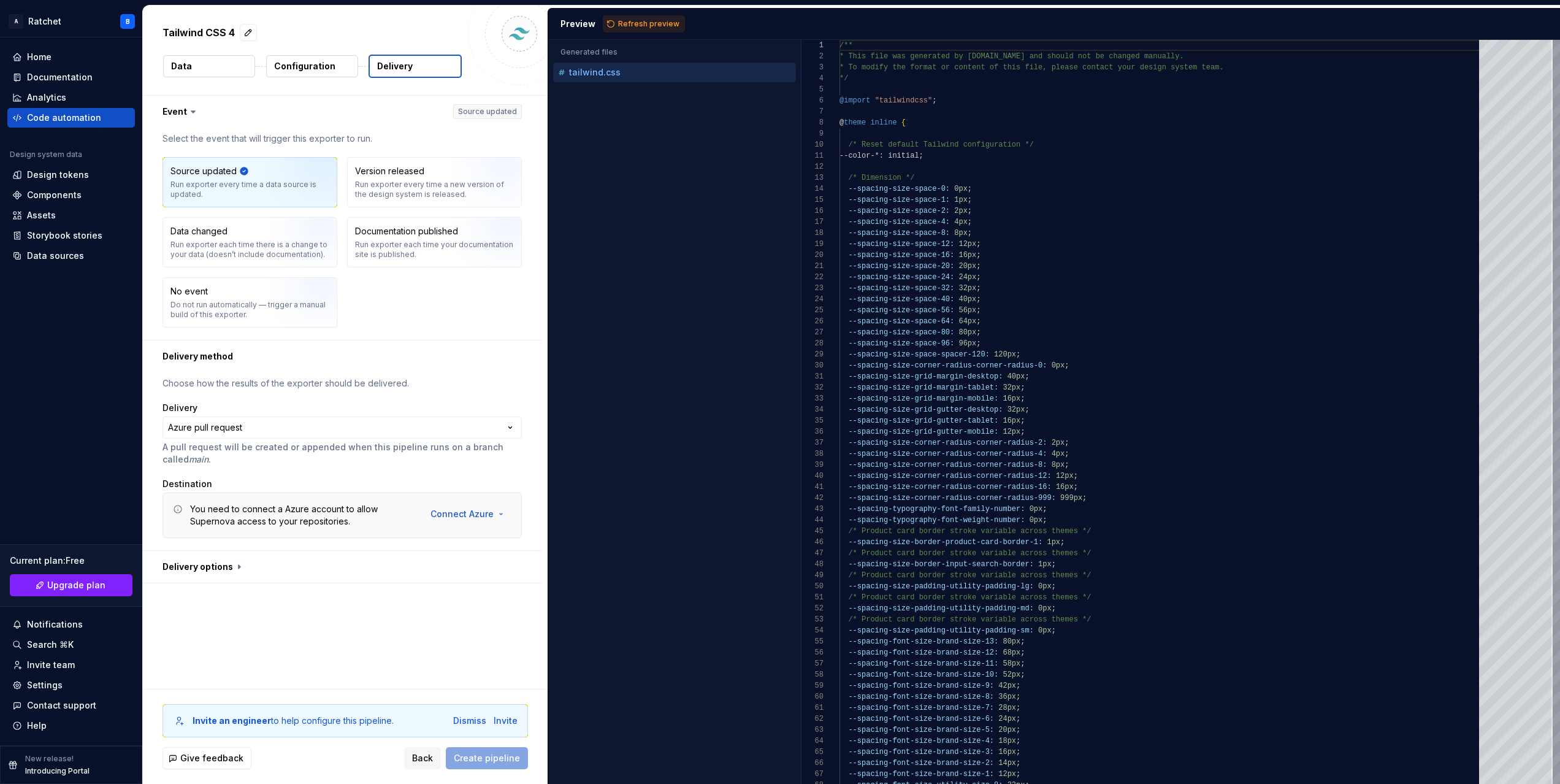
click at [463, 509] on html "**********" at bounding box center [780, 392] width 1560 height 784
click at [388, 475] on html "**********" at bounding box center [780, 392] width 1560 height 784
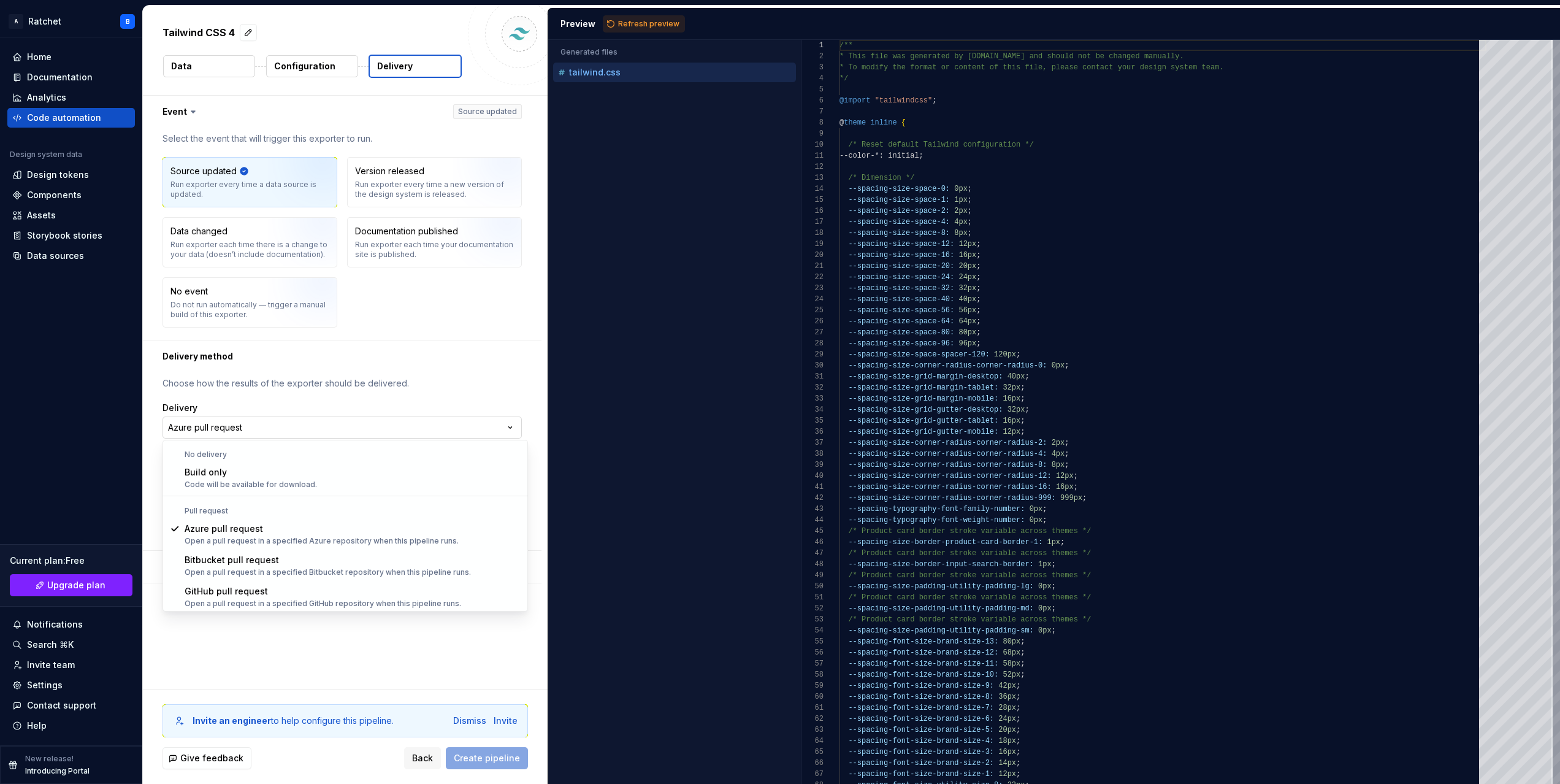
click at [270, 423] on html "**********" at bounding box center [780, 392] width 1560 height 784
select select "*********"
click at [261, 431] on html "**********" at bounding box center [780, 392] width 1560 height 784
click at [342, 637] on html "**********" at bounding box center [780, 392] width 1560 height 784
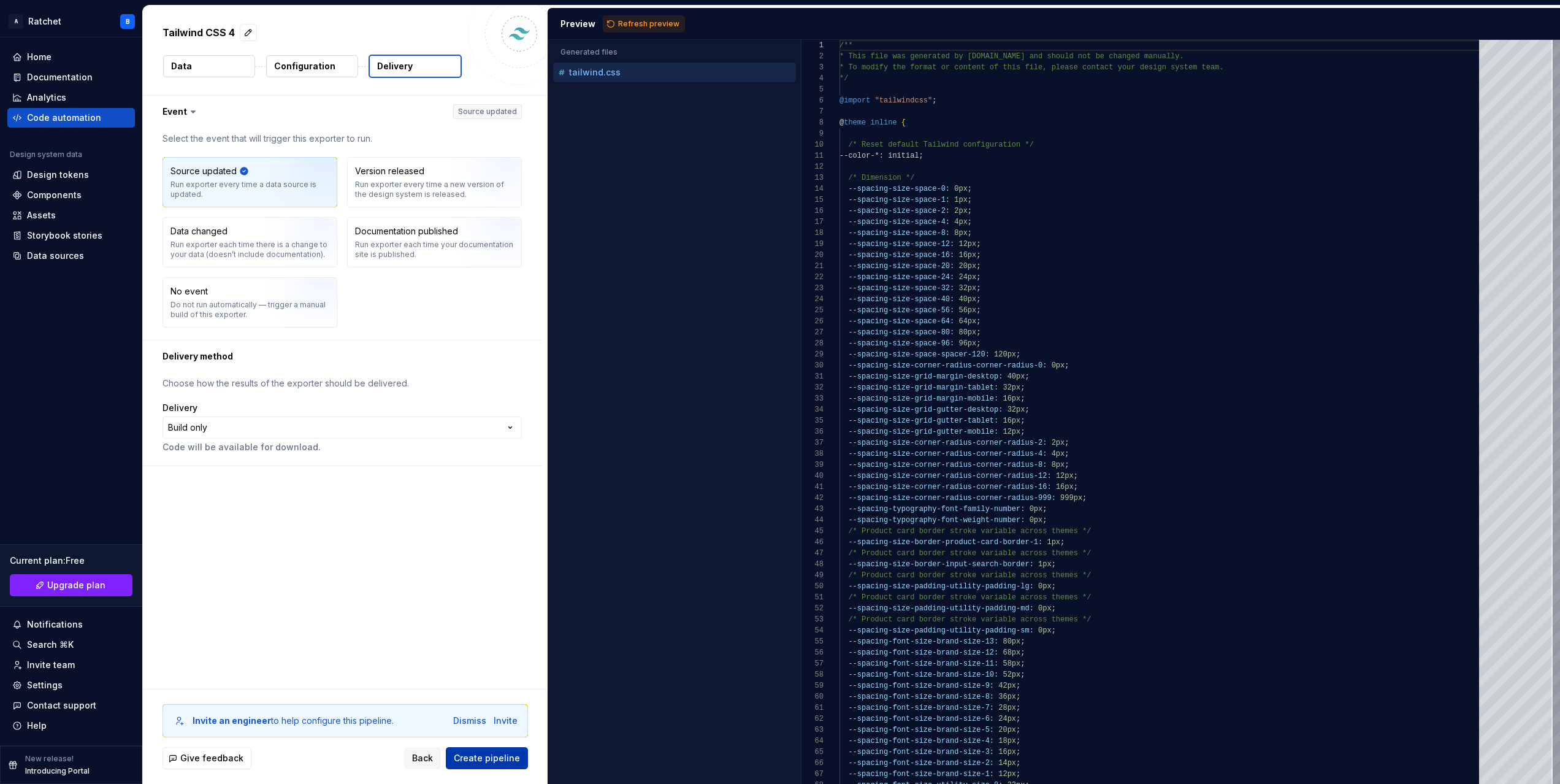
click at [490, 759] on span "Create pipeline" at bounding box center [487, 758] width 66 height 13
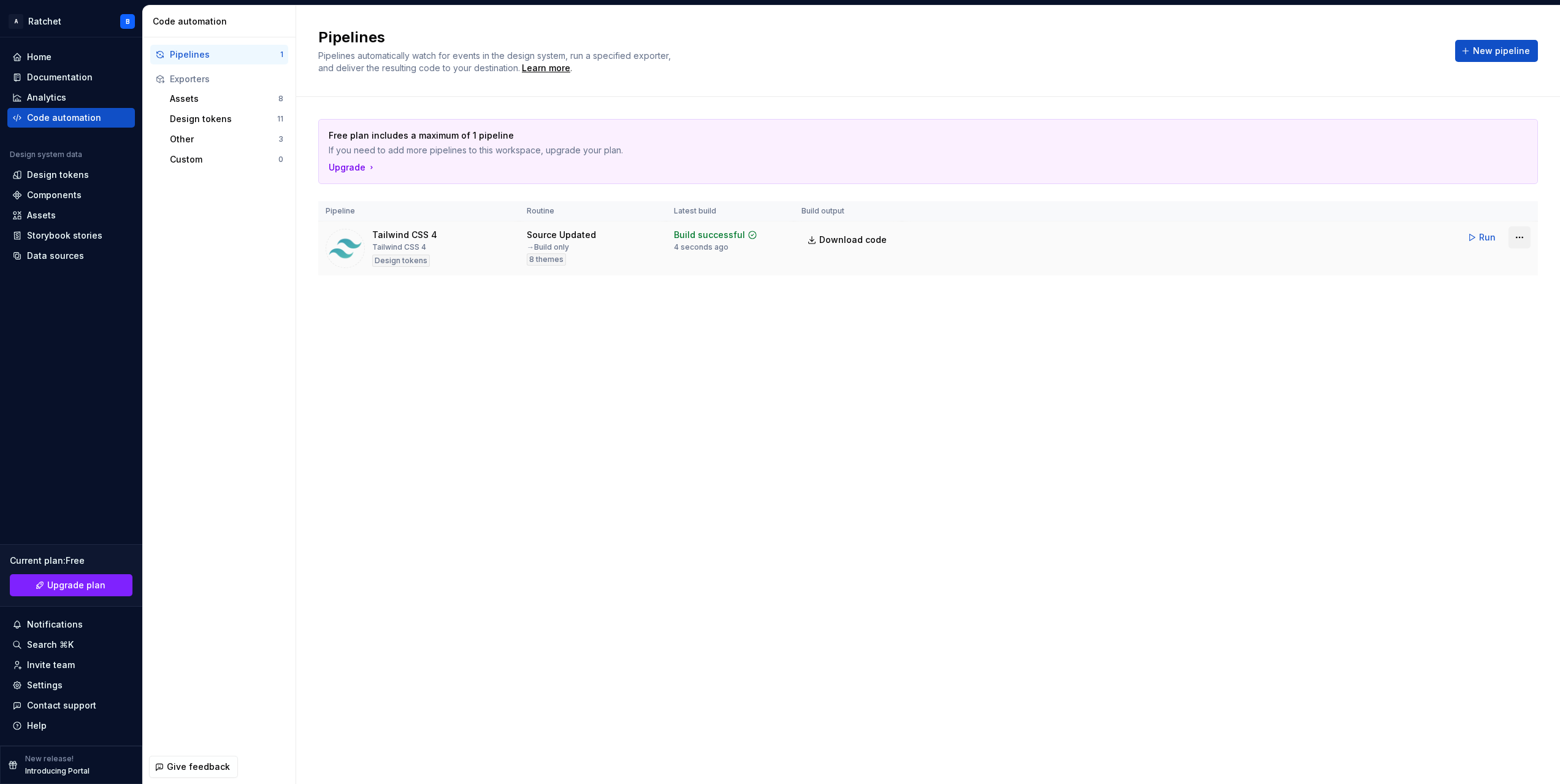
click at [1513, 242] on html "A Ratchet B Home Documentation Analytics Code automation Design system data Des…" at bounding box center [780, 392] width 1560 height 784
click at [1481, 320] on link "Download code" at bounding box center [1503, 323] width 105 height 13
click at [1515, 234] on html "A Ratchet B Home Documentation Analytics Code automation Design system data Des…" at bounding box center [780, 392] width 1560 height 784
click at [1465, 265] on div "Edit pipeline" at bounding box center [1503, 264] width 105 height 13
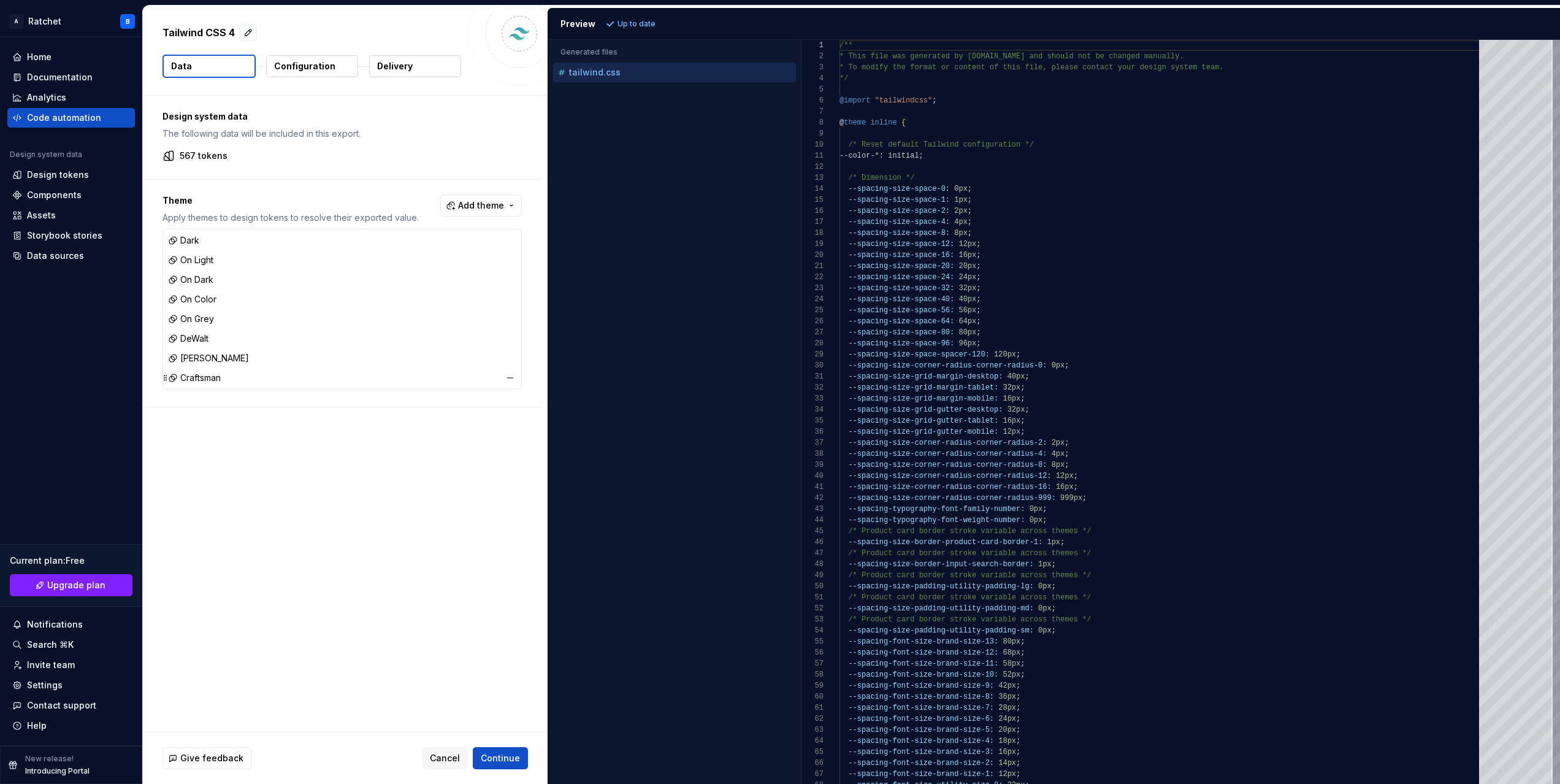
click at [166, 378] on icon at bounding box center [165, 378] width 3 height 5
click at [515, 375] on button "button" at bounding box center [510, 378] width 17 height 17
click at [519, 356] on button "button" at bounding box center [510, 358] width 17 height 17
click at [515, 336] on button "button" at bounding box center [510, 338] width 17 height 17
click at [519, 319] on button "button" at bounding box center [510, 318] width 17 height 17
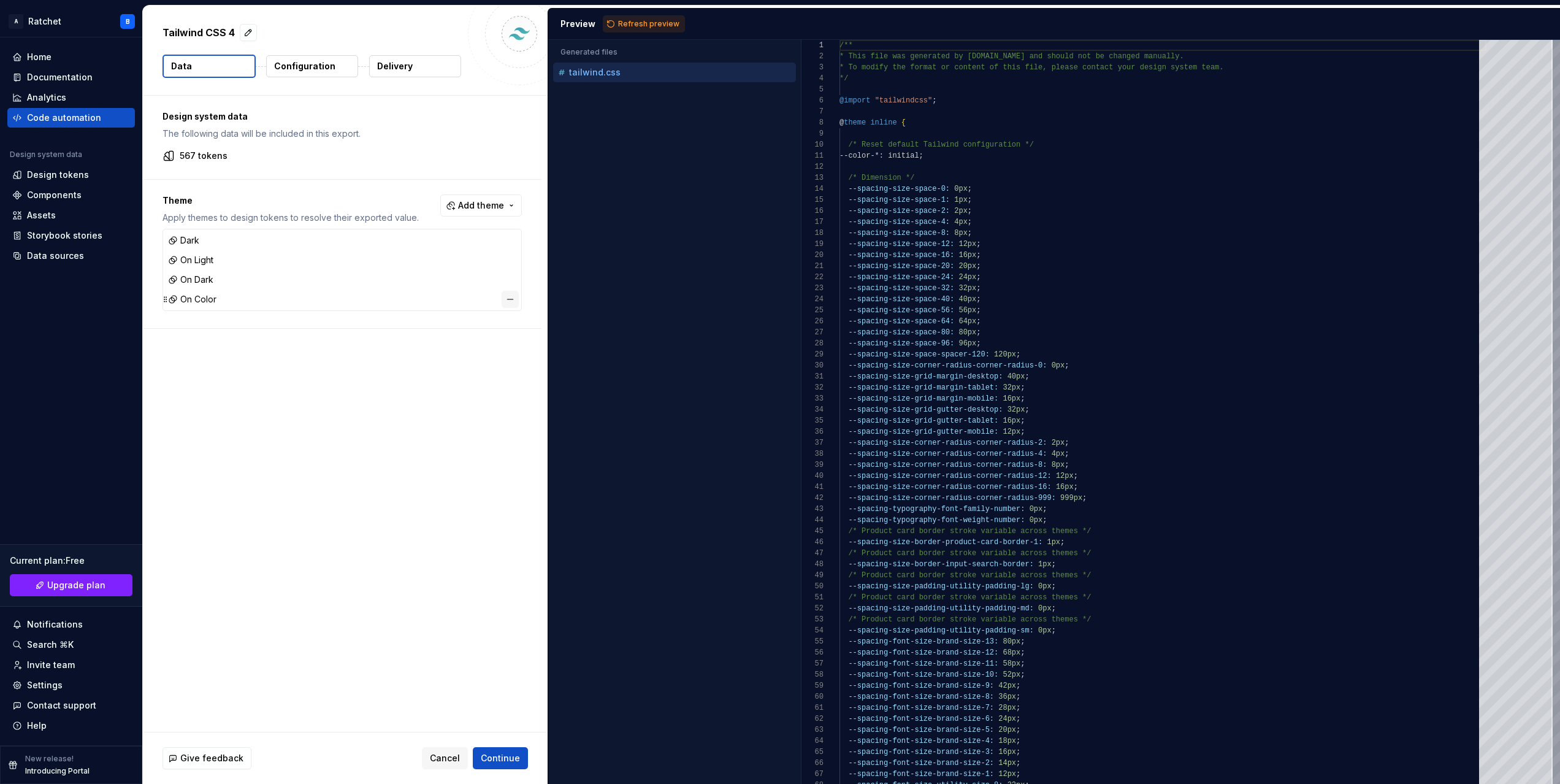
click at [517, 299] on button "button" at bounding box center [510, 299] width 17 height 17
click at [519, 281] on button "button" at bounding box center [510, 279] width 17 height 17
click at [517, 259] on button "button" at bounding box center [510, 259] width 17 height 17
click at [517, 236] on button "button" at bounding box center [510, 240] width 17 height 17
click at [261, 276] on div "Design system data The following data will be included in this export. 567 toke…" at bounding box center [344, 414] width 405 height 636
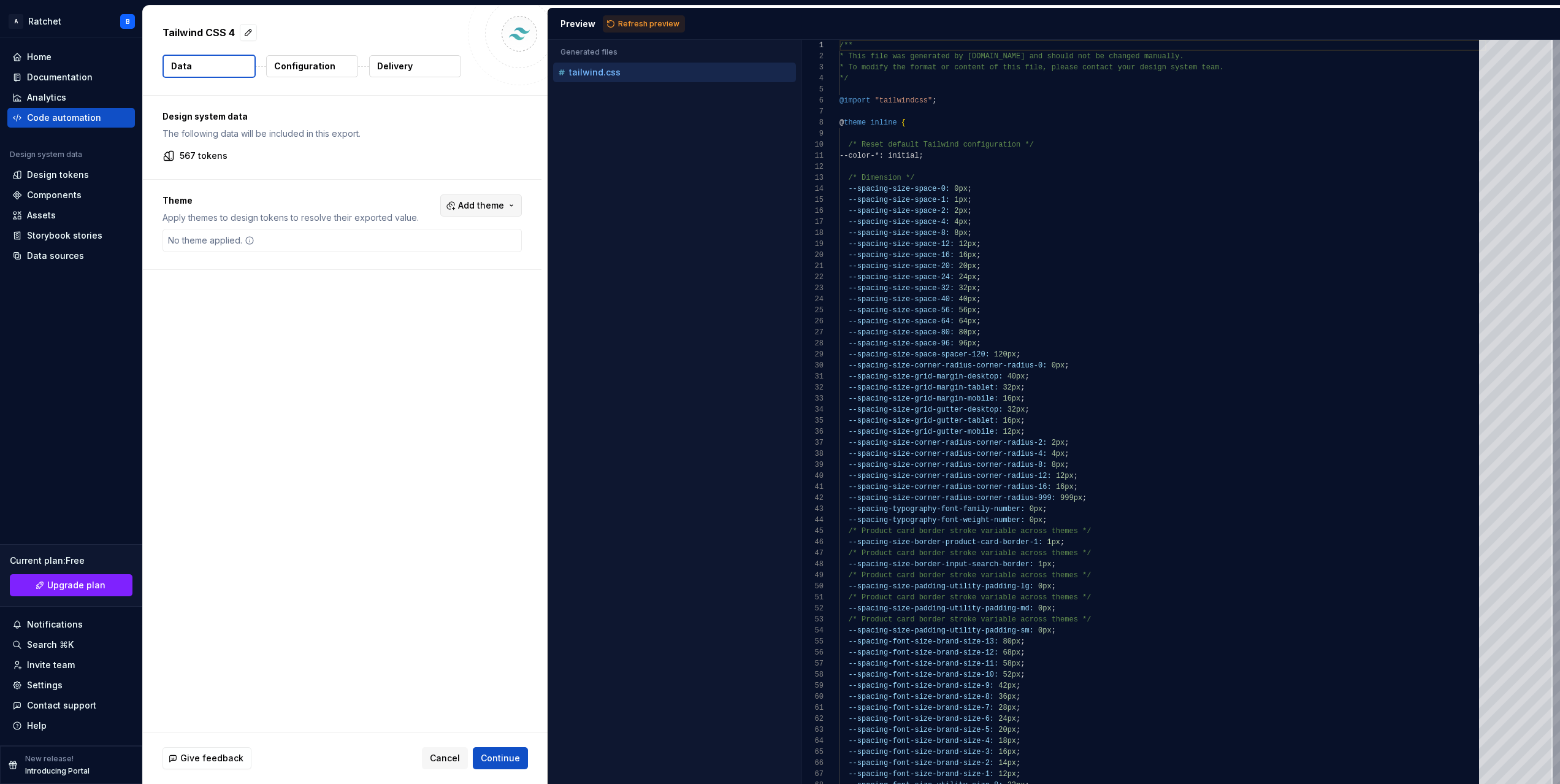
click at [463, 206] on button "Add theme" at bounding box center [481, 205] width 82 height 22
click at [388, 354] on span "DeWalt" at bounding box center [454, 353] width 141 height 20
drag, startPoint x: 390, startPoint y: 378, endPoint x: 391, endPoint y: 389, distance: 11.0
click at [390, 379] on span "[PERSON_NAME]" at bounding box center [454, 372] width 141 height 20
click at [389, 391] on div "Suggestions" at bounding box center [393, 391] width 10 height 10
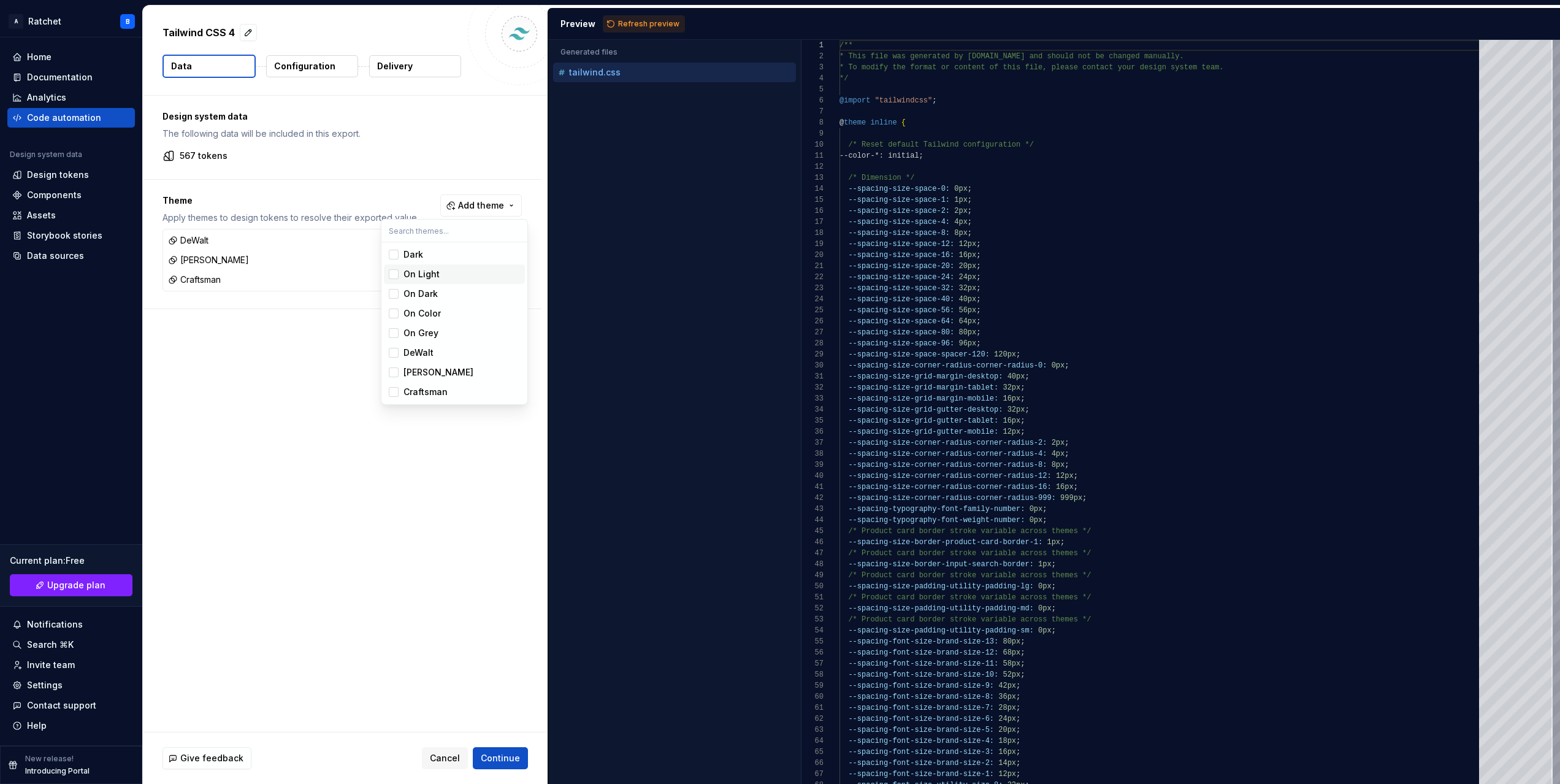
click at [398, 273] on div "Suggestions" at bounding box center [393, 274] width 10 height 10
click at [391, 291] on div "Suggestions" at bounding box center [393, 293] width 10 height 10
click at [395, 316] on div "Suggestions" at bounding box center [393, 313] width 10 height 10
click at [393, 335] on div "Suggestions" at bounding box center [393, 333] width 10 height 10
click at [340, 416] on html "A Ratchet B Home Documentation Analytics Code automation Design system data Des…" at bounding box center [780, 392] width 1560 height 784
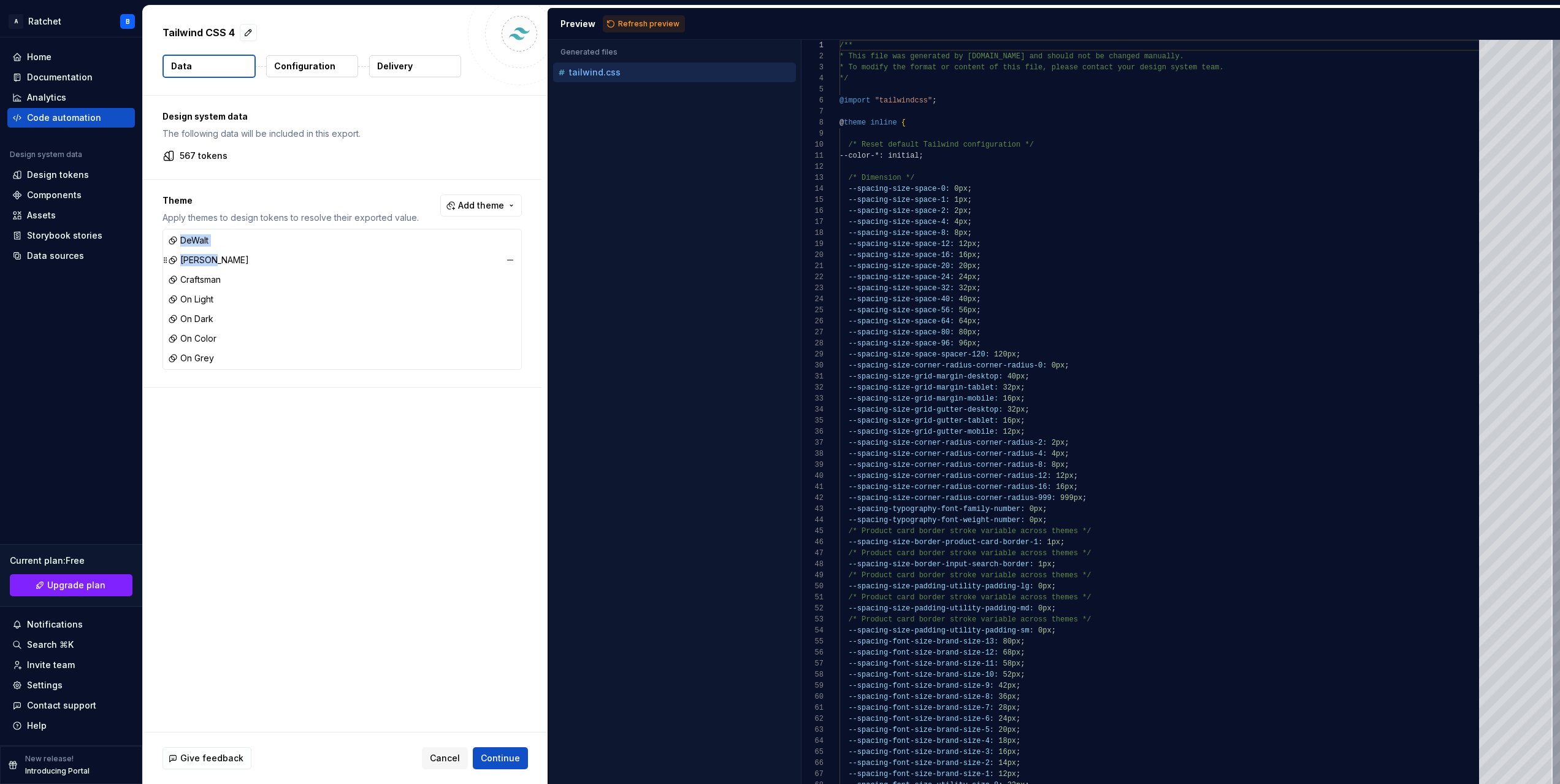
drag, startPoint x: 238, startPoint y: 243, endPoint x: 230, endPoint y: 268, distance: 26.2
click at [230, 268] on div "[PERSON_NAME] Craftsman On Light On Dark On Color On Grey" at bounding box center [342, 300] width 358 height 140
drag, startPoint x: 168, startPoint y: 238, endPoint x: 179, endPoint y: 242, distance: 11.7
click at [179, 242] on div "DeWalt" at bounding box center [343, 245] width 353 height 17
drag, startPoint x: 170, startPoint y: 302, endPoint x: 194, endPoint y: 237, distance: 69.3
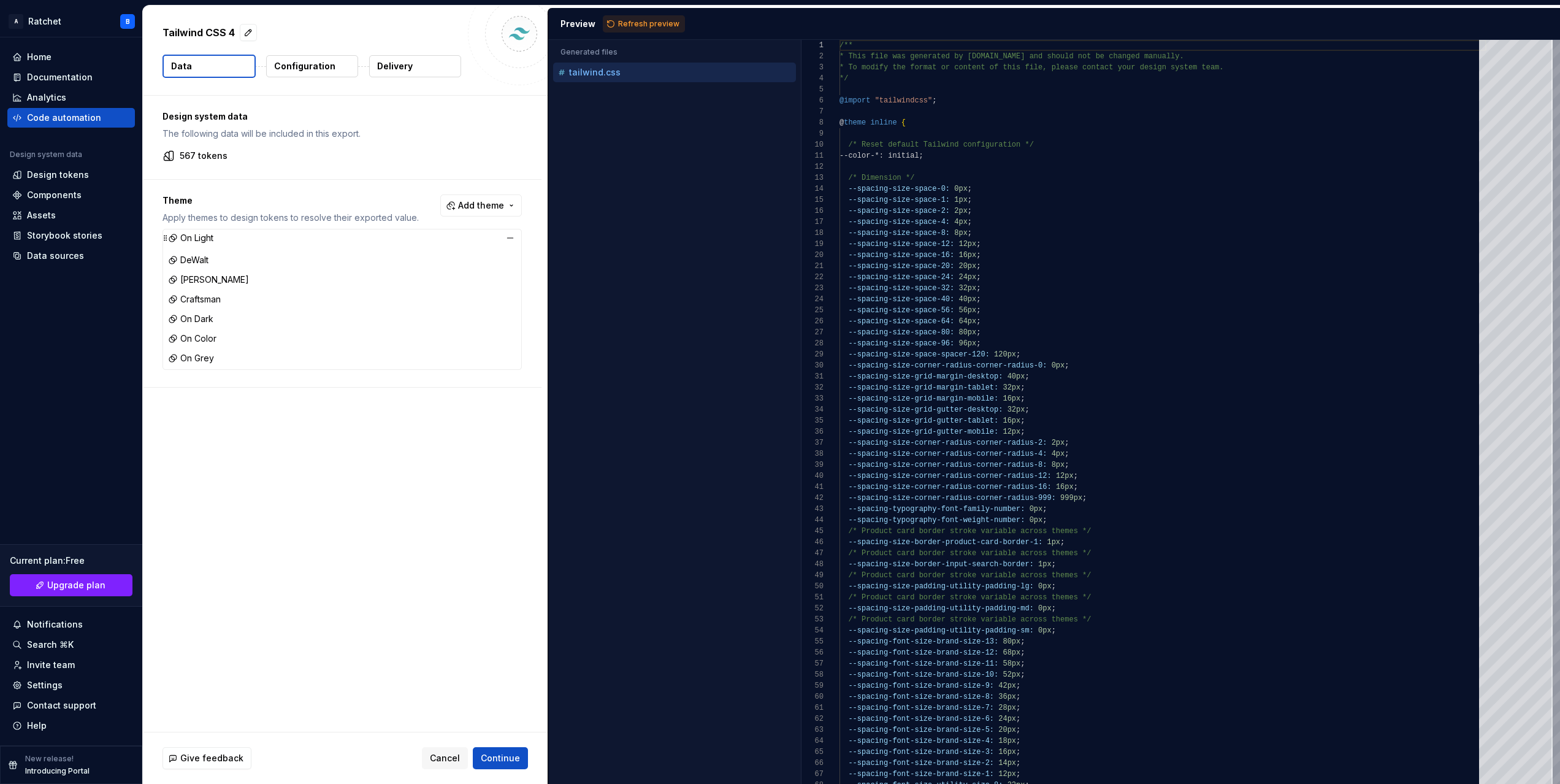
click at [194, 237] on div "On Light" at bounding box center [343, 238] width 353 height 17
drag, startPoint x: 173, startPoint y: 319, endPoint x: 168, endPoint y: 283, distance: 36.3
click at [168, 283] on div "On Light [PERSON_NAME] Craftsman On Dark On Color On Grey" at bounding box center [342, 300] width 358 height 140
click at [165, 316] on div "On Light [PERSON_NAME] Craftsman On Dark On Color On Grey" at bounding box center [342, 300] width 358 height 140
drag, startPoint x: 165, startPoint y: 318, endPoint x: 181, endPoint y: 250, distance: 69.9
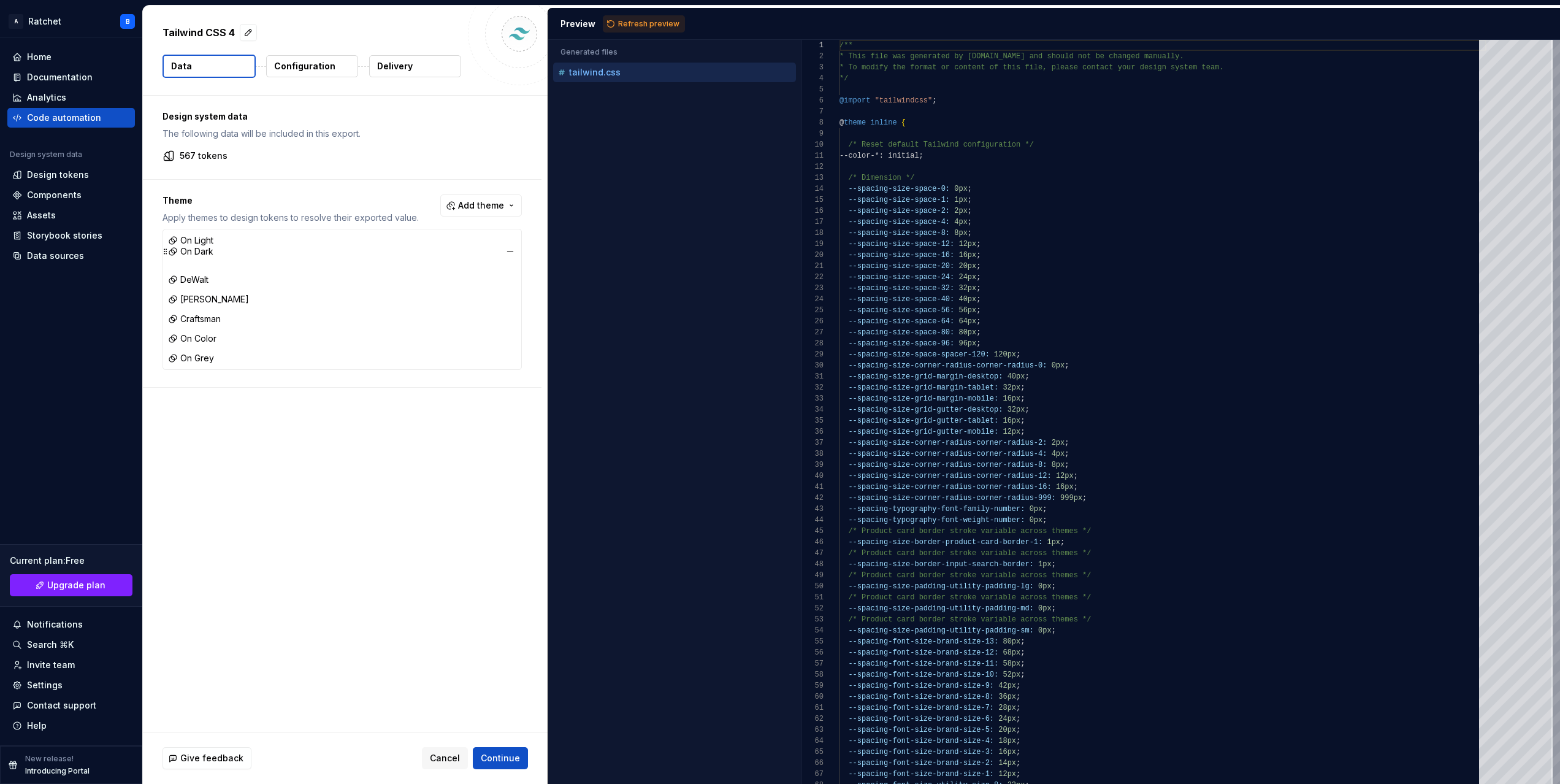
click at [181, 250] on div "On Dark" at bounding box center [343, 251] width 353 height 17
drag, startPoint x: 166, startPoint y: 336, endPoint x: 170, endPoint y: 265, distance: 71.1
click at [170, 265] on icon at bounding box center [165, 266] width 10 height 10
drag, startPoint x: 168, startPoint y: 282, endPoint x: 170, endPoint y: 339, distance: 57.0
drag, startPoint x: 170, startPoint y: 261, endPoint x: 174, endPoint y: 318, distance: 57.1
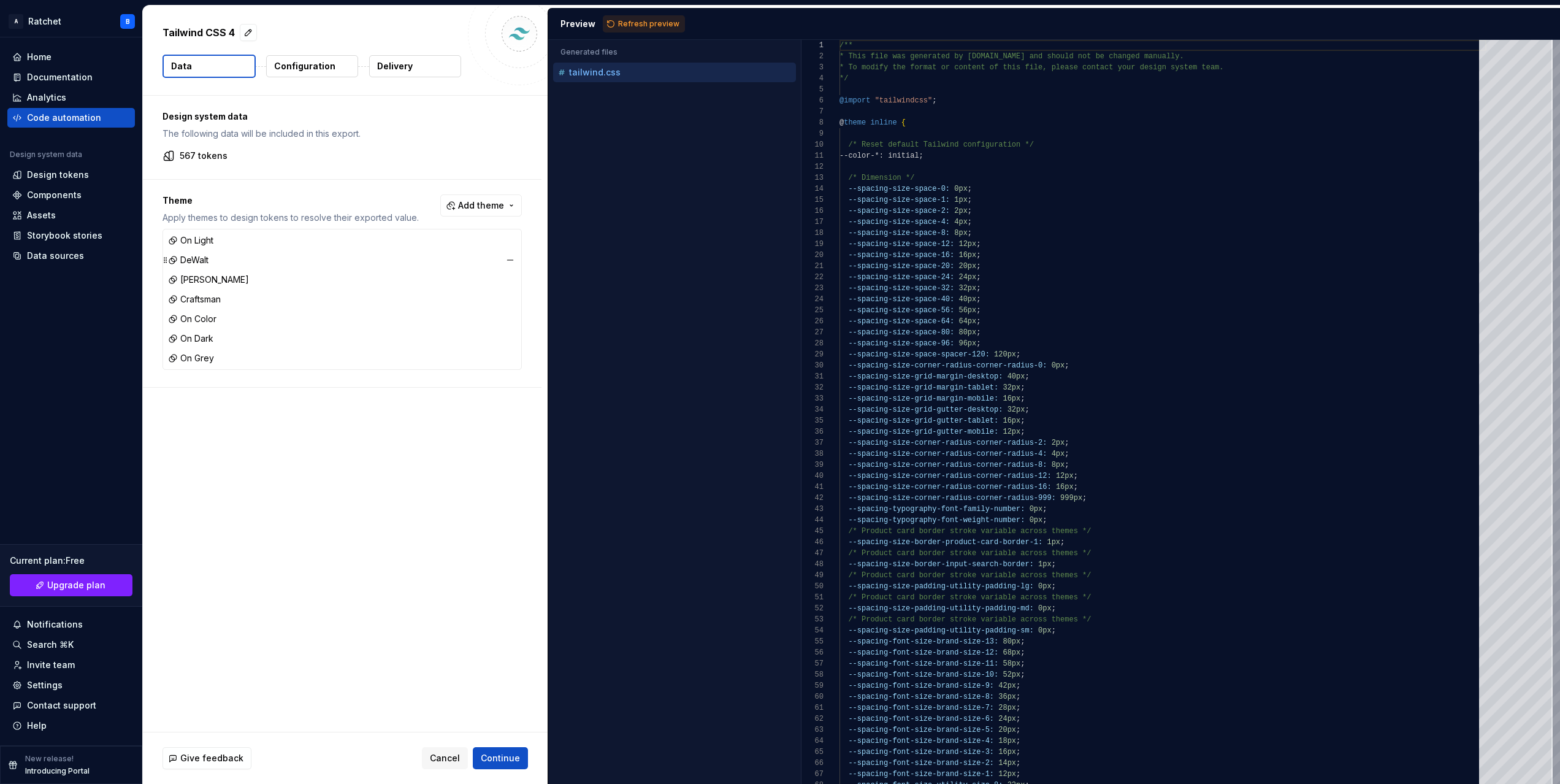
click at [173, 258] on icon at bounding box center [172, 259] width 10 height 10
drag, startPoint x: 166, startPoint y: 238, endPoint x: 158, endPoint y: 297, distance: 59.5
click at [516, 240] on button "button" at bounding box center [510, 240] width 17 height 17
click at [482, 205] on span "Add theme" at bounding box center [481, 205] width 46 height 13
click at [393, 350] on div "Suggestions" at bounding box center [393, 353] width 10 height 10
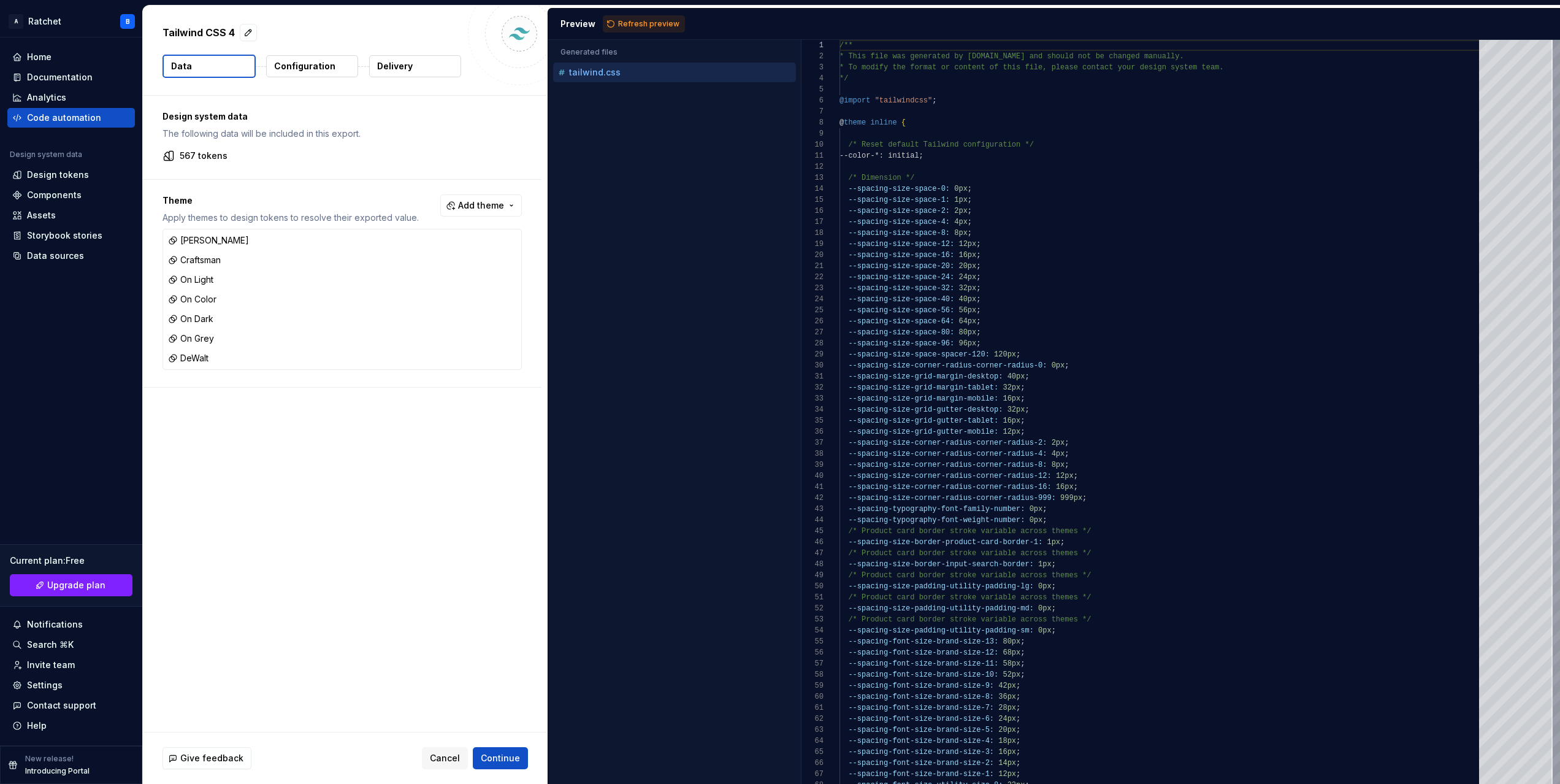
click at [155, 355] on html "A Ratchet B Home Documentation Analytics Code automation Design system data Des…" at bounding box center [780, 392] width 1560 height 784
drag, startPoint x: 170, startPoint y: 360, endPoint x: 191, endPoint y: 237, distance: 124.8
click at [191, 237] on div "DeWalt" at bounding box center [343, 238] width 353 height 17
click at [306, 60] on p "Configuration" at bounding box center [305, 66] width 61 height 13
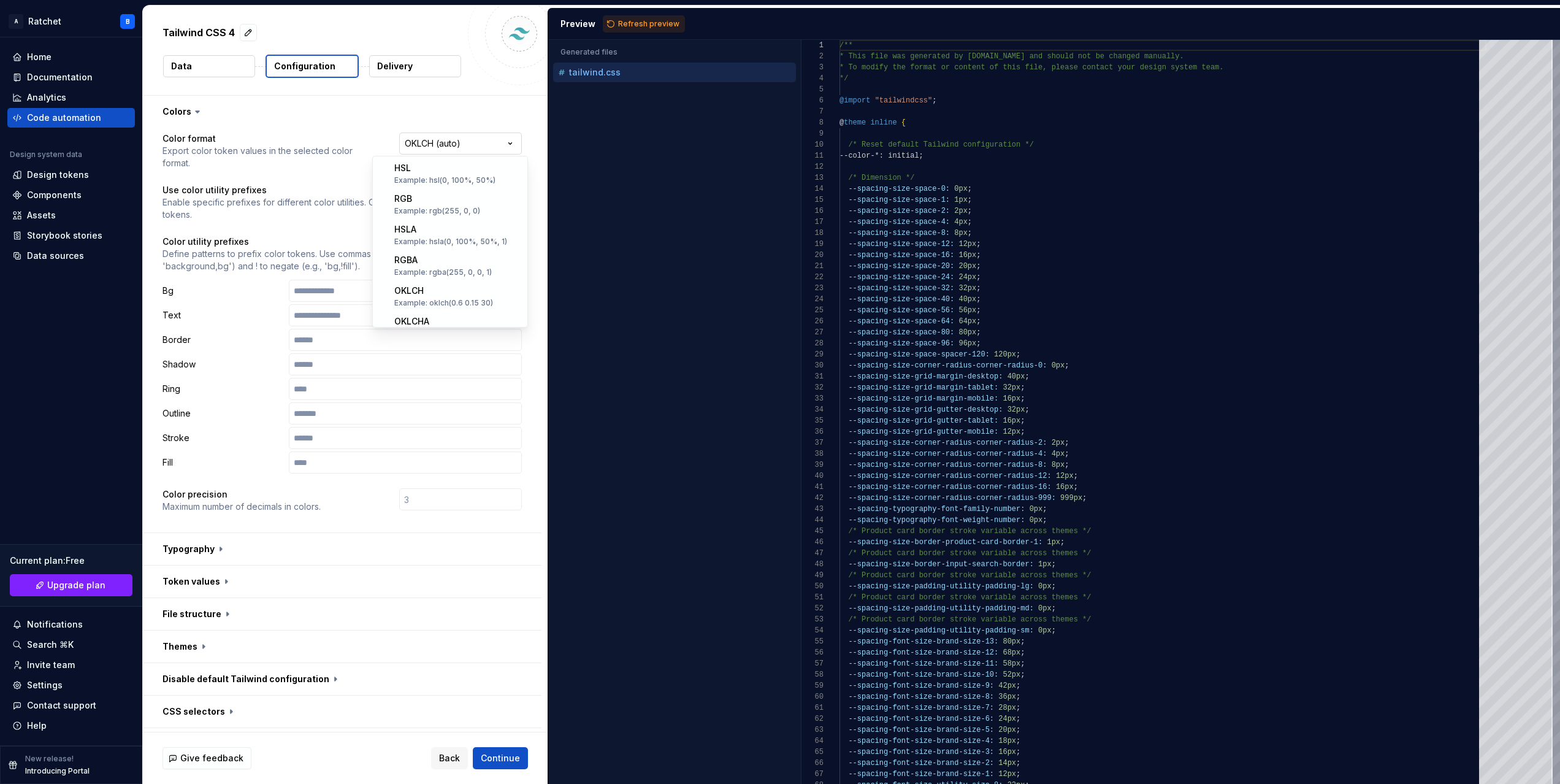
click at [507, 146] on html "**********" at bounding box center [780, 392] width 1560 height 784
click at [434, 111] on html "**********" at bounding box center [780, 392] width 1560 height 784
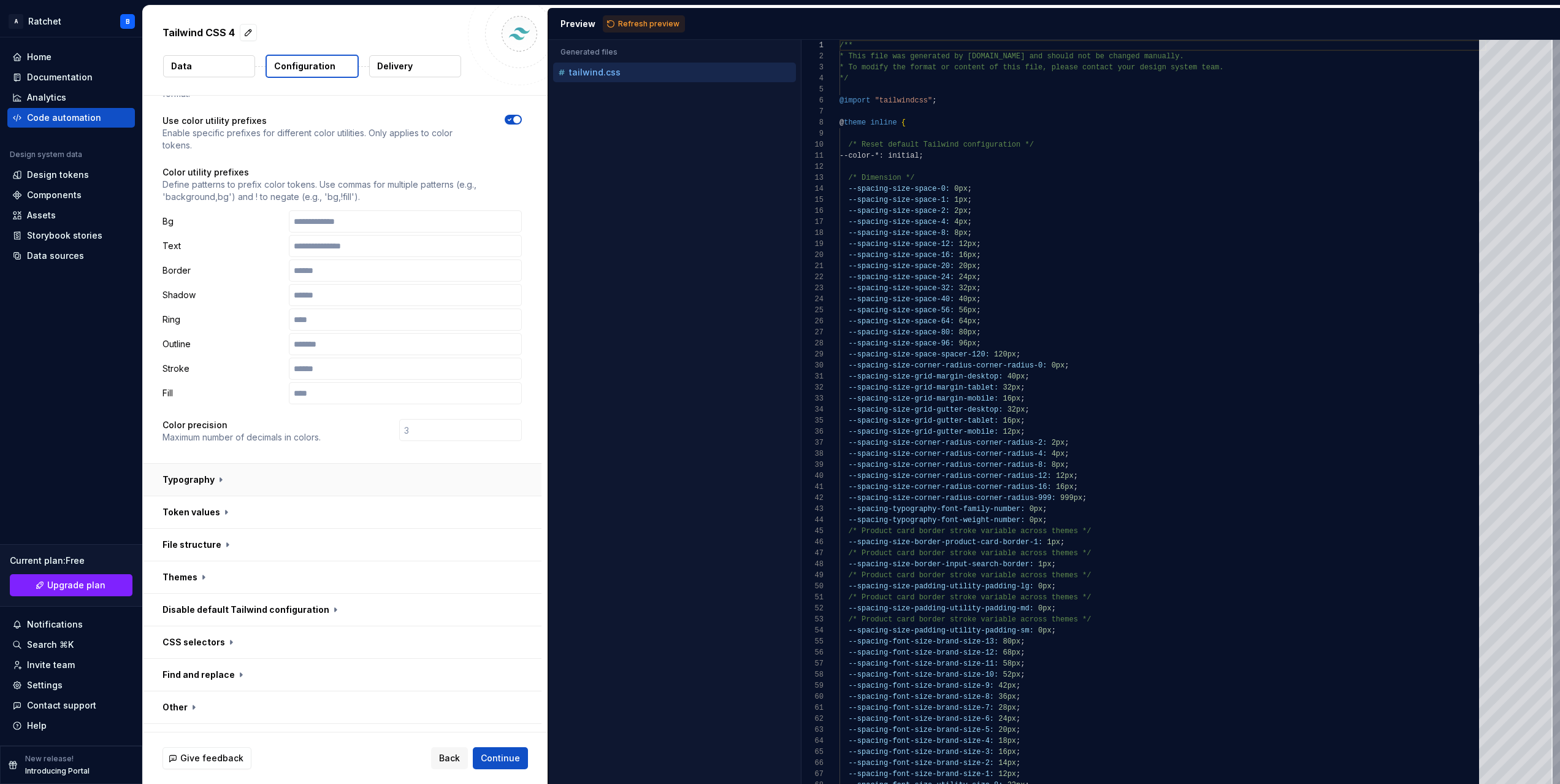
click at [248, 464] on button "button" at bounding box center [342, 480] width 398 height 32
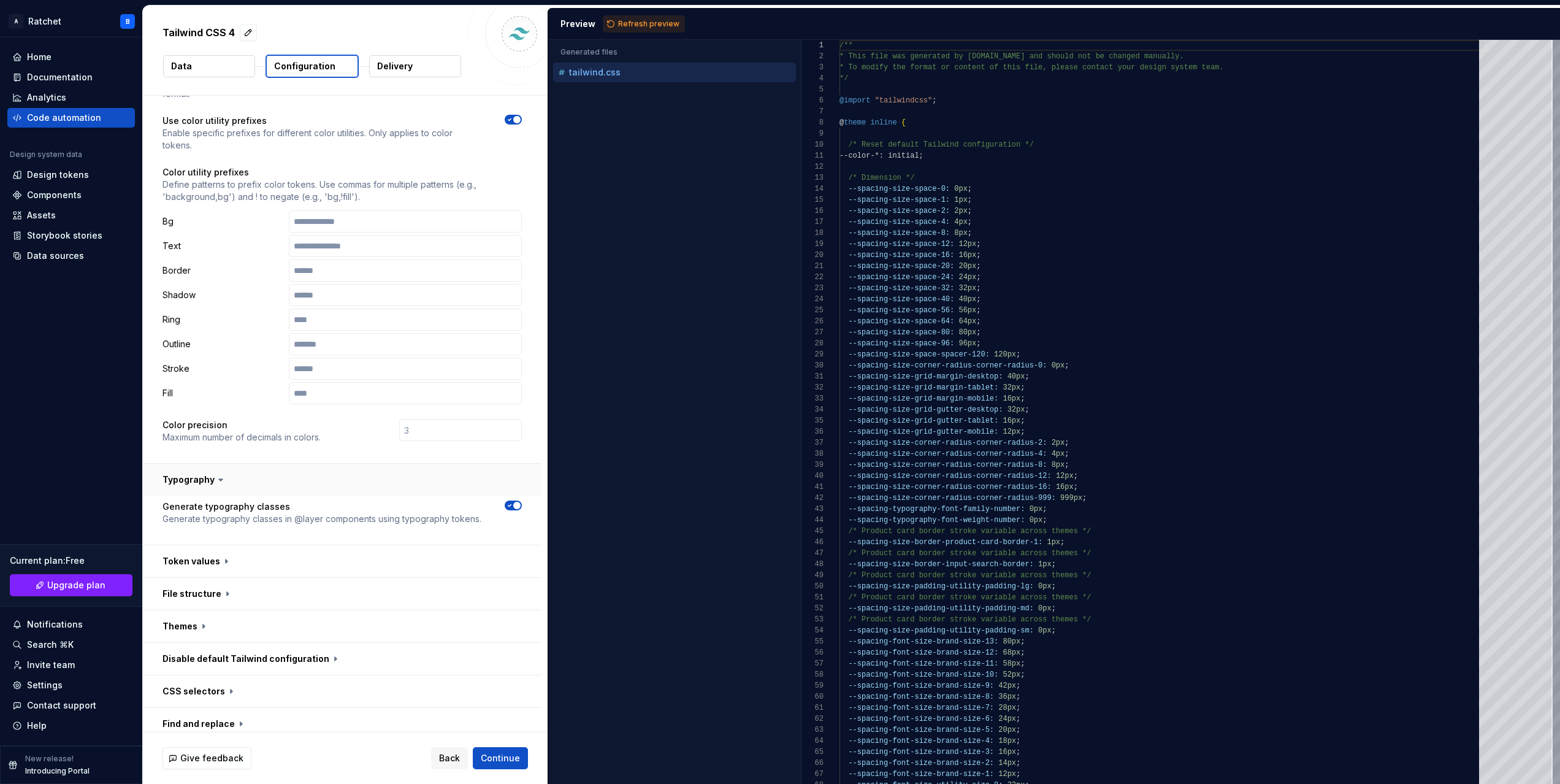
scroll to position [118, 0]
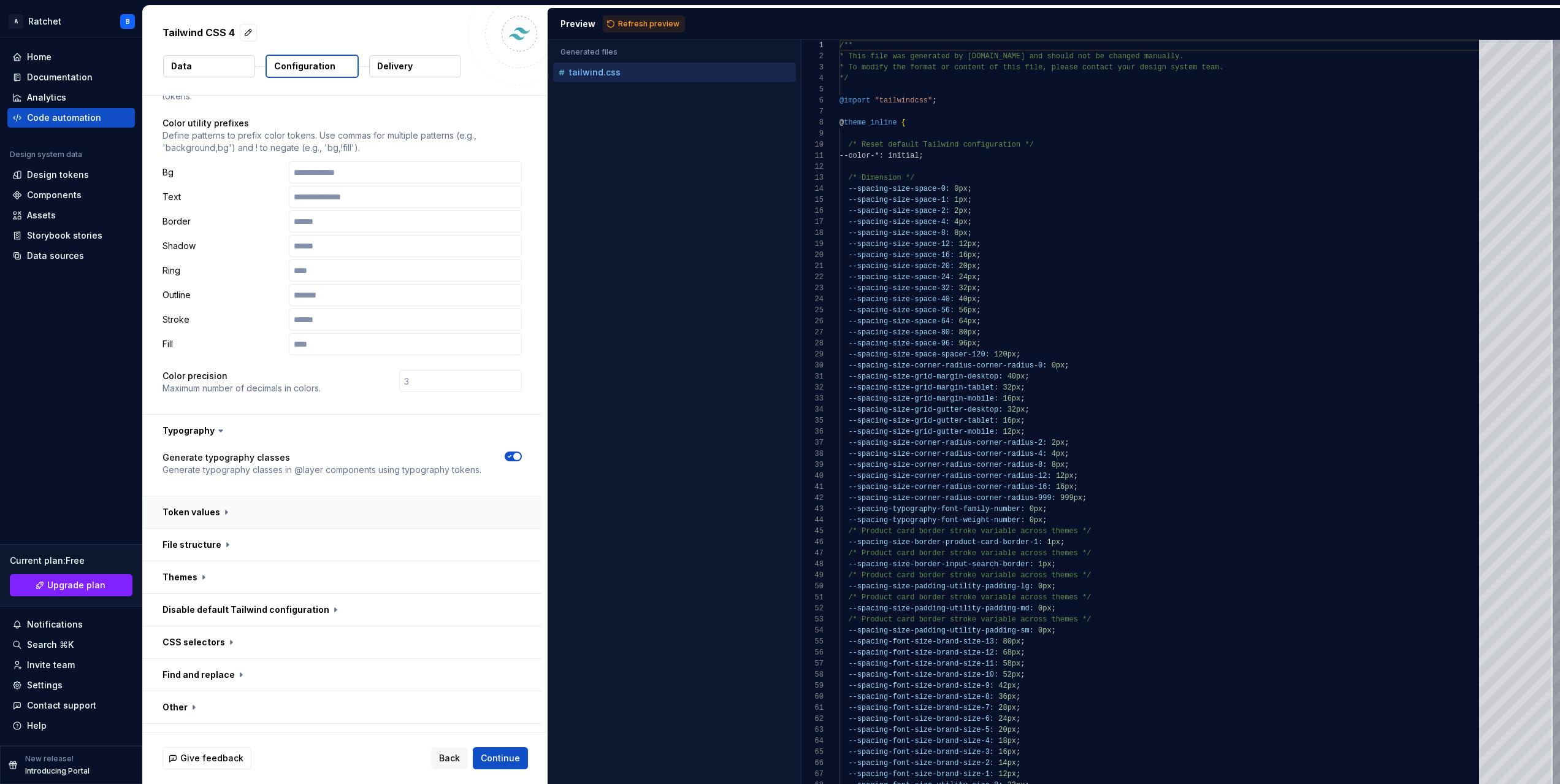
click at [248, 496] on button "button" at bounding box center [342, 512] width 398 height 32
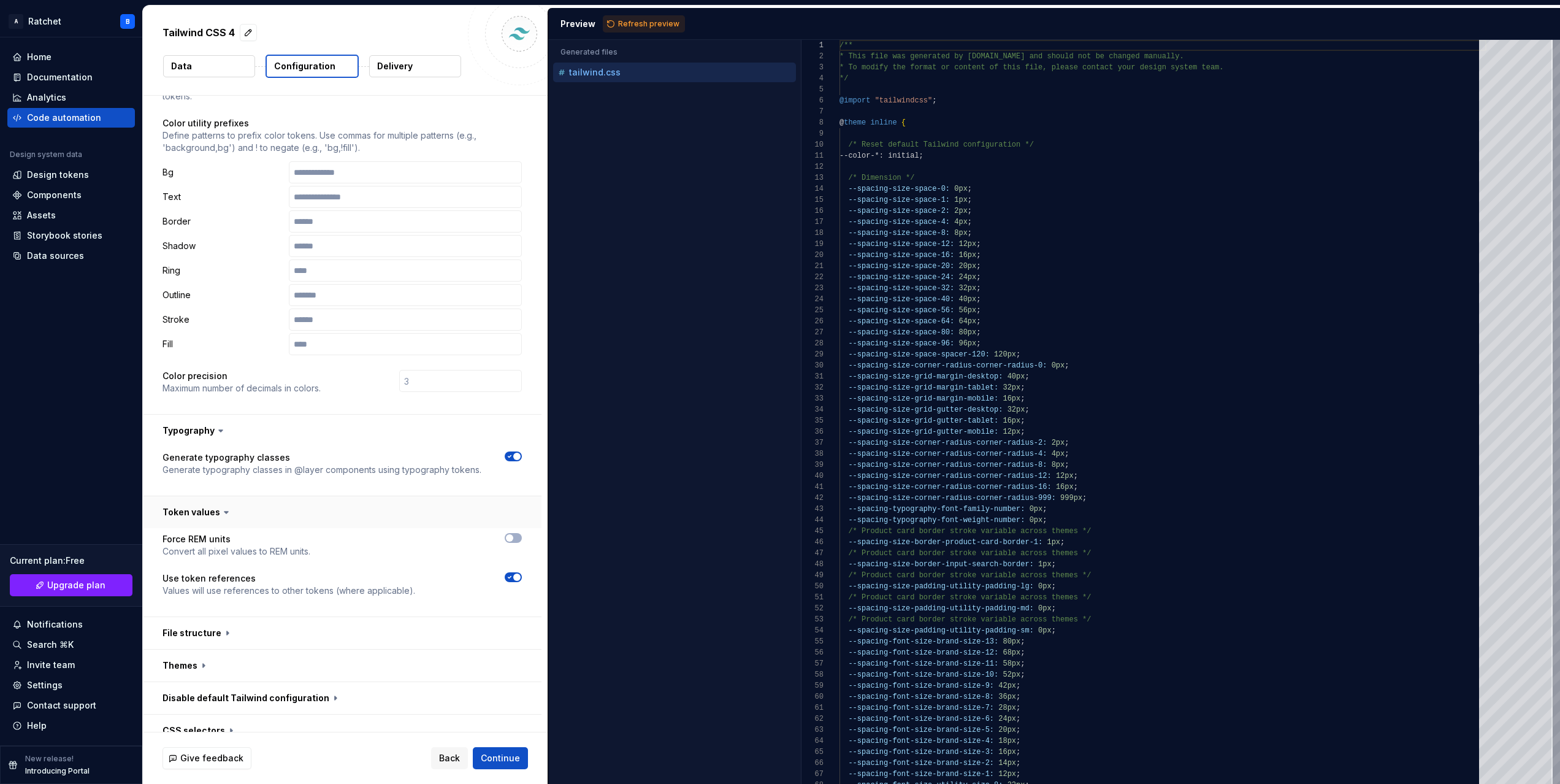
scroll to position [206, 0]
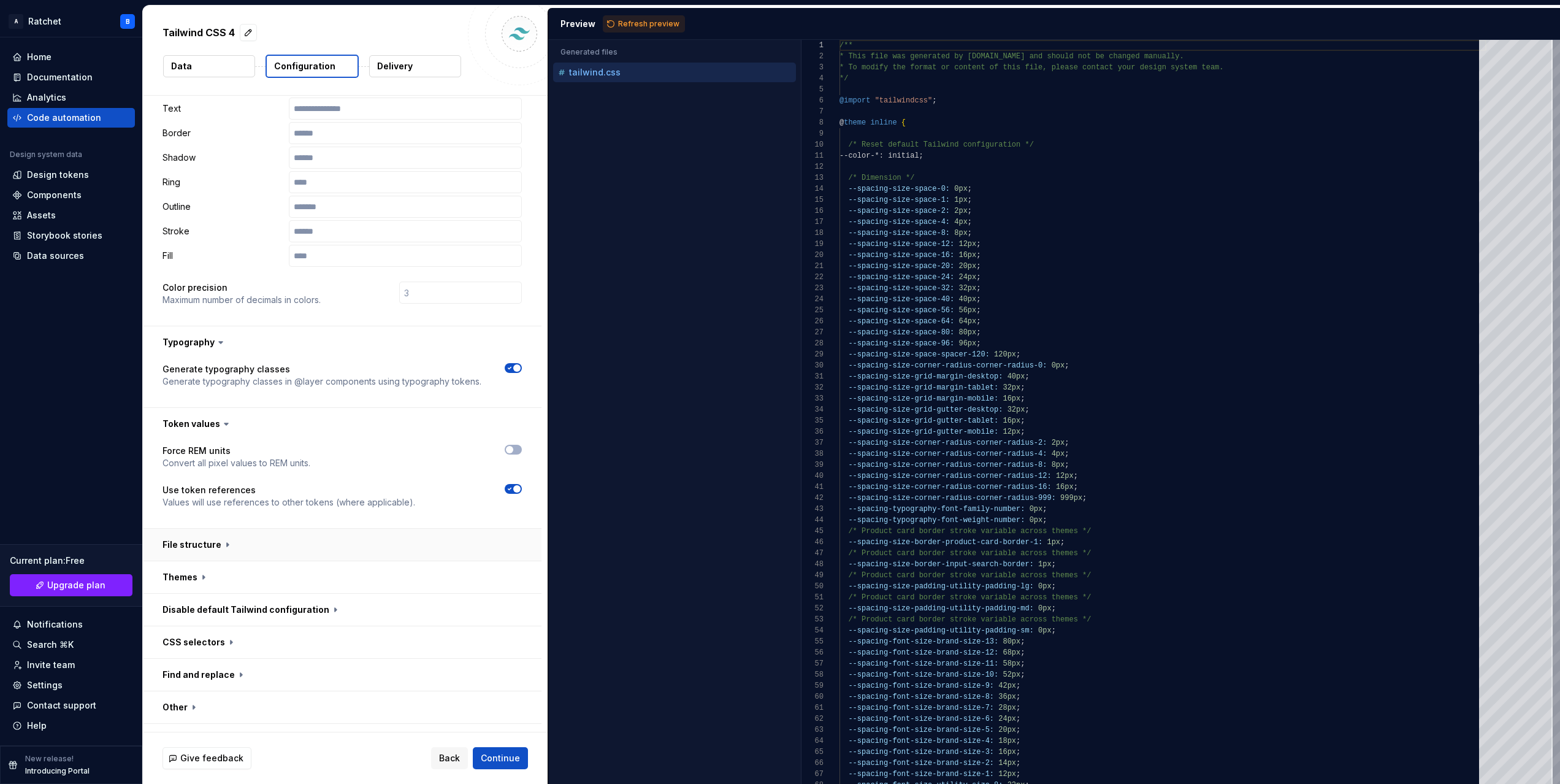
click at [231, 528] on button "button" at bounding box center [342, 544] width 398 height 32
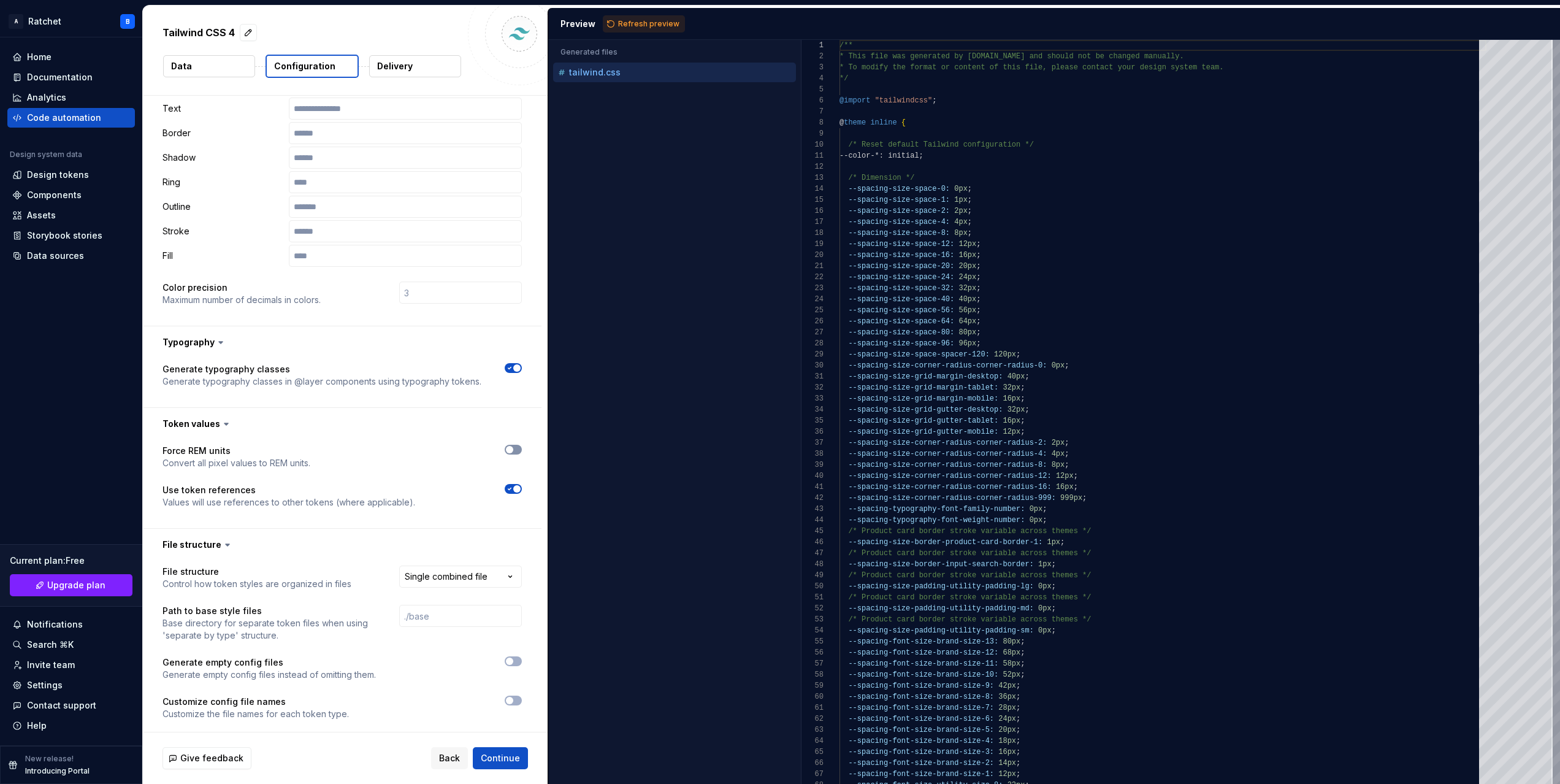
click at [521, 445] on button "button" at bounding box center [513, 449] width 17 height 10
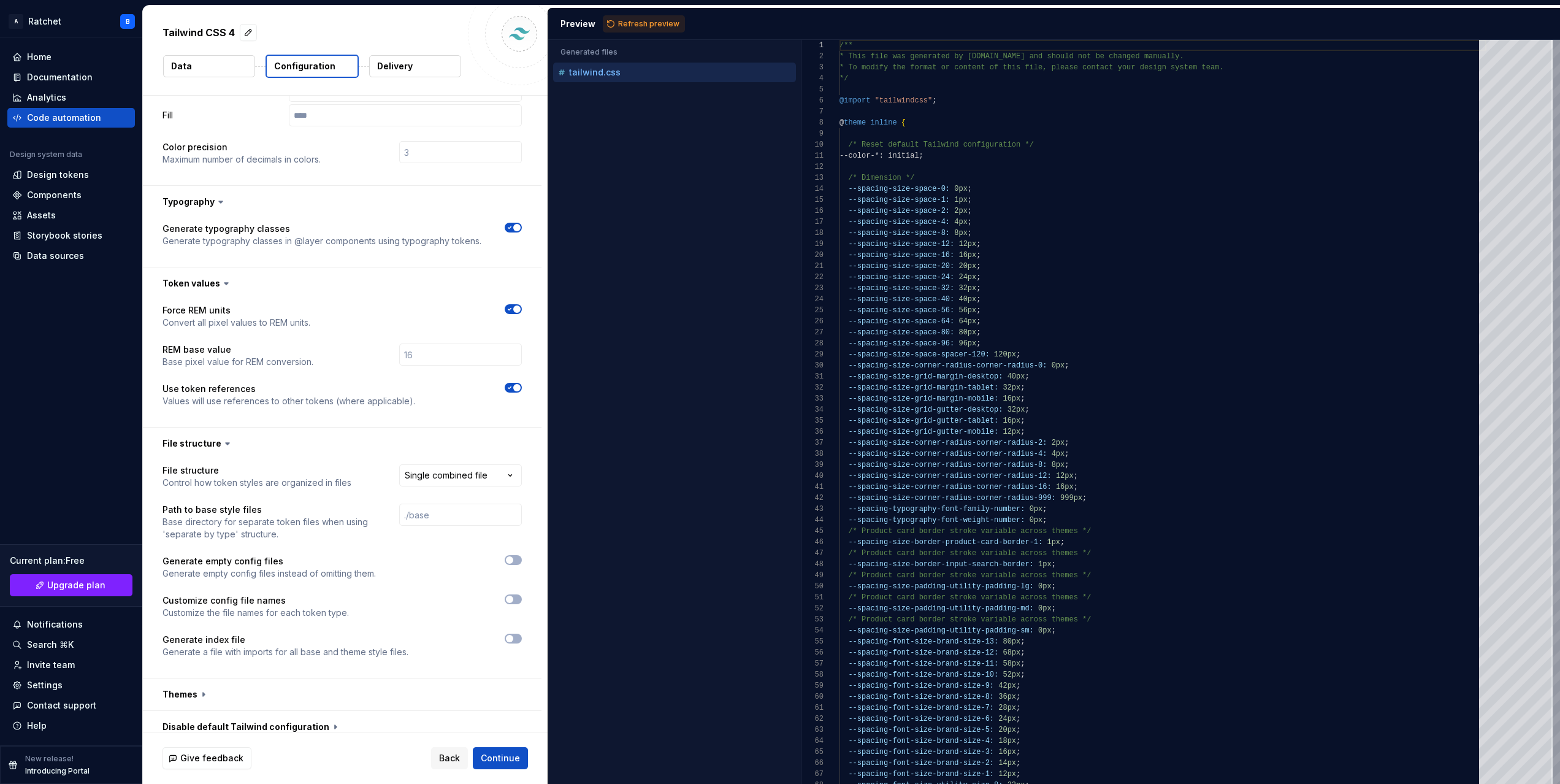
scroll to position [350, 0]
click at [521, 301] on button "button" at bounding box center [513, 306] width 17 height 10
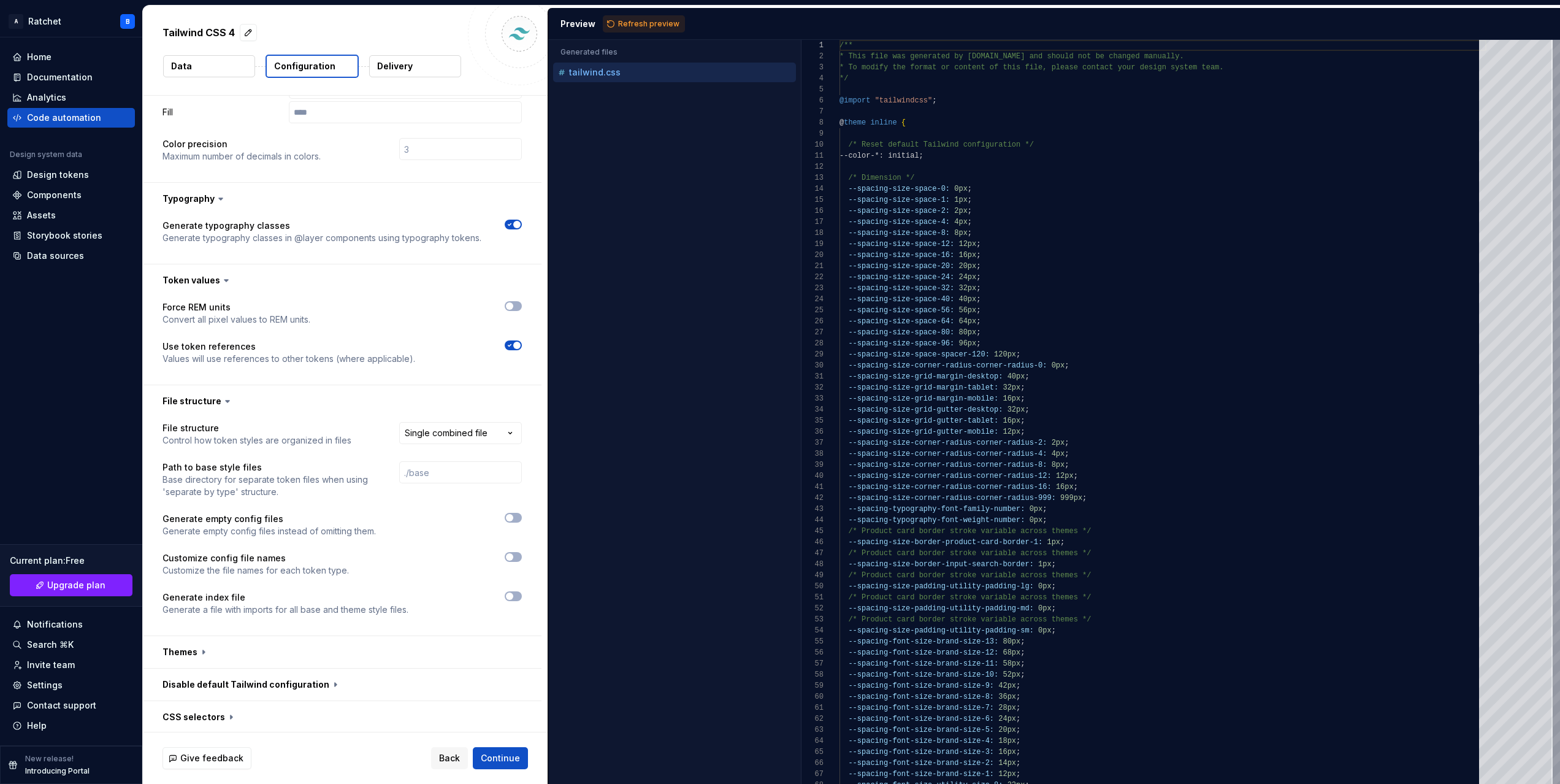
scroll to position [425, 0]
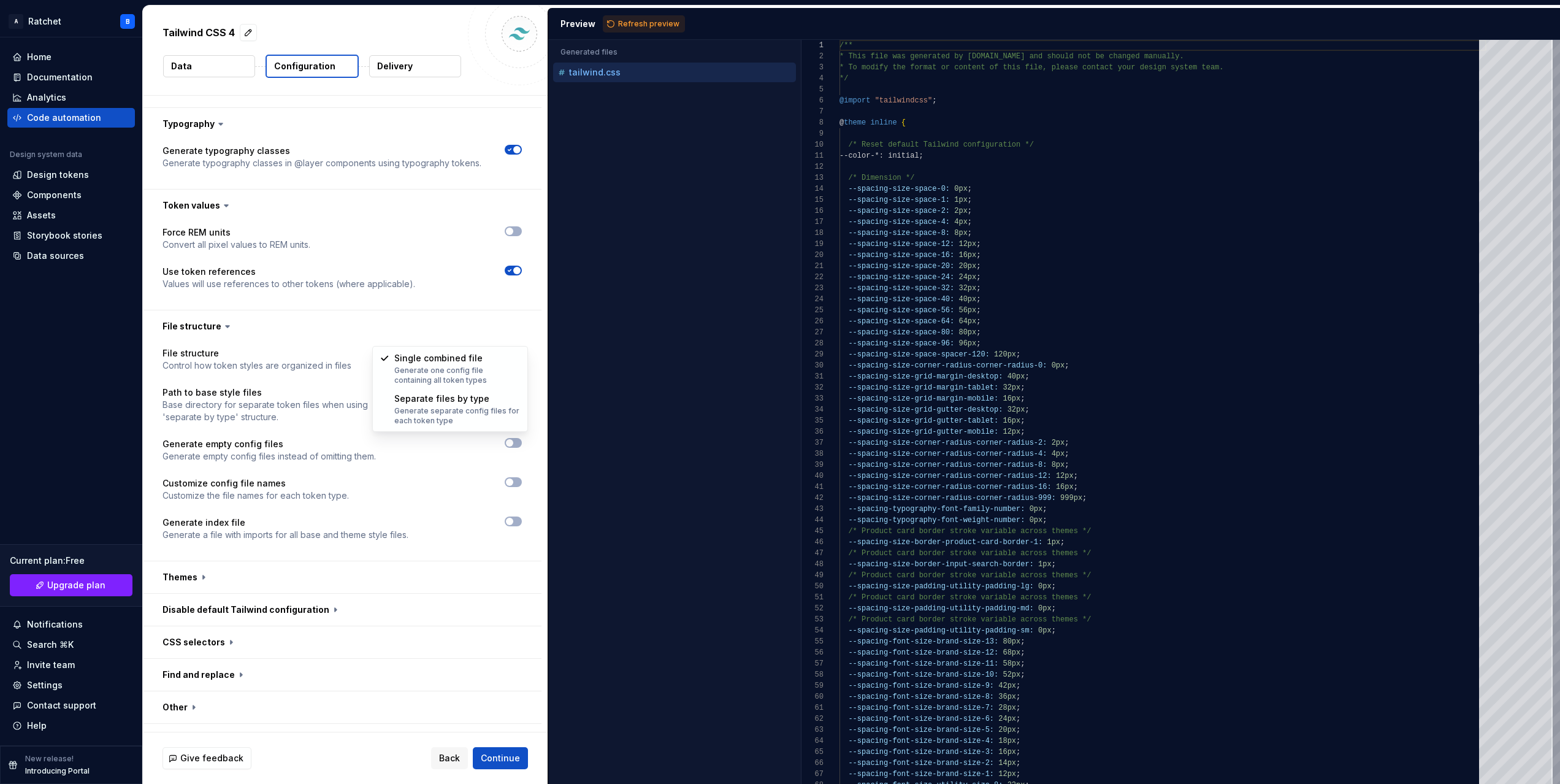
click at [448, 335] on html "**********" at bounding box center [780, 392] width 1560 height 784
click at [301, 387] on p "Path to base style files" at bounding box center [269, 393] width 214 height 13
click at [458, 387] on input "text" at bounding box center [460, 397] width 123 height 22
click at [422, 335] on html "**********" at bounding box center [780, 392] width 1560 height 784
select select "**********"
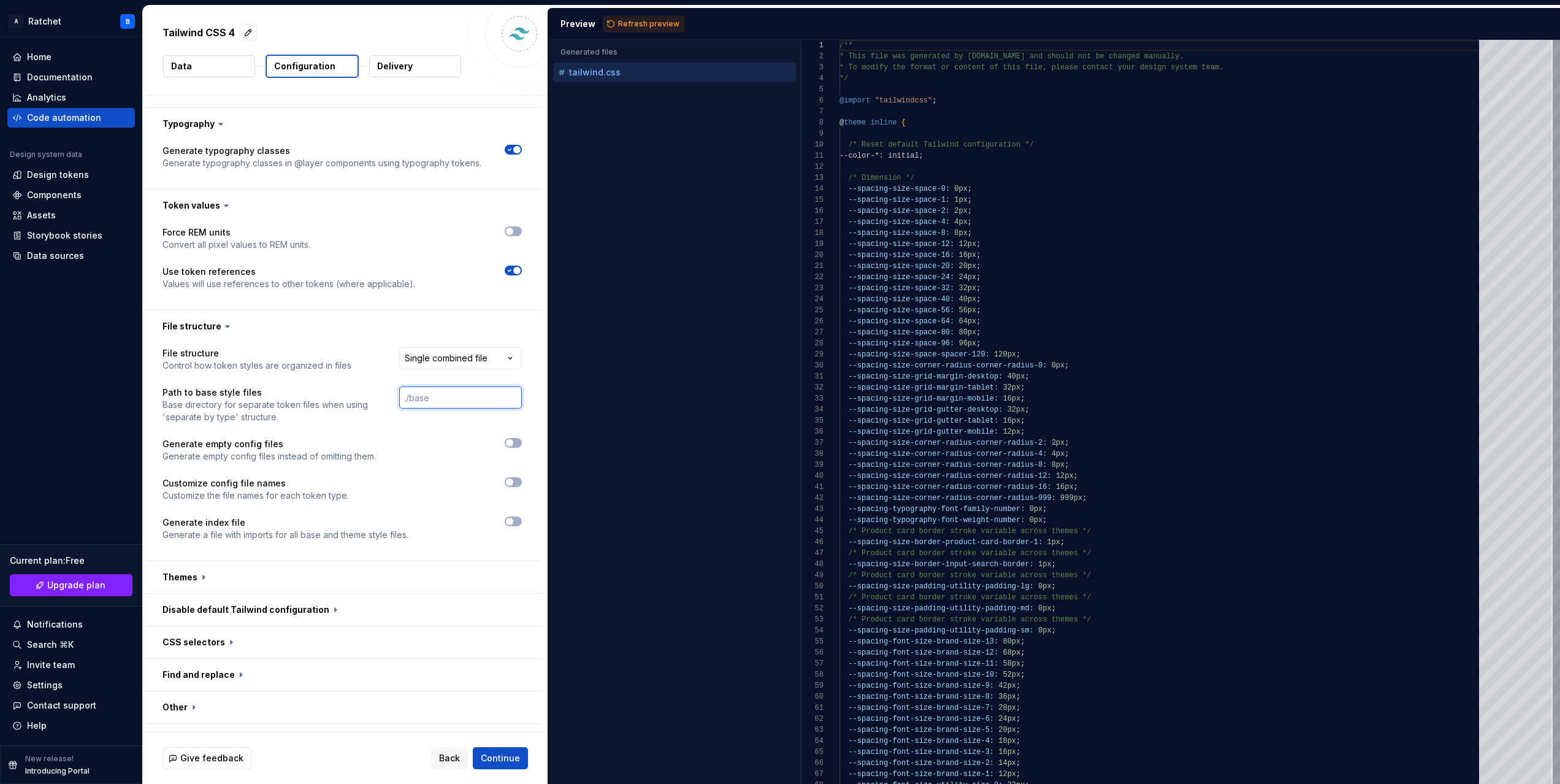
click at [415, 387] on input "text" at bounding box center [460, 397] width 123 height 22
click at [196, 562] on button "button" at bounding box center [342, 578] width 398 height 32
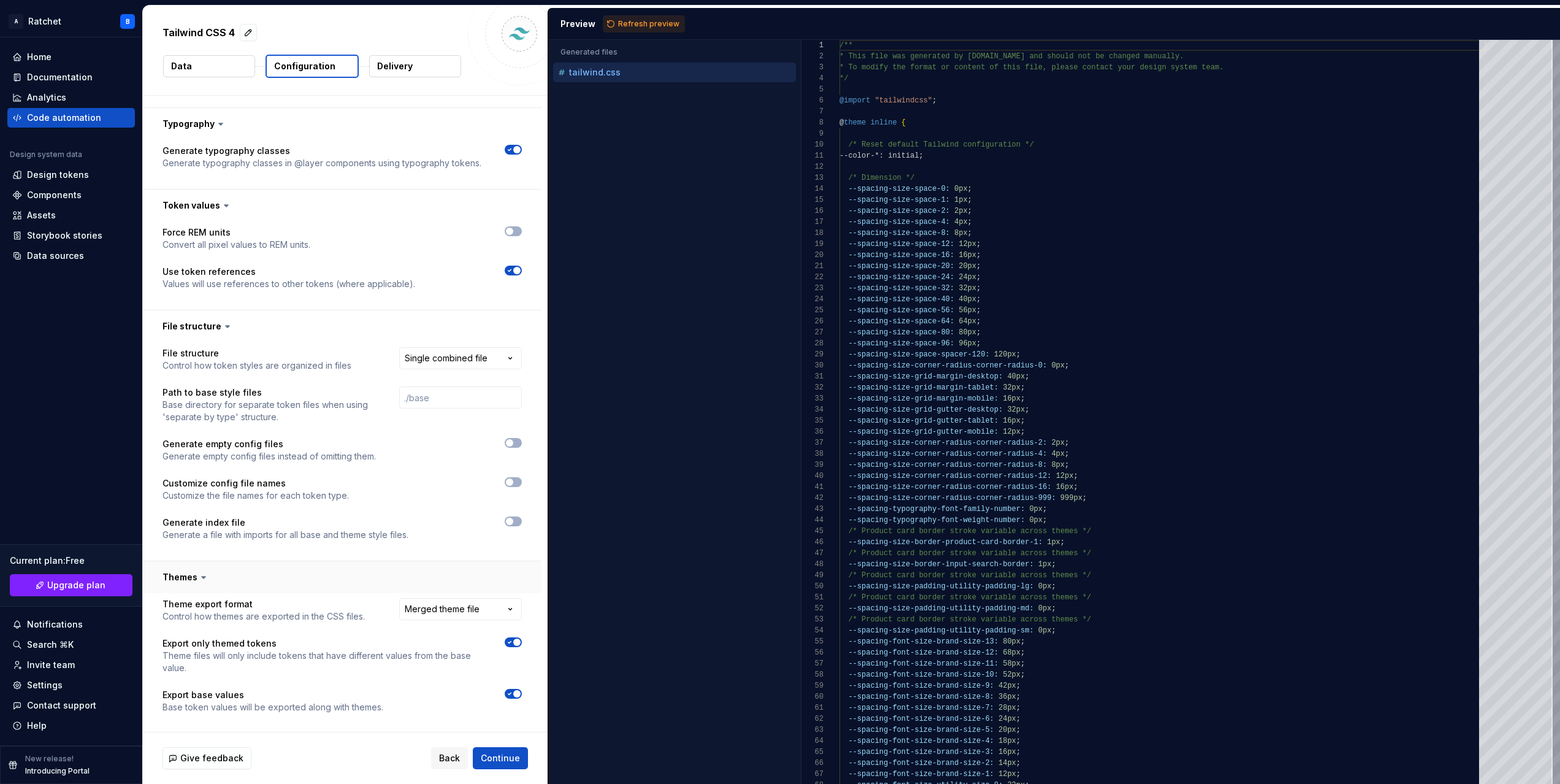
scroll to position [565, 0]
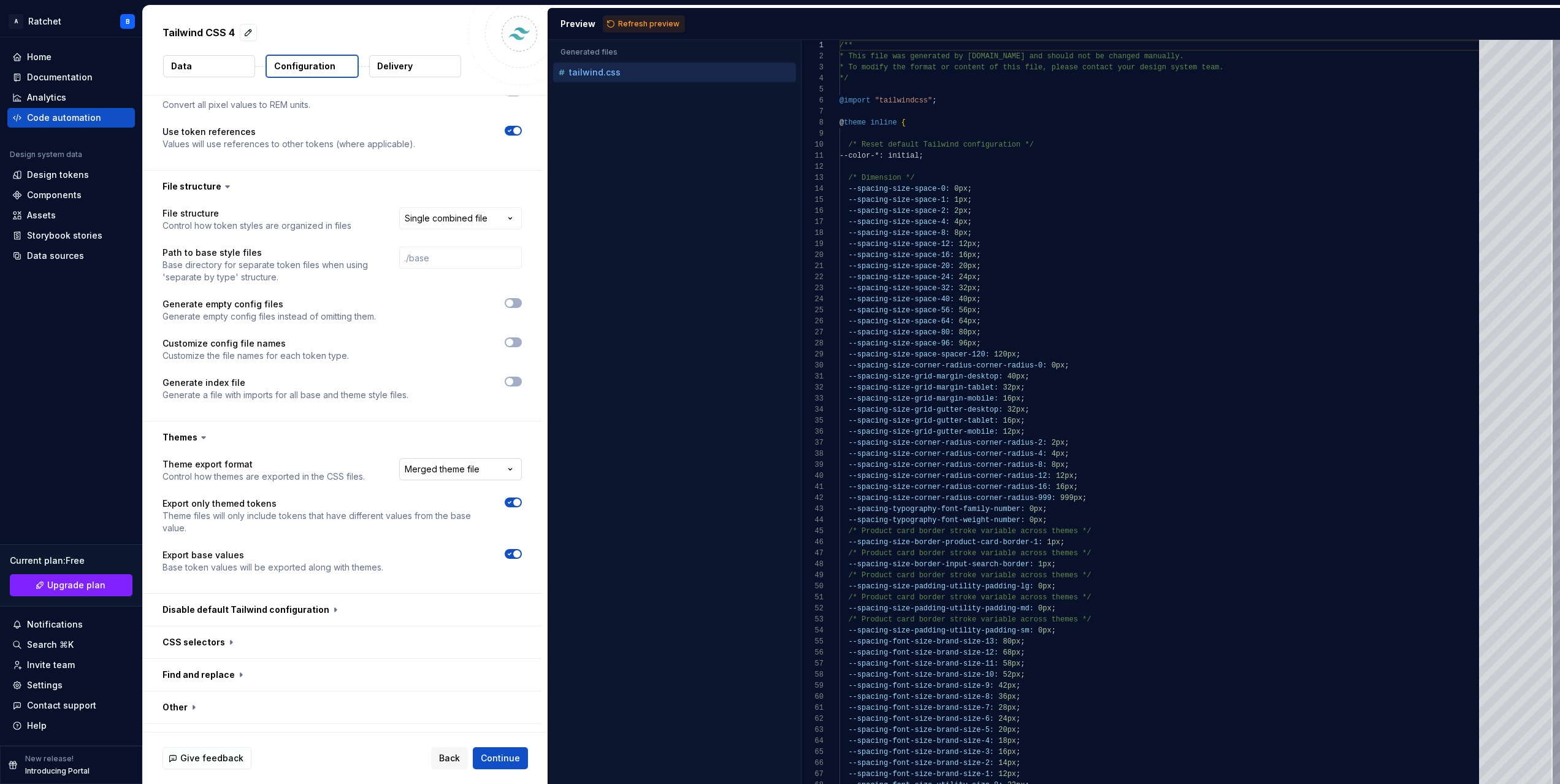
click at [453, 449] on html "**********" at bounding box center [780, 392] width 1560 height 784
click at [441, 443] on html "**********" at bounding box center [780, 392] width 1560 height 784
click at [515, 499] on icon "button" at bounding box center [510, 502] width 10 height 7
click at [479, 446] on html "**********" at bounding box center [780, 392] width 1560 height 784
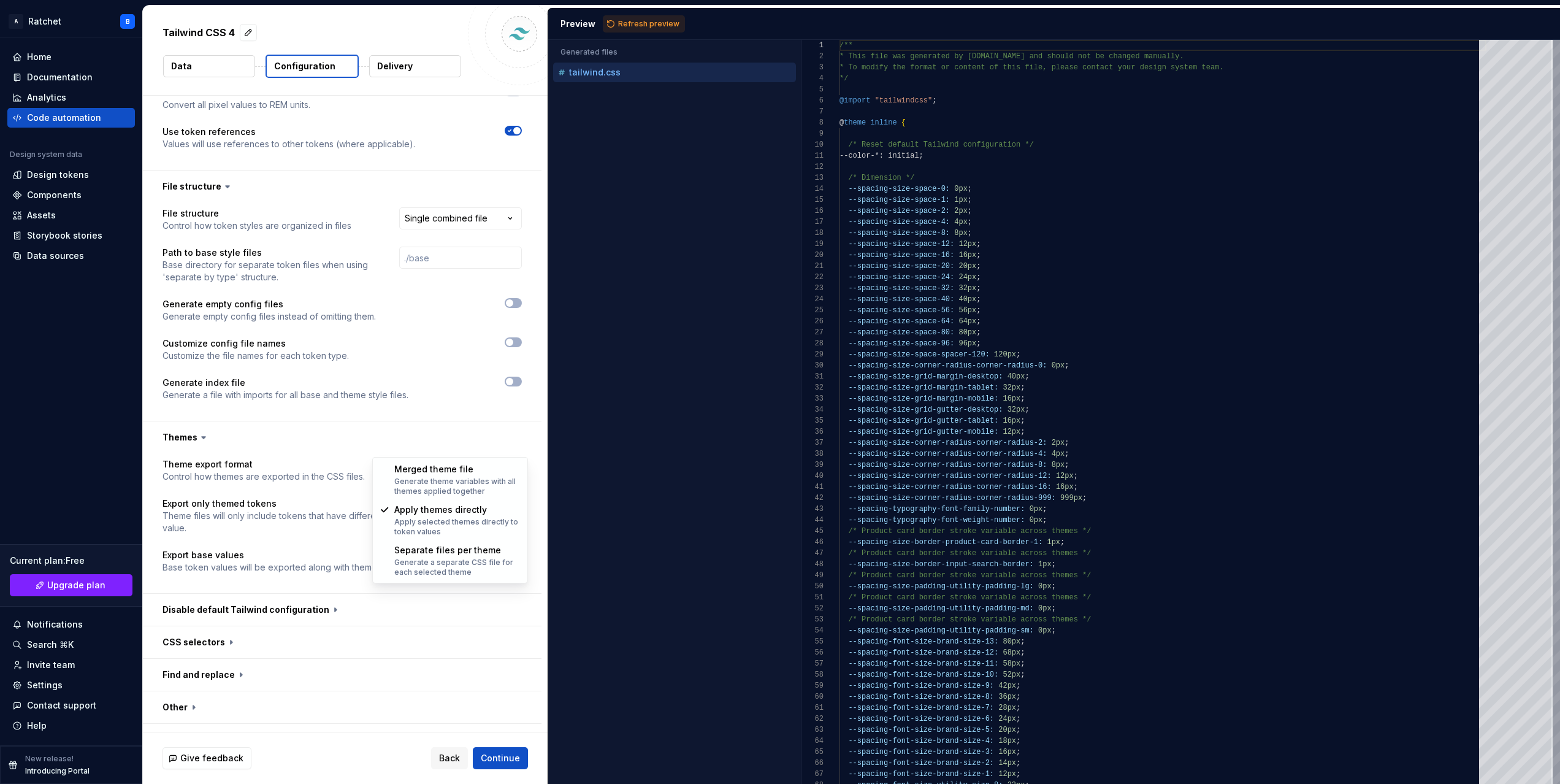
select select "**********"
click at [509, 751] on button "Continue" at bounding box center [501, 758] width 56 height 22
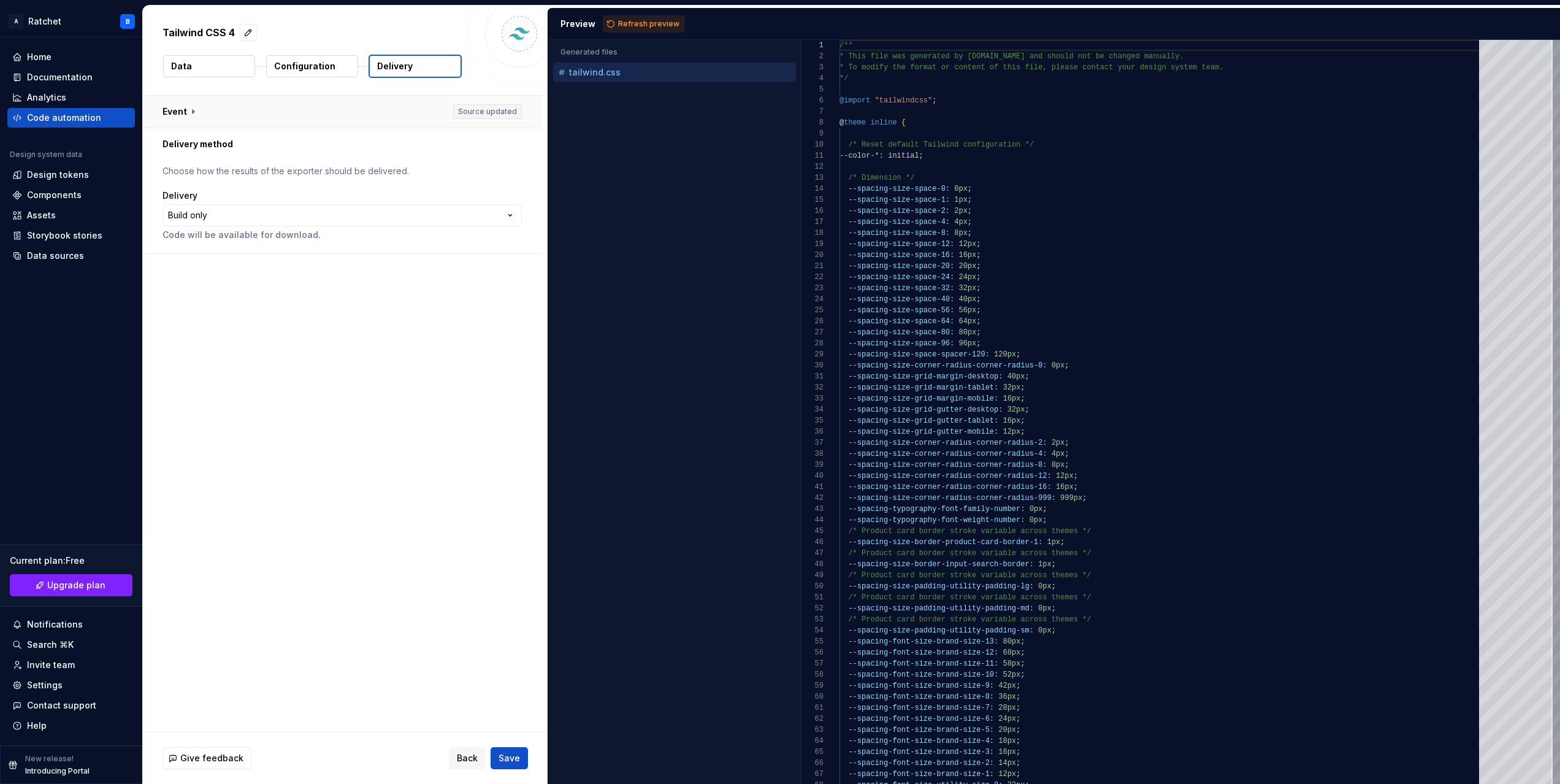
click at [183, 107] on button "button" at bounding box center [342, 112] width 398 height 32
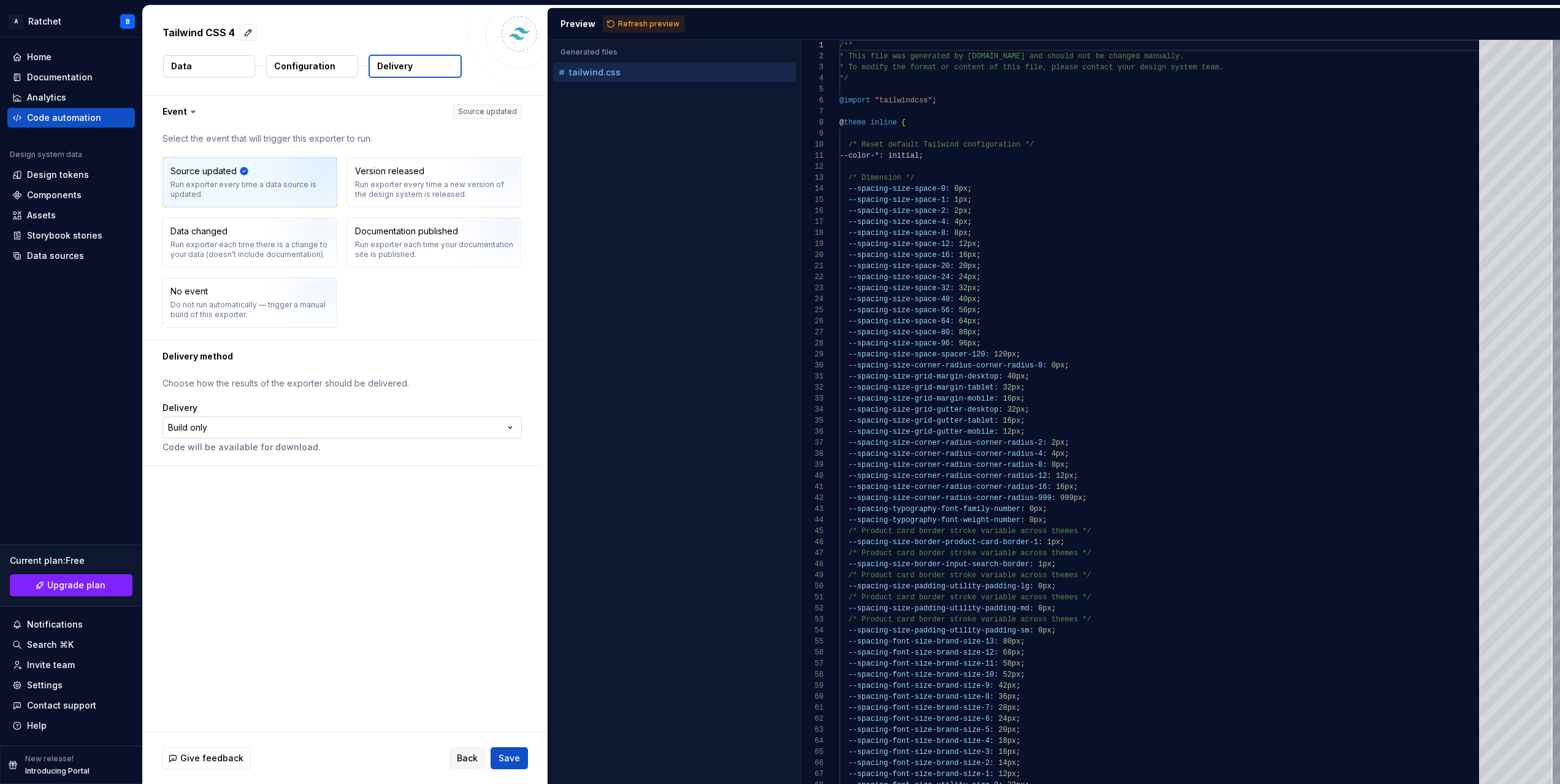
click at [264, 427] on html "**********" at bounding box center [780, 392] width 1560 height 784
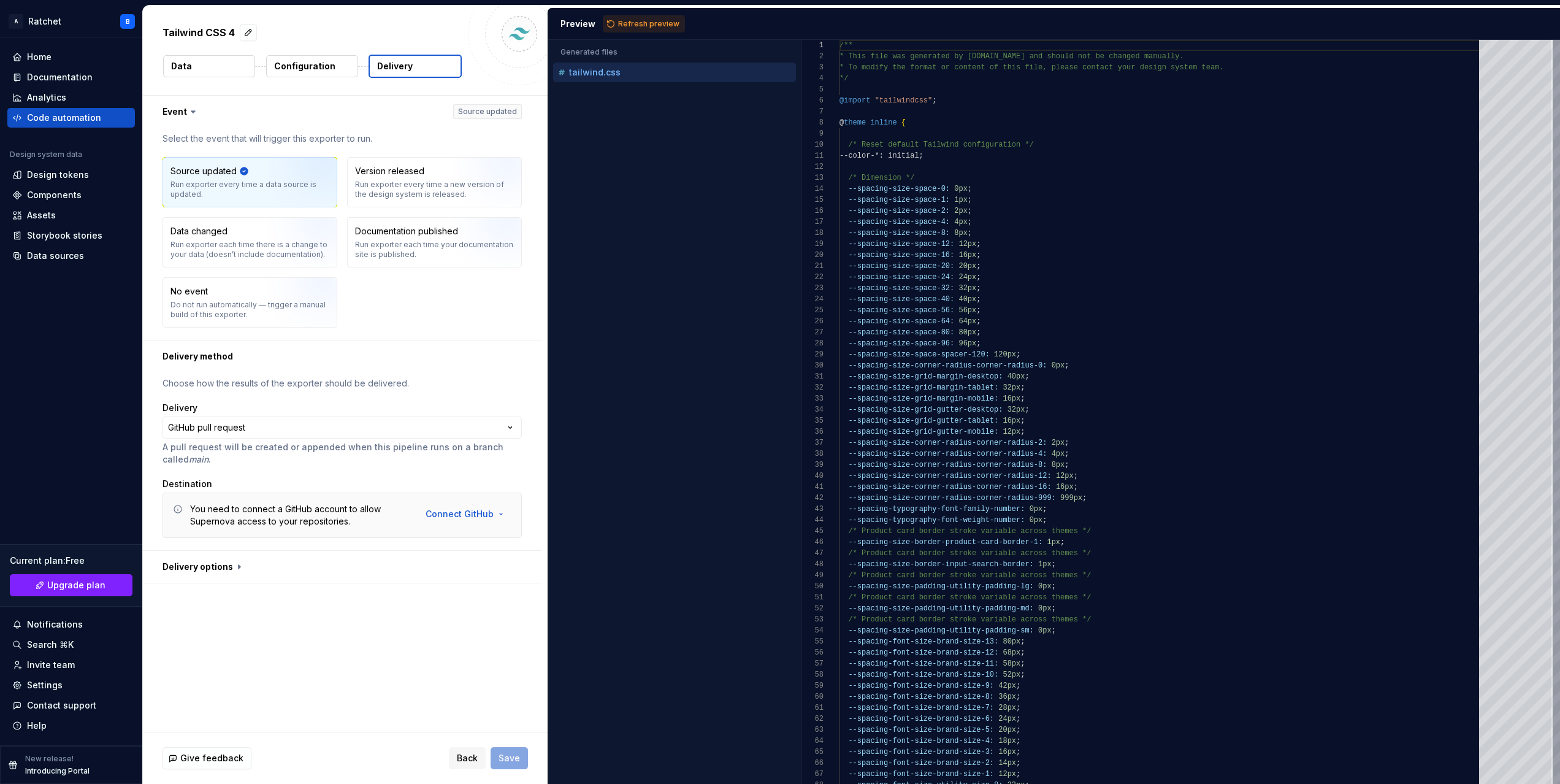
click at [243, 439] on div "**********" at bounding box center [342, 433] width 360 height 64
click at [245, 427] on html "**********" at bounding box center [780, 392] width 1560 height 784
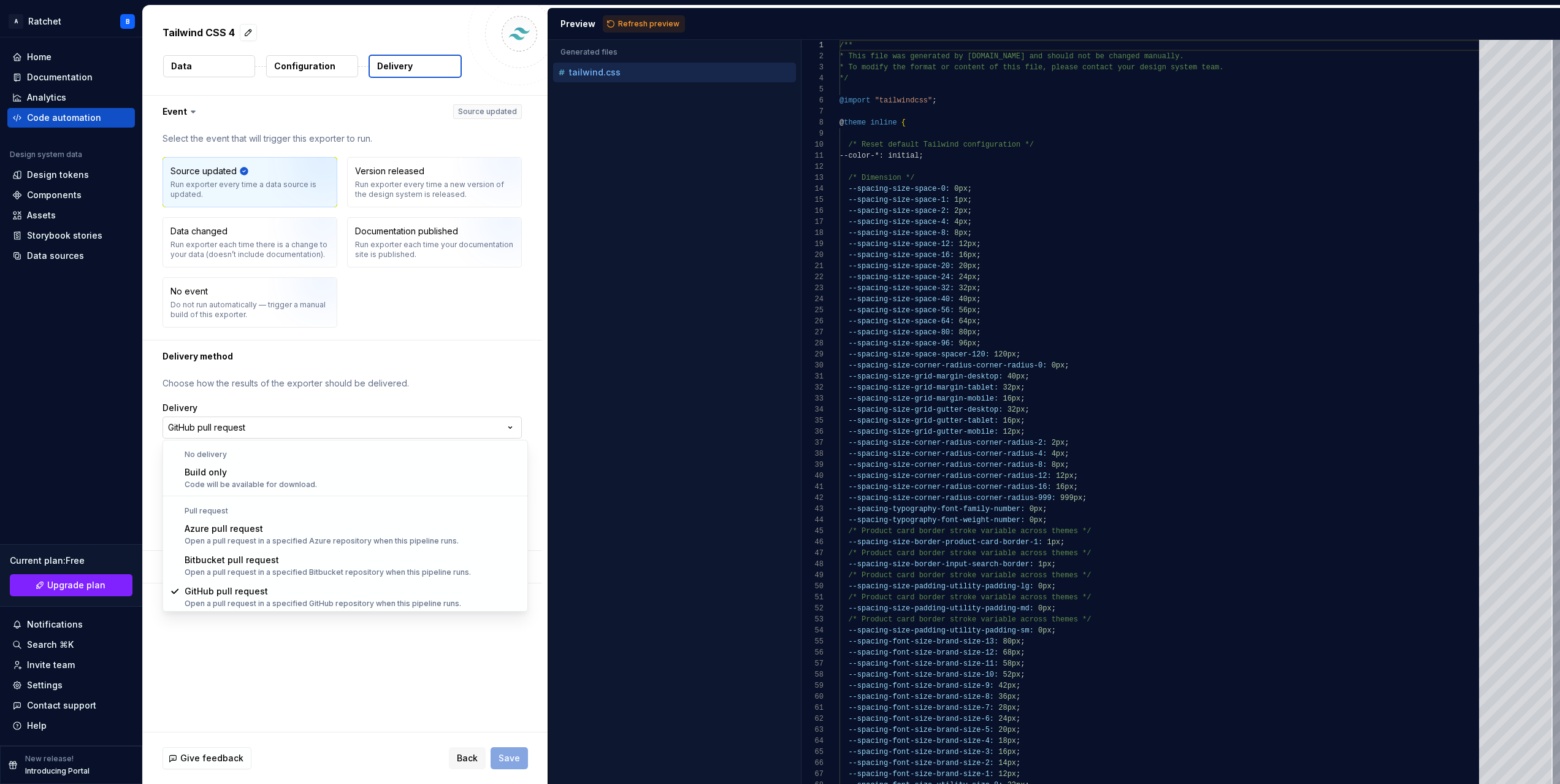
scroll to position [1, 0]
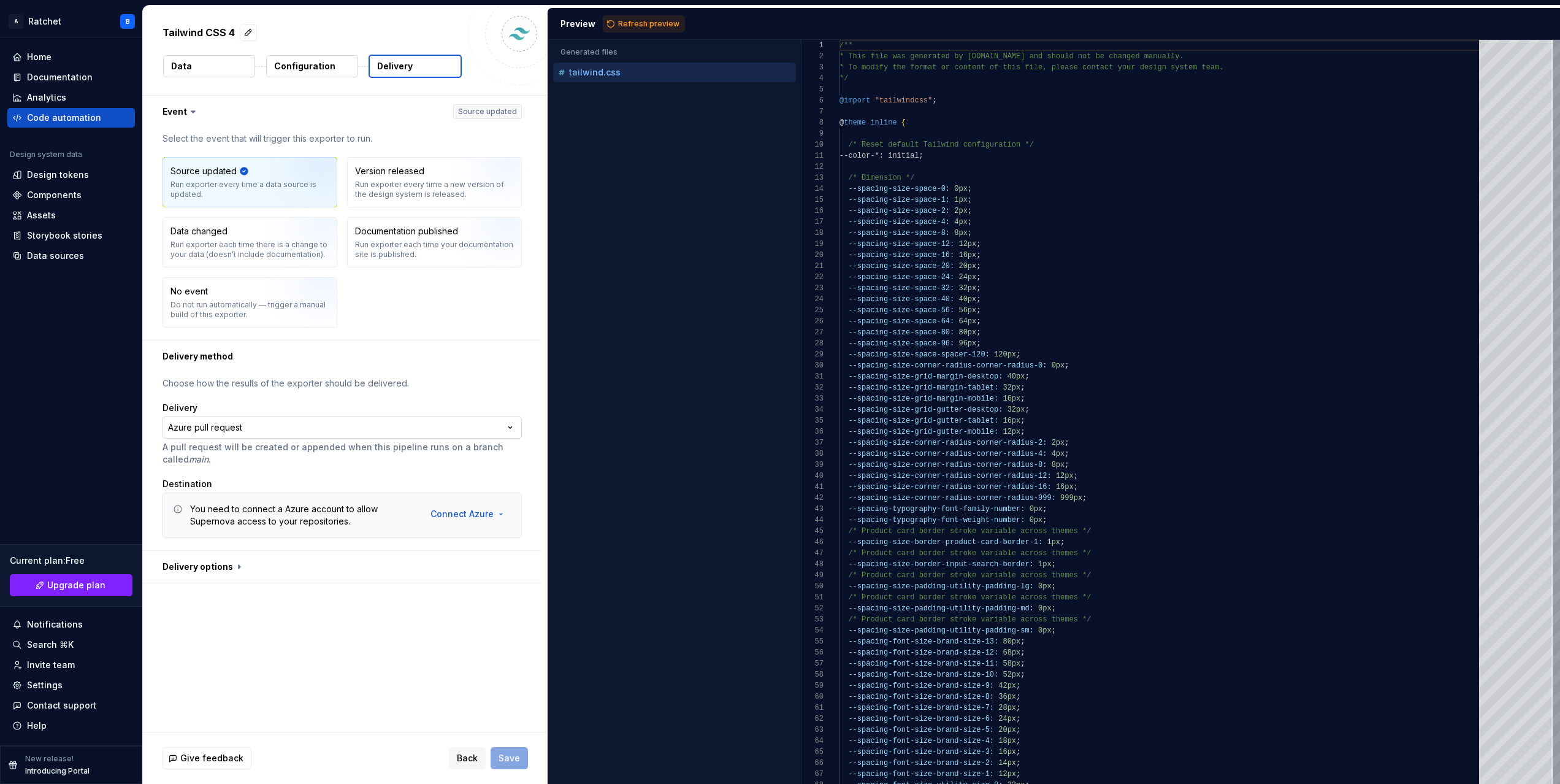
click at [267, 420] on html "**********" at bounding box center [780, 392] width 1560 height 784
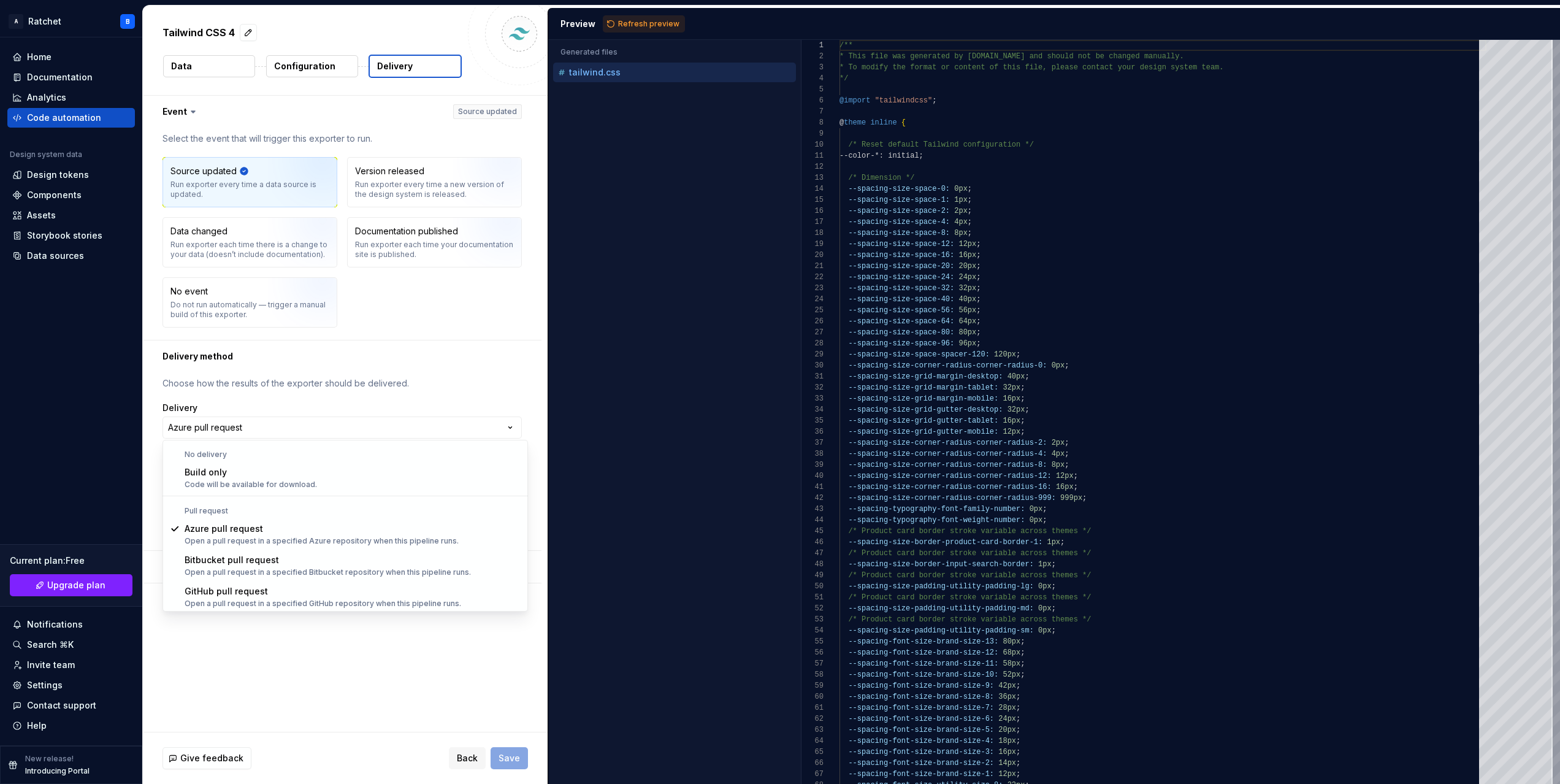
select select "*********"
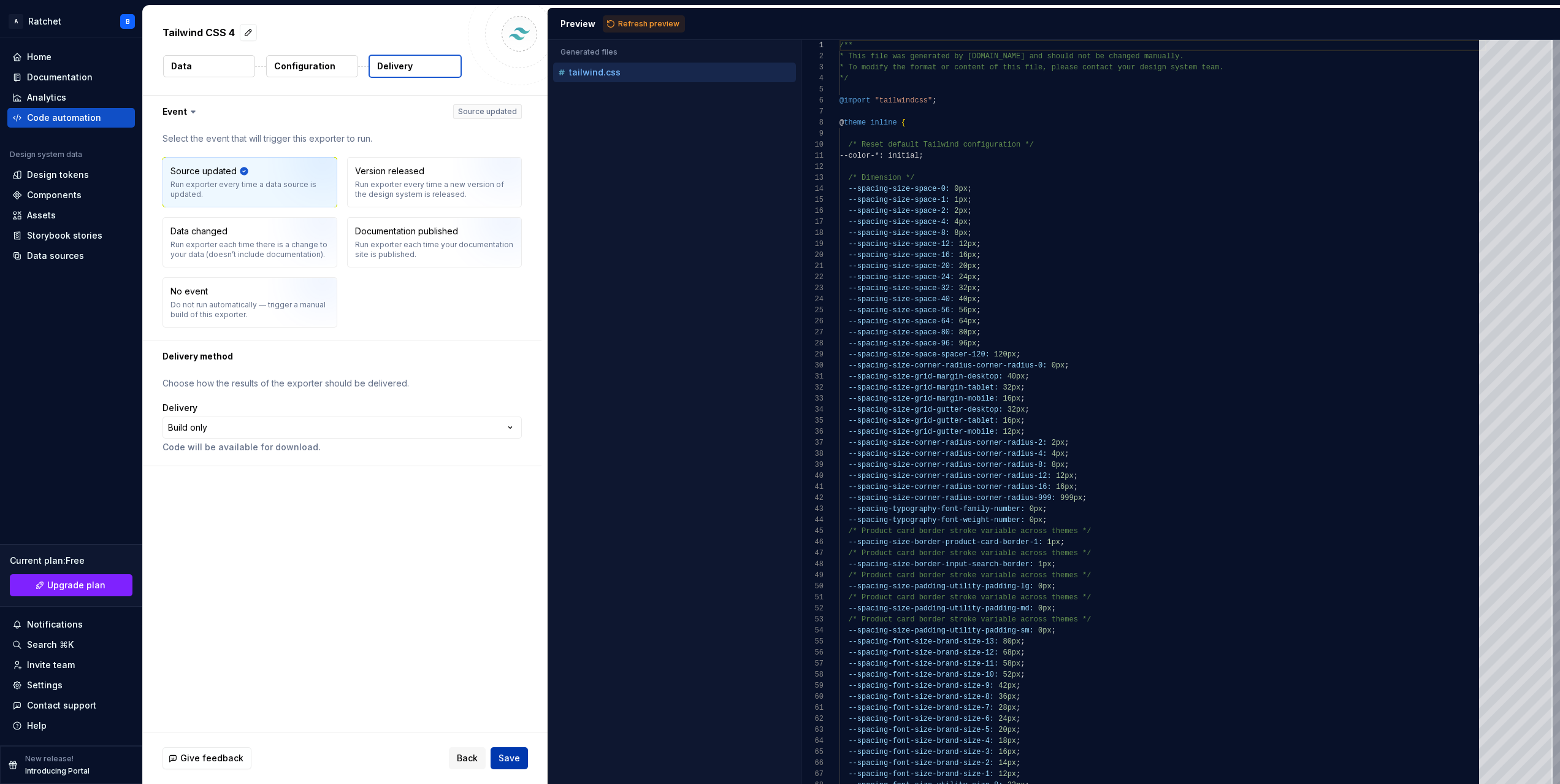
click at [505, 754] on span "Save" at bounding box center [510, 758] width 22 height 13
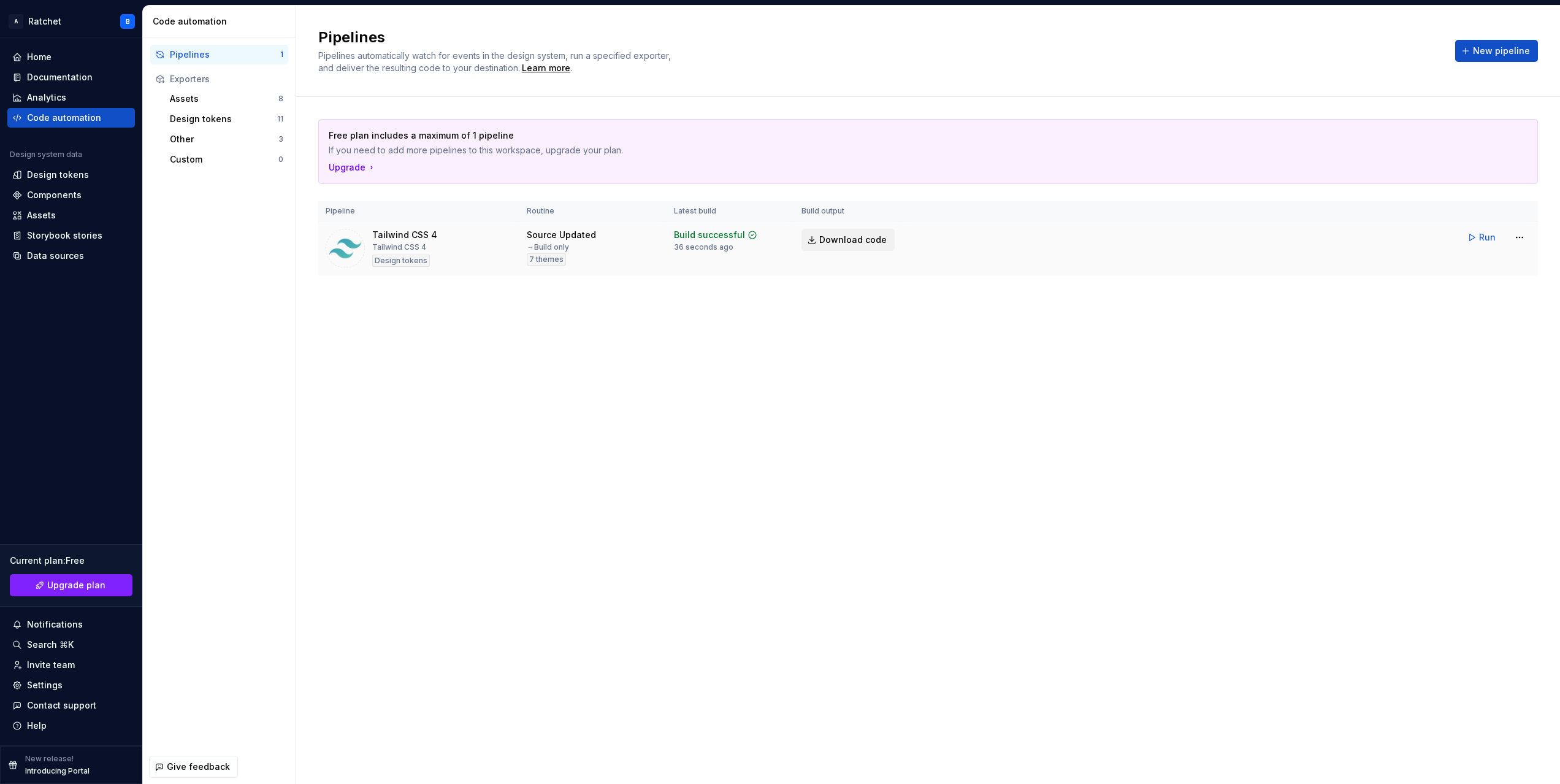
click at [844, 241] on span "Download code" at bounding box center [852, 240] width 67 height 13
click at [1390, 243] on td "Run" at bounding box center [1220, 238] width 636 height 32
click at [1517, 232] on html "A Ratchet B Home Documentation Analytics Code automation Design system data Des…" at bounding box center [780, 392] width 1560 height 784
click at [1471, 266] on div "Edit pipeline" at bounding box center [1503, 264] width 105 height 13
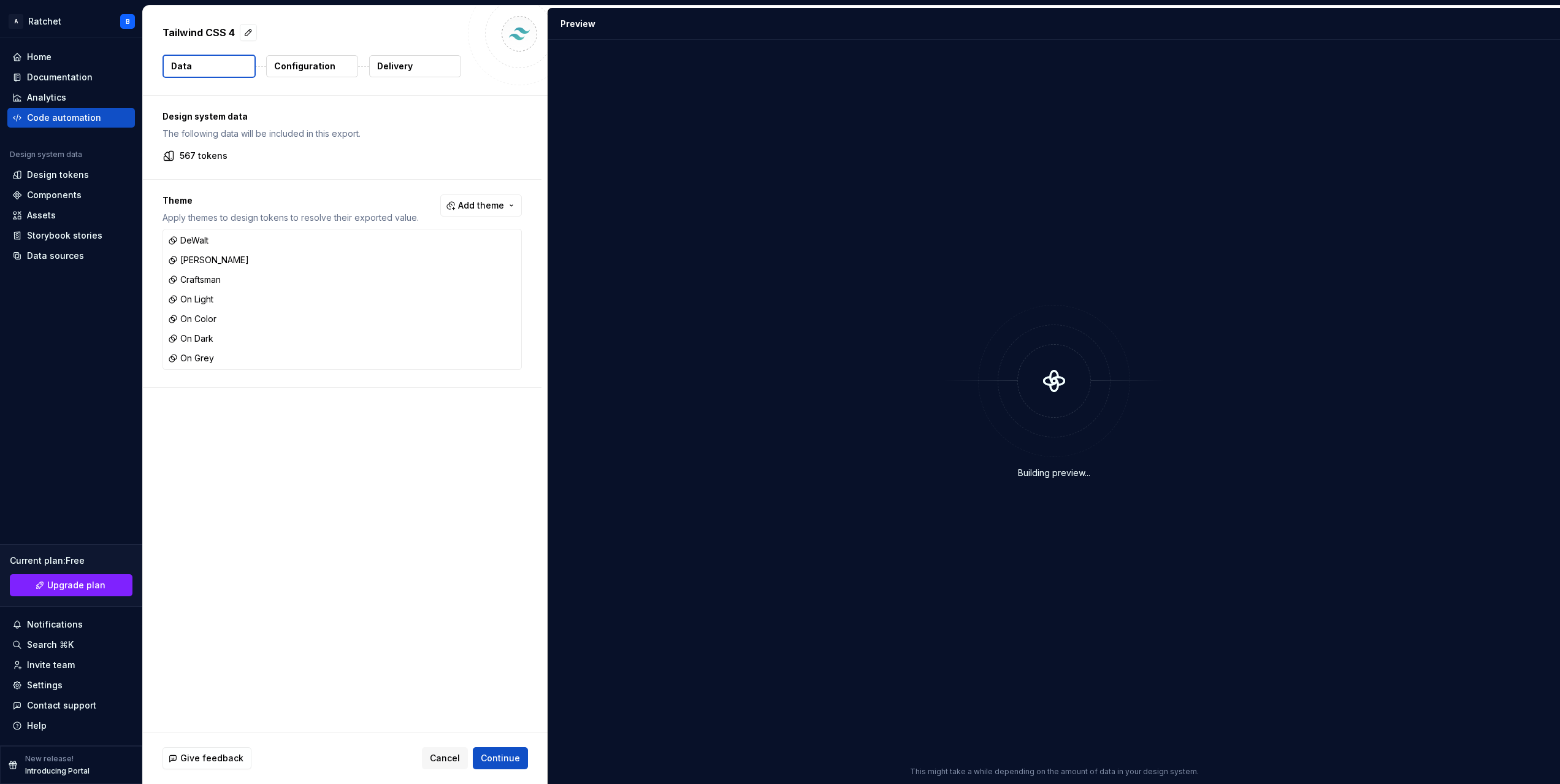
click at [306, 73] on button "Configuration" at bounding box center [312, 66] width 92 height 22
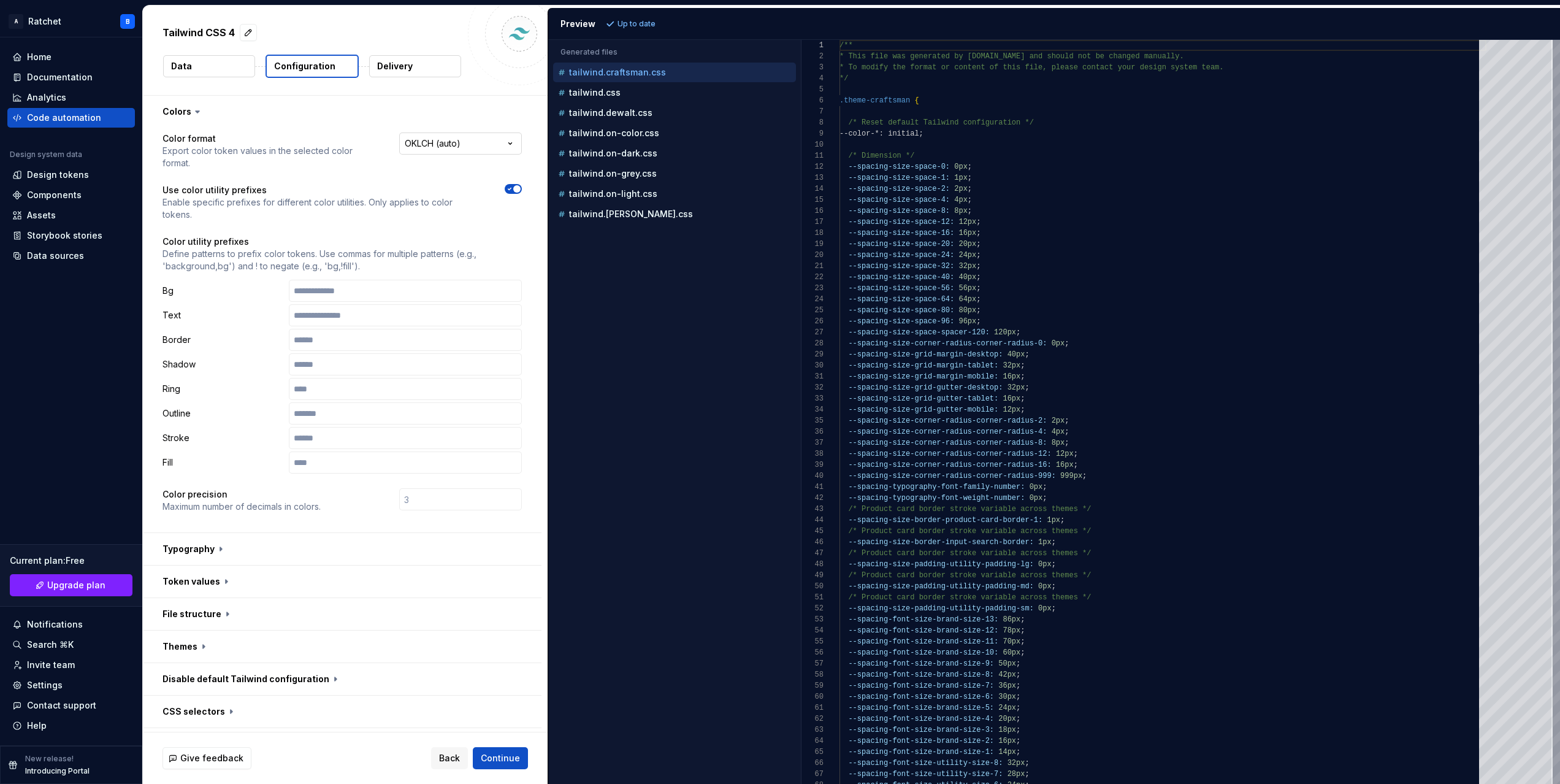
click at [445, 128] on div "**********" at bounding box center [342, 329] width 398 height 405
click at [437, 136] on html "**********" at bounding box center [780, 392] width 1560 height 784
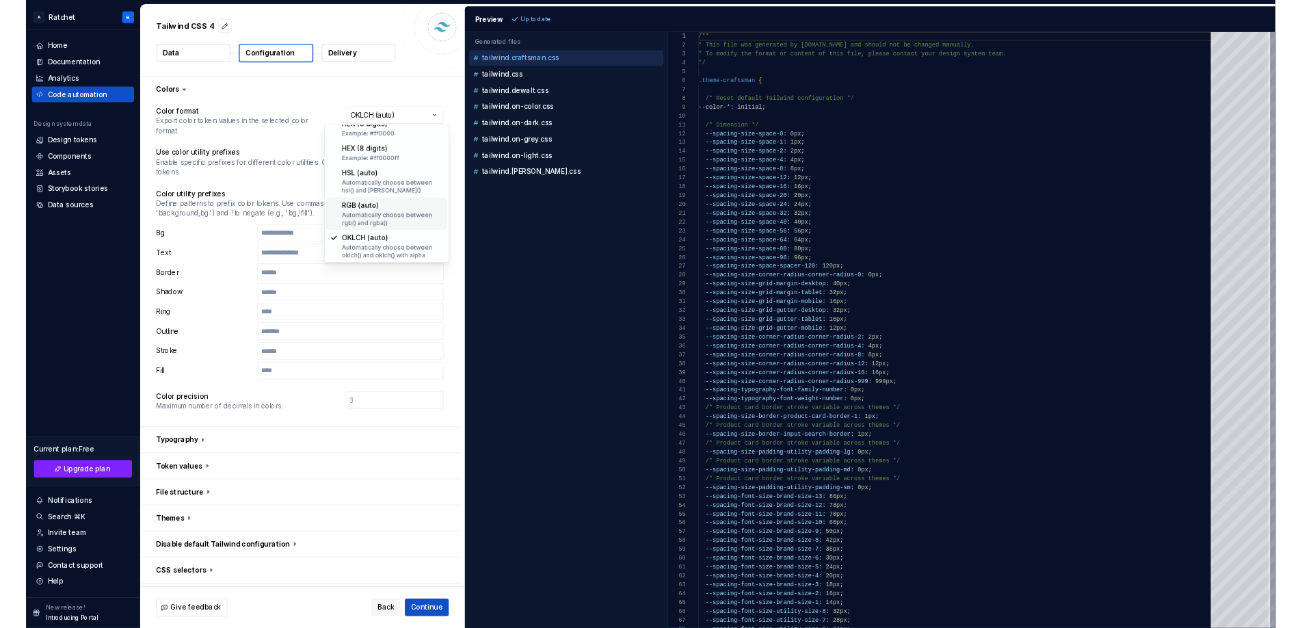
scroll to position [148, 0]
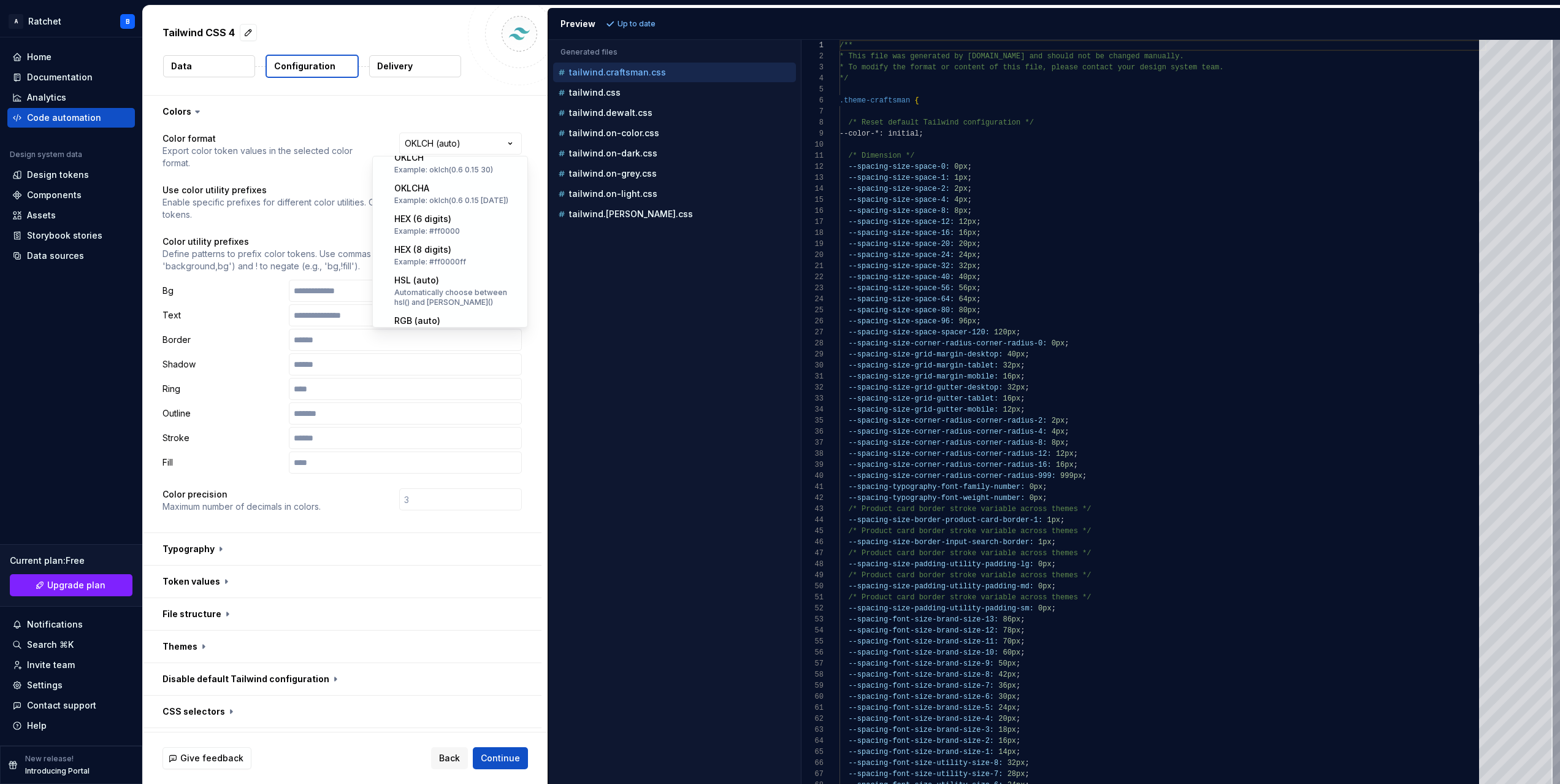
select select "********"
click at [501, 755] on span "Continue" at bounding box center [501, 758] width 39 height 13
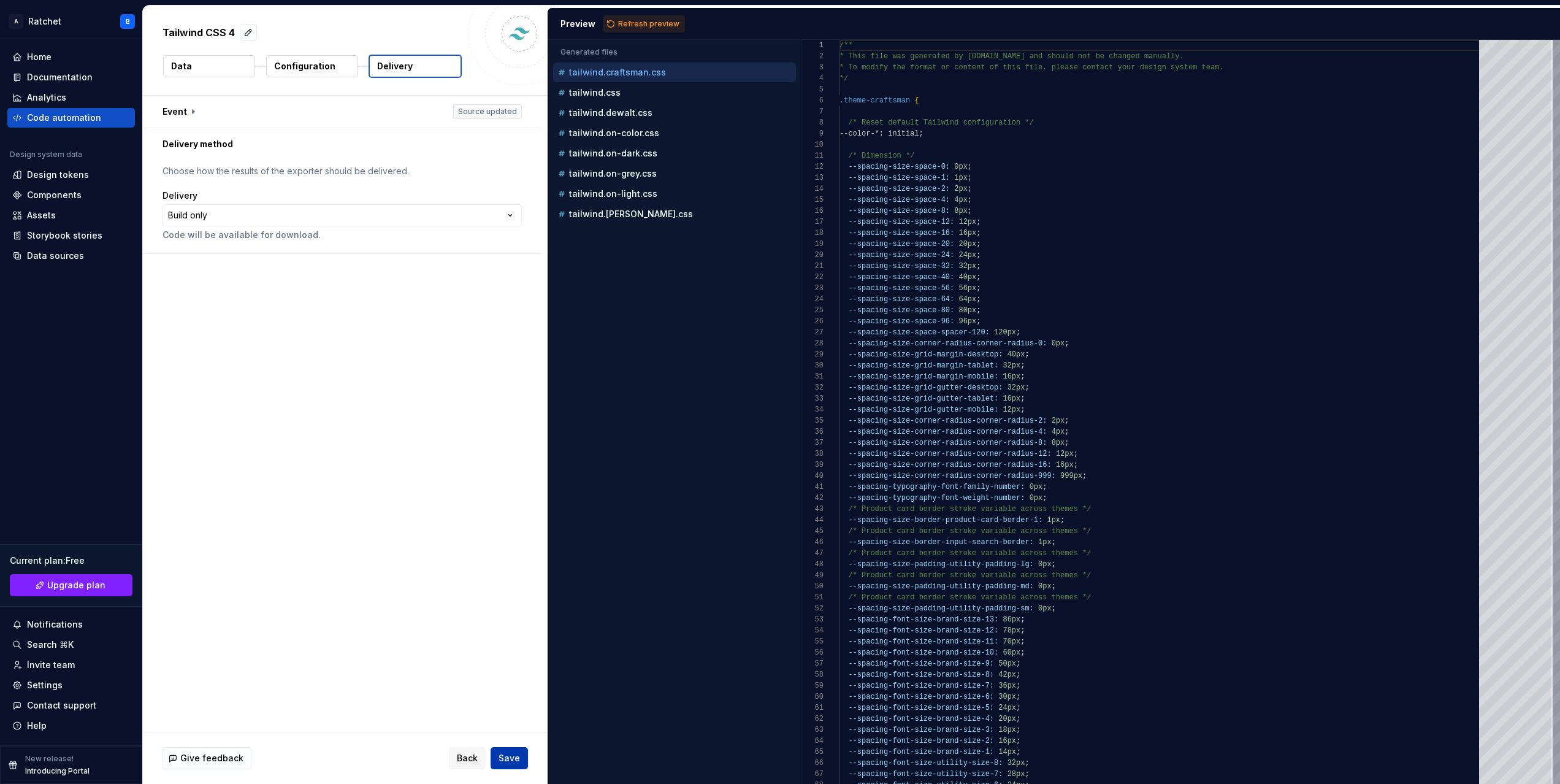
click at [505, 754] on span "Save" at bounding box center [510, 758] width 22 height 13
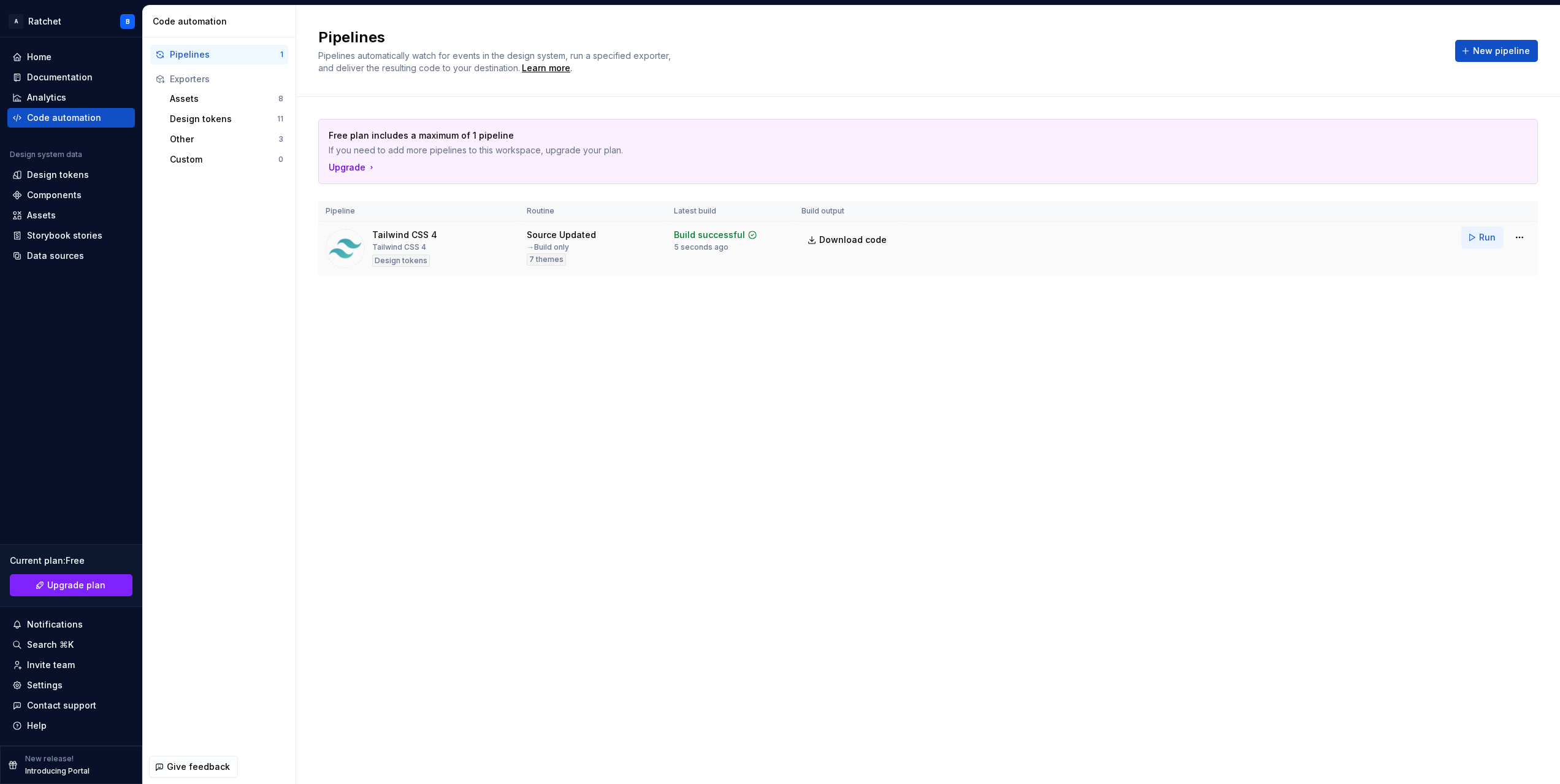
click at [1477, 236] on button "Run" at bounding box center [1482, 237] width 42 height 22
click at [851, 245] on span "Download code" at bounding box center [852, 240] width 67 height 13
click at [388, 236] on div "Tailwind CSS 4" at bounding box center [405, 235] width 65 height 13
click at [388, 263] on div "Design tokens" at bounding box center [401, 261] width 57 height 13
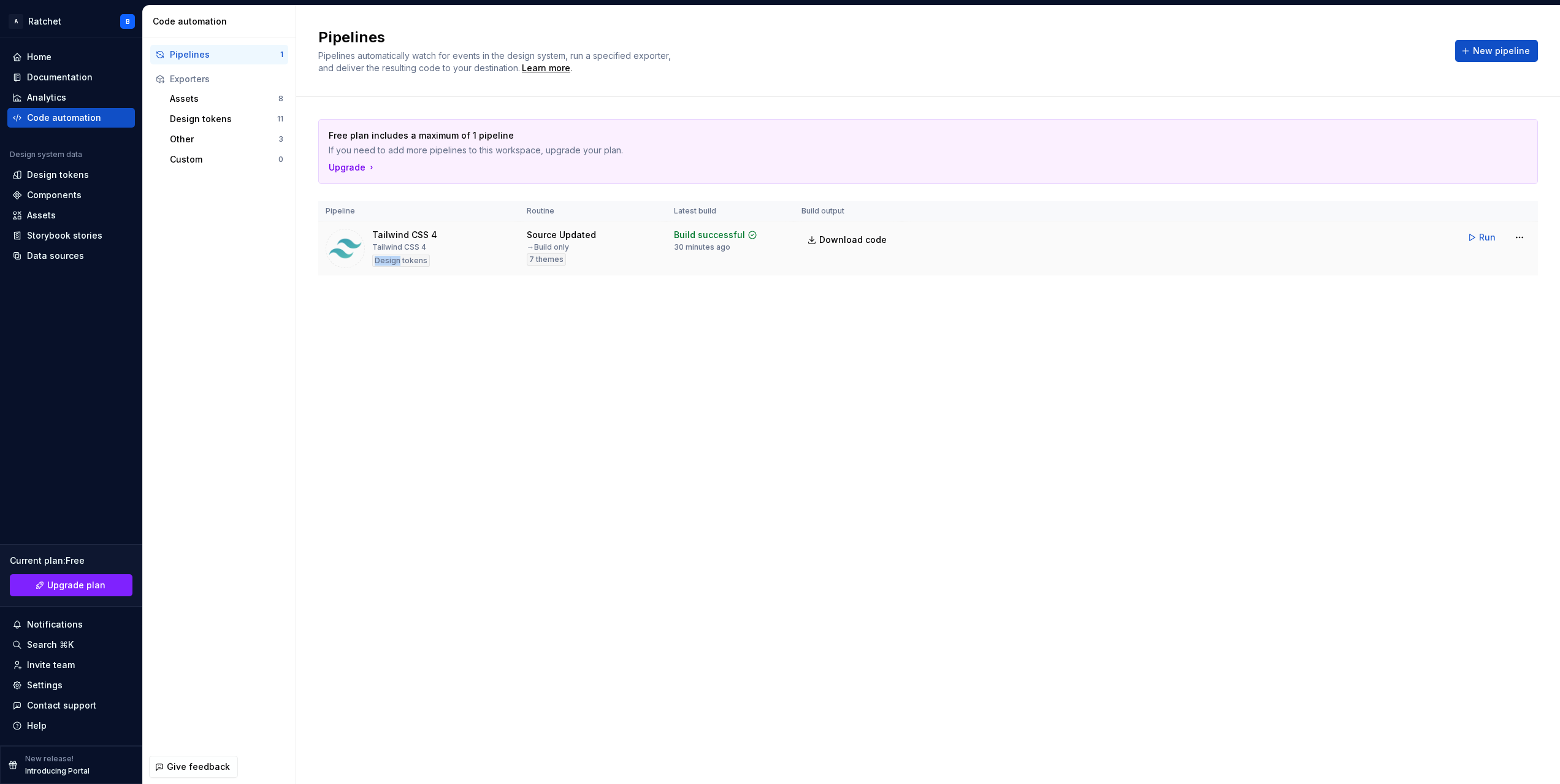
click at [388, 263] on div "Design tokens" at bounding box center [401, 261] width 57 height 13
click at [333, 248] on img at bounding box center [345, 248] width 39 height 39
click at [179, 94] on div "Assets" at bounding box center [223, 99] width 109 height 13
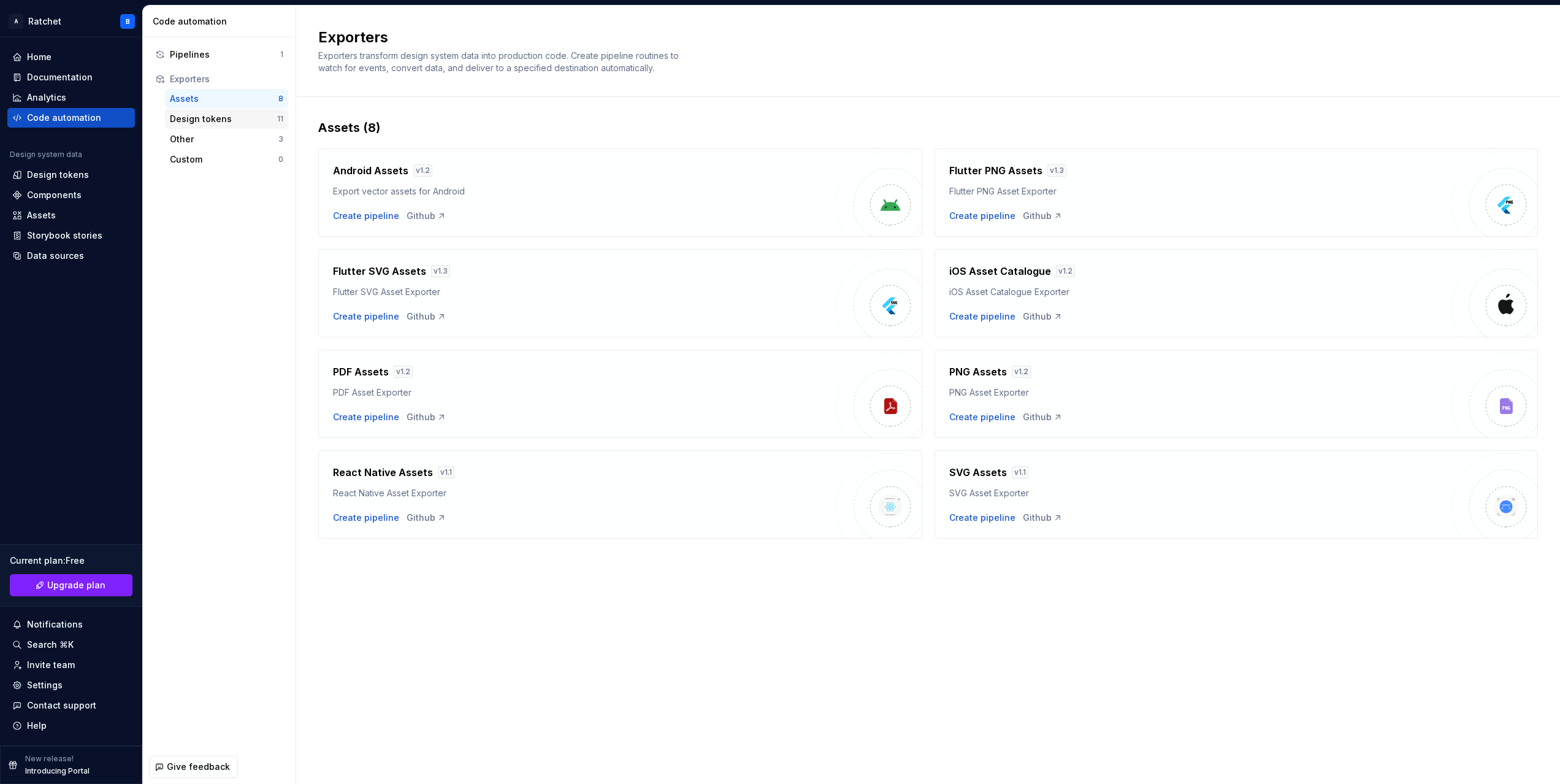
click at [183, 120] on div "Design tokens" at bounding box center [223, 119] width 108 height 13
